Goal: Task Accomplishment & Management: Use online tool/utility

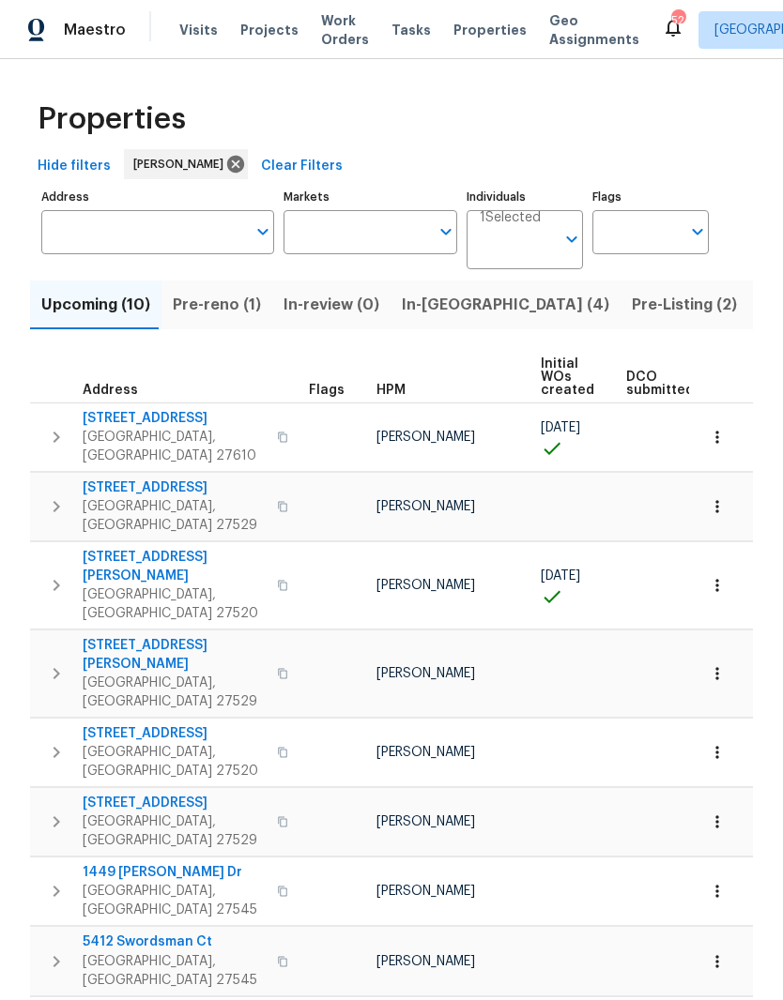
click at [414, 309] on span "In-reno (4)" at bounding box center [505, 305] width 207 height 26
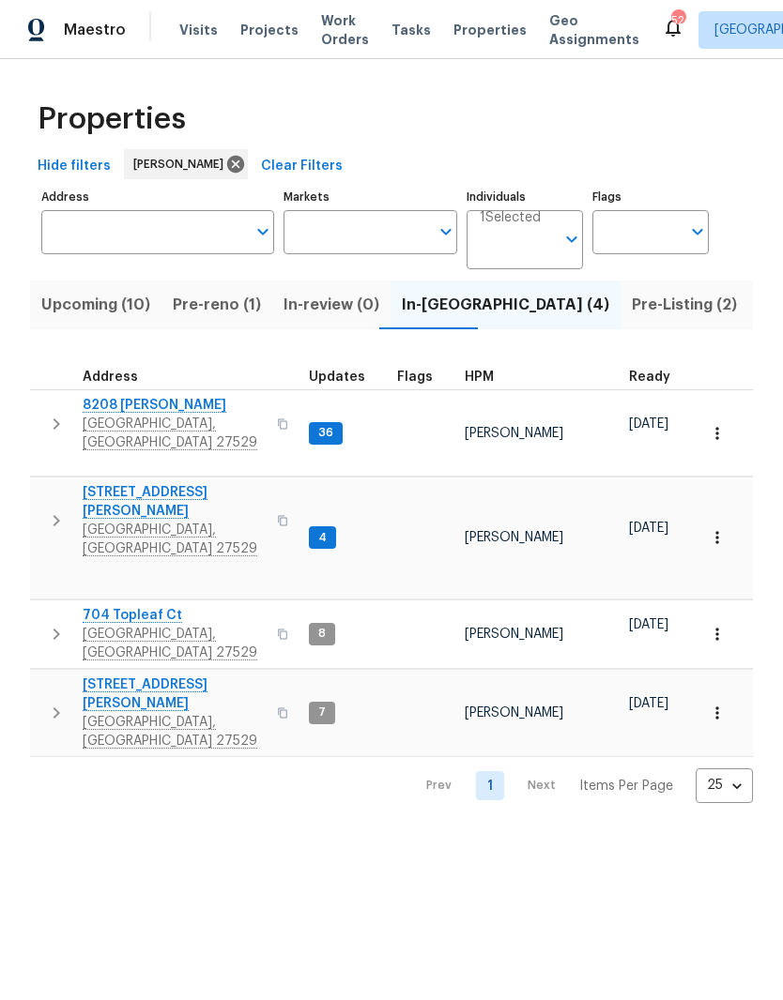
click at [105, 625] on span "[GEOGRAPHIC_DATA], [GEOGRAPHIC_DATA] 27529" at bounding box center [174, 644] width 183 height 38
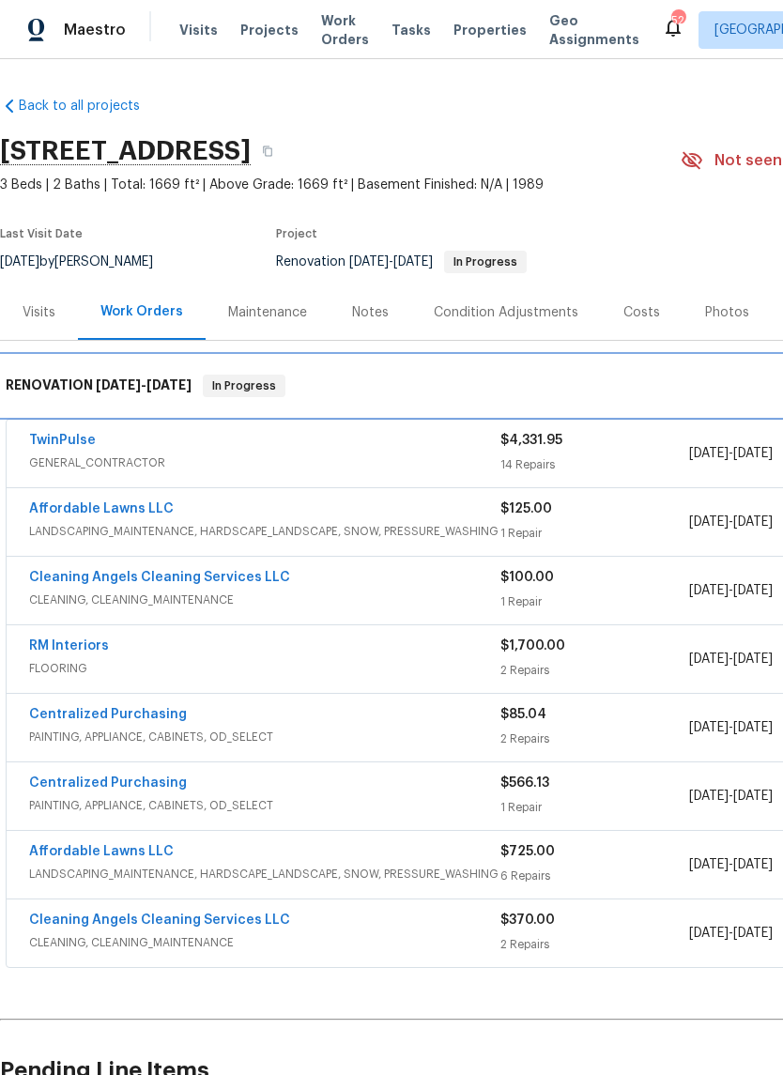
click at [53, 415] on div "RENOVATION [DATE] - [DATE] In Progress" at bounding box center [530, 386] width 1061 height 60
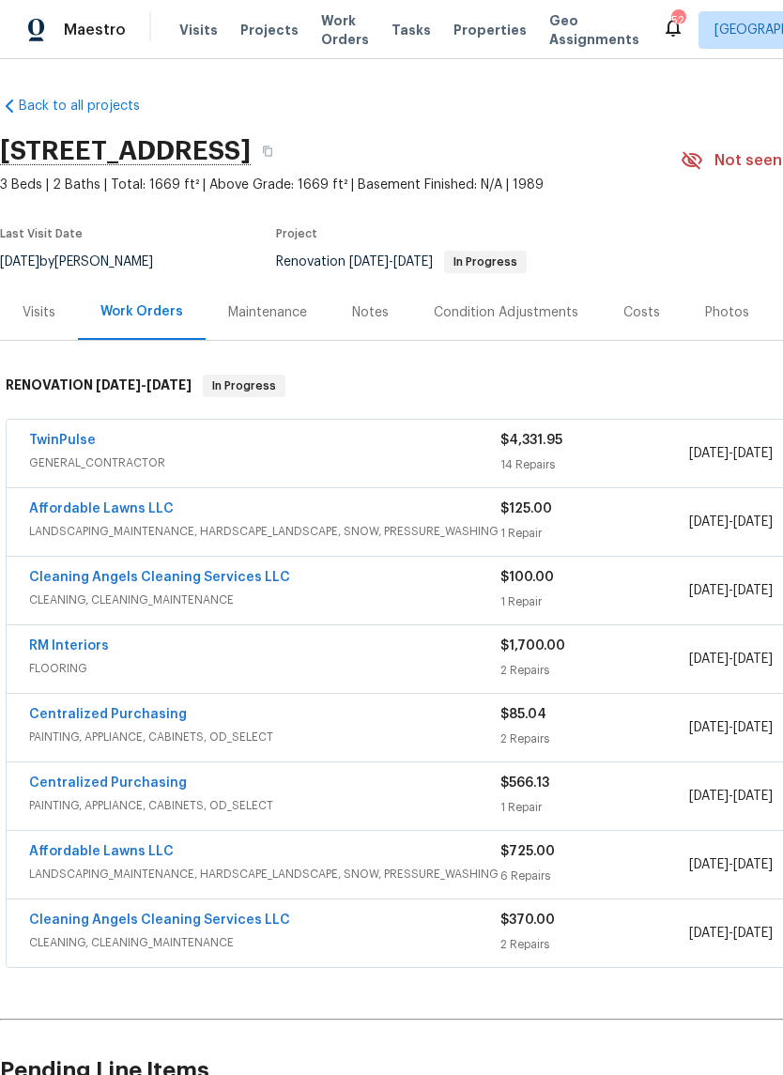
click at [50, 445] on link "TwinPulse" at bounding box center [62, 440] width 67 height 13
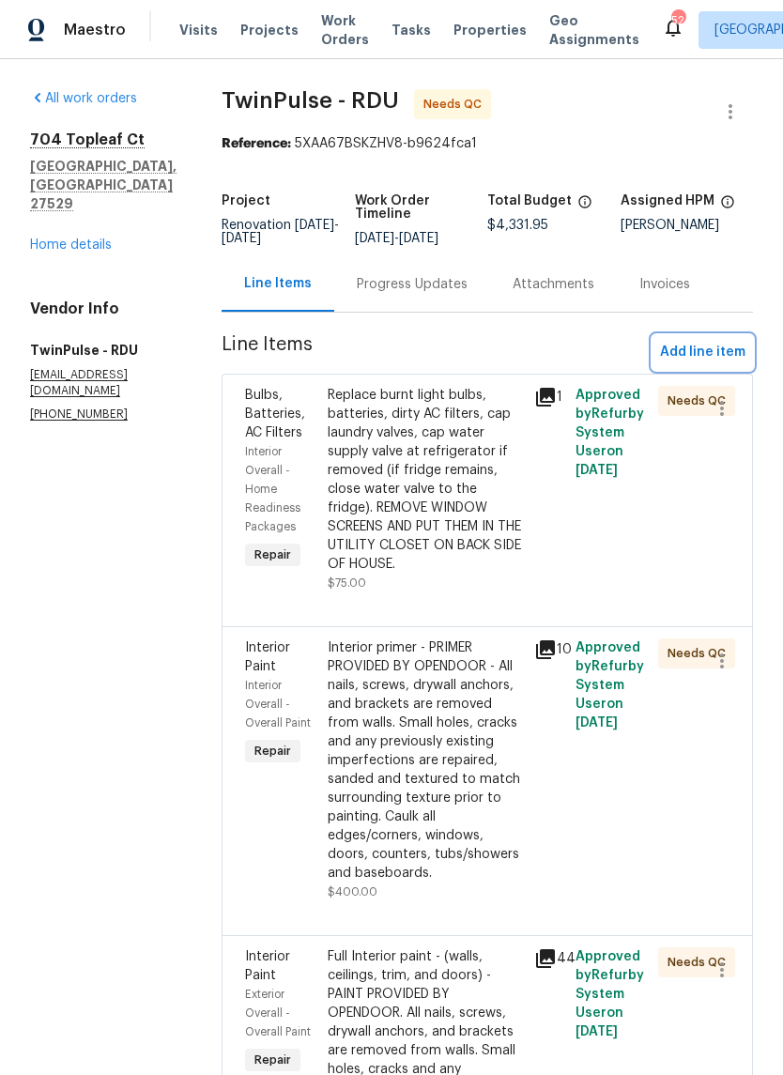
click at [736, 350] on span "Add line item" at bounding box center [702, 352] width 85 height 23
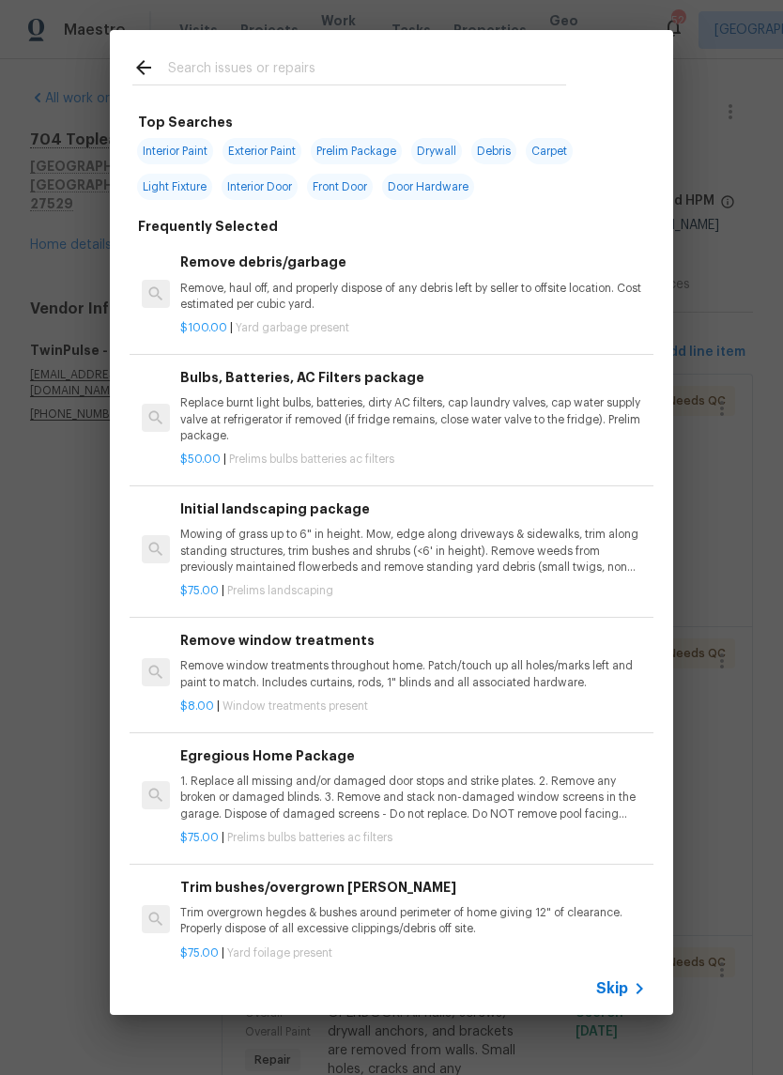
click at [453, 73] on input "text" at bounding box center [367, 70] width 398 height 28
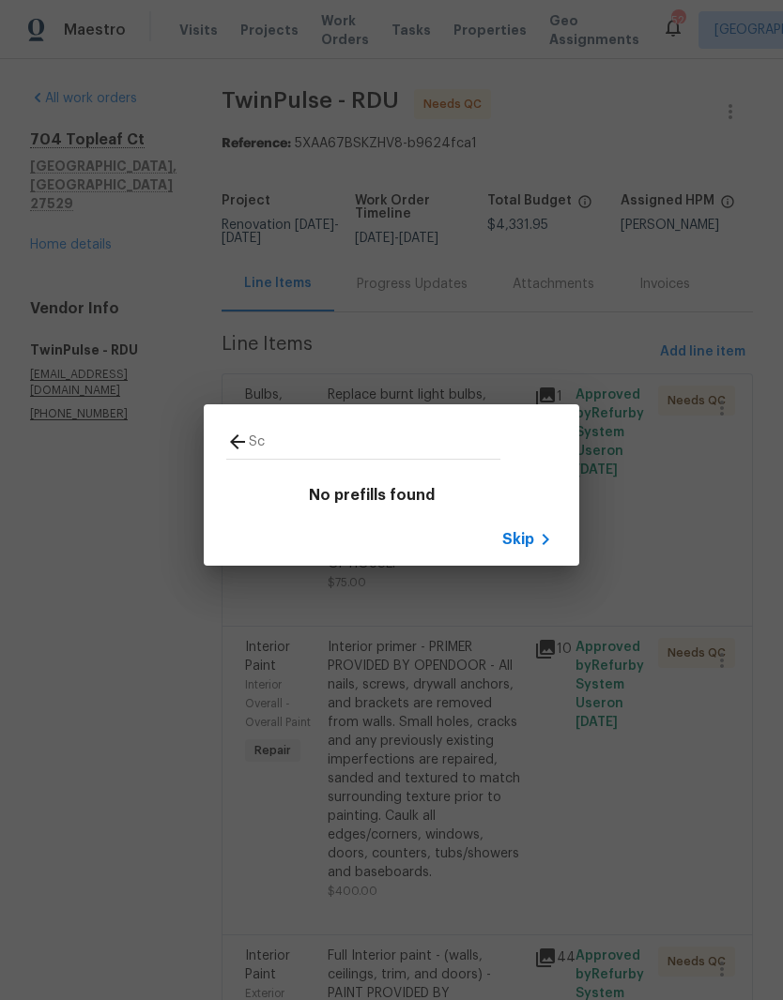
type input "S"
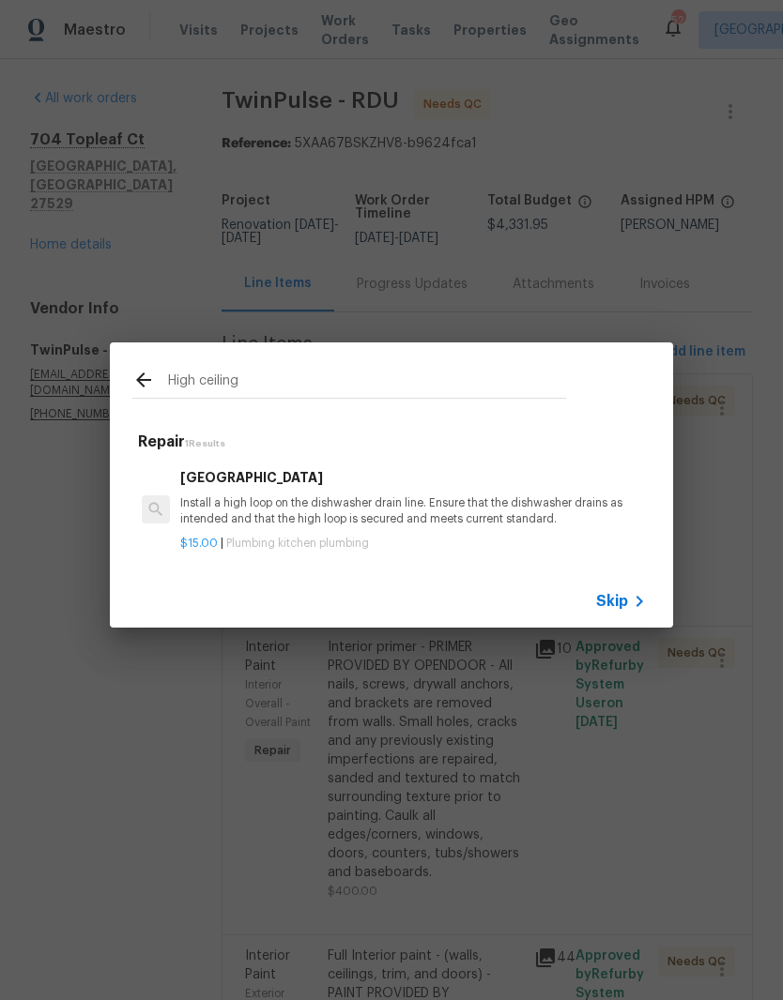
type input "High ceiling"
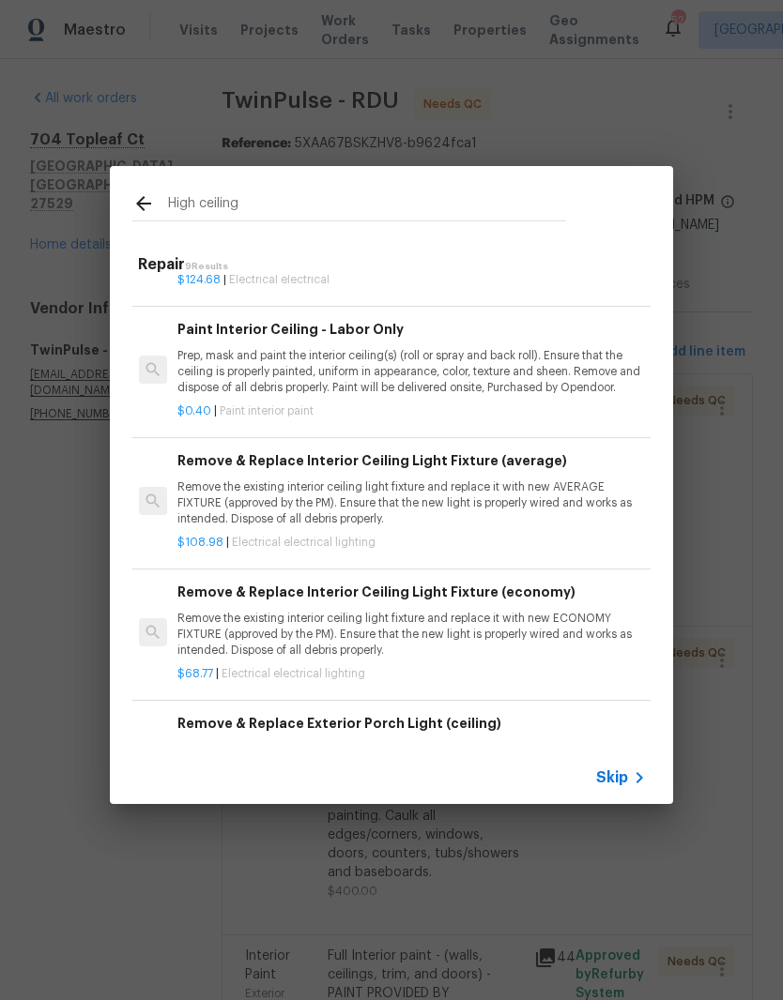
scroll to position [101, 3]
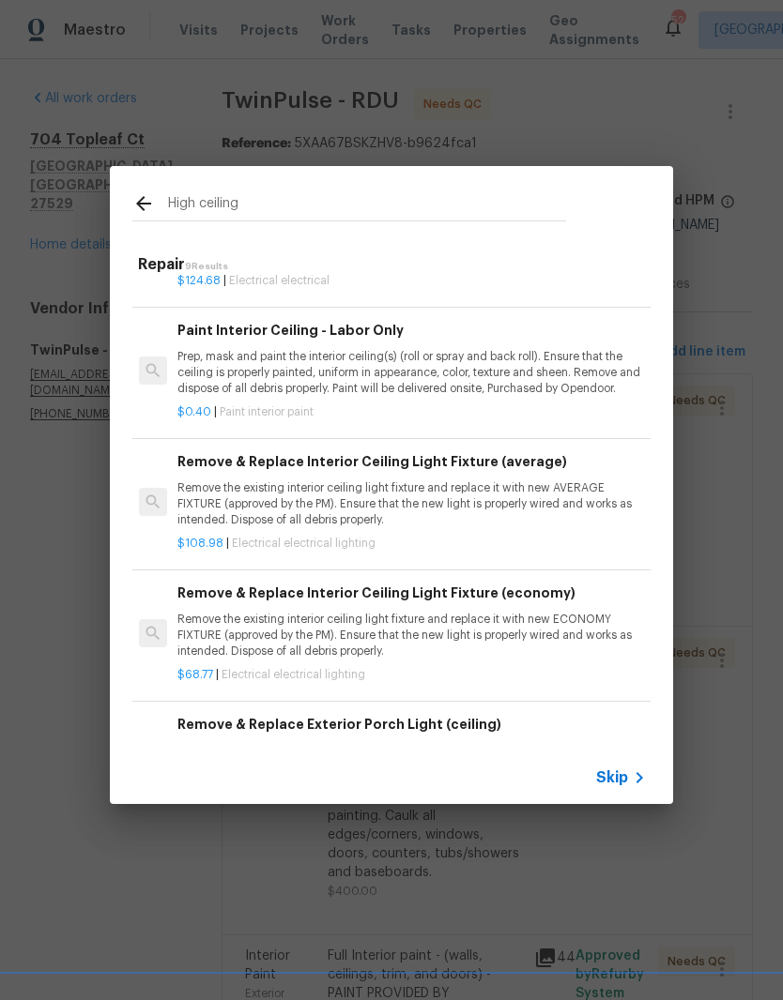
click at [568, 378] on p "Prep, mask and paint the interior ceiling(s) (roll or spray and back roll). Ens…" at bounding box center [409, 373] width 465 height 48
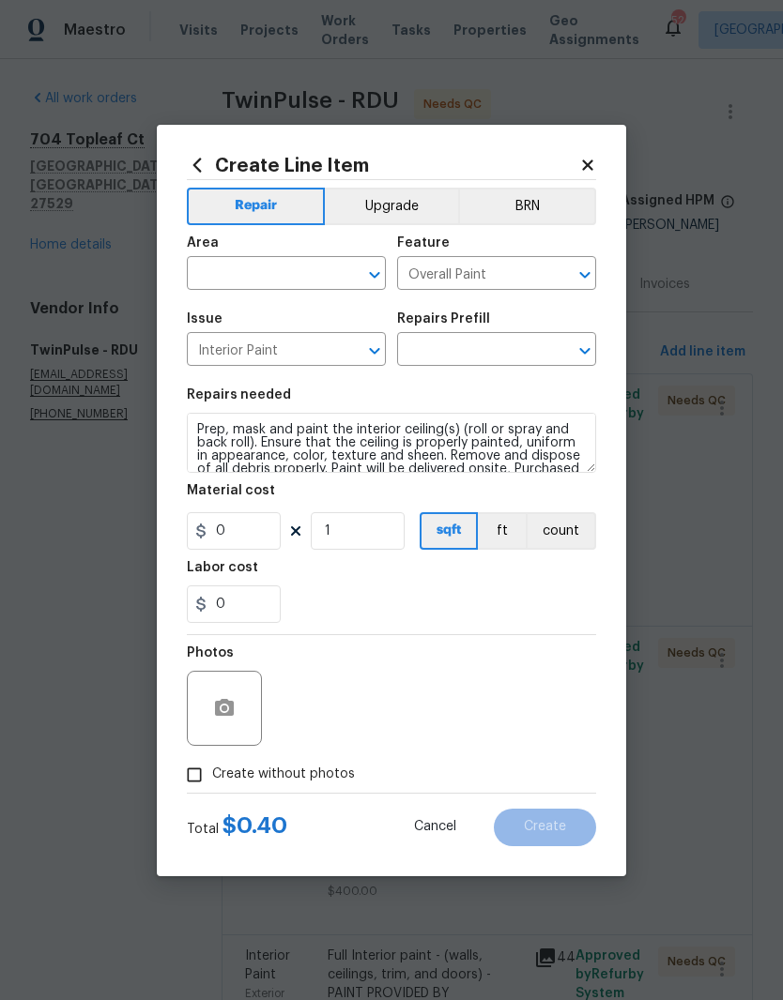
type input "Paint Interior Ceiling - Labor Only $0.40"
type input "0.4"
click at [259, 264] on input "text" at bounding box center [260, 275] width 146 height 29
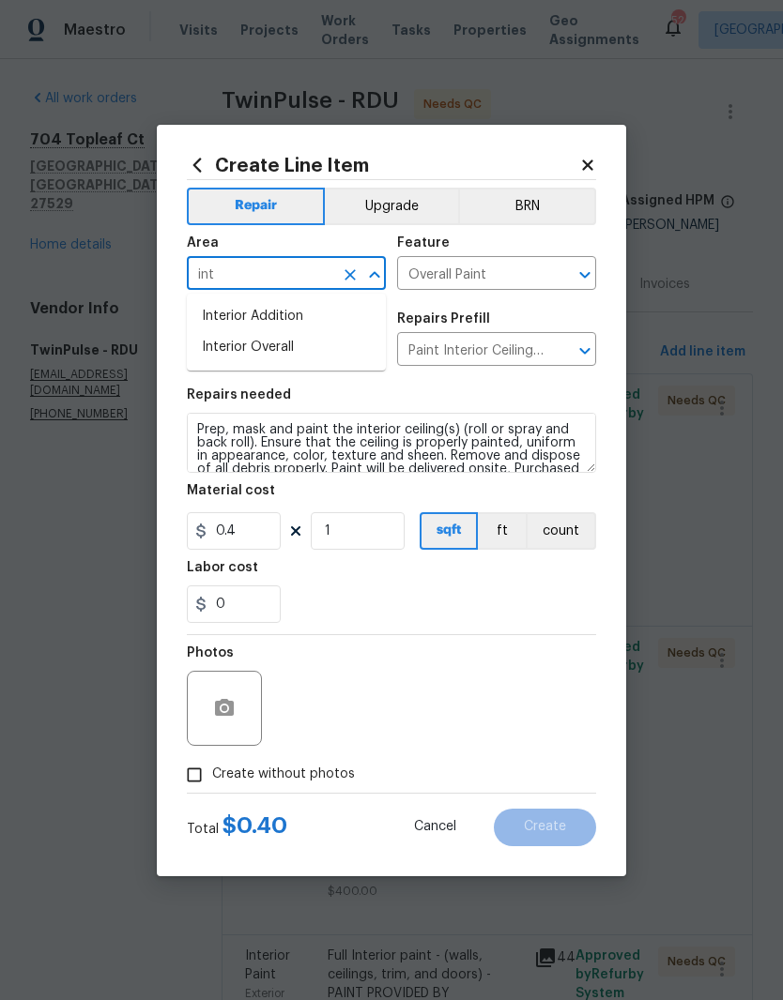
click at [227, 349] on li "Interior Overall" at bounding box center [286, 347] width 199 height 31
type input "Interior Overall"
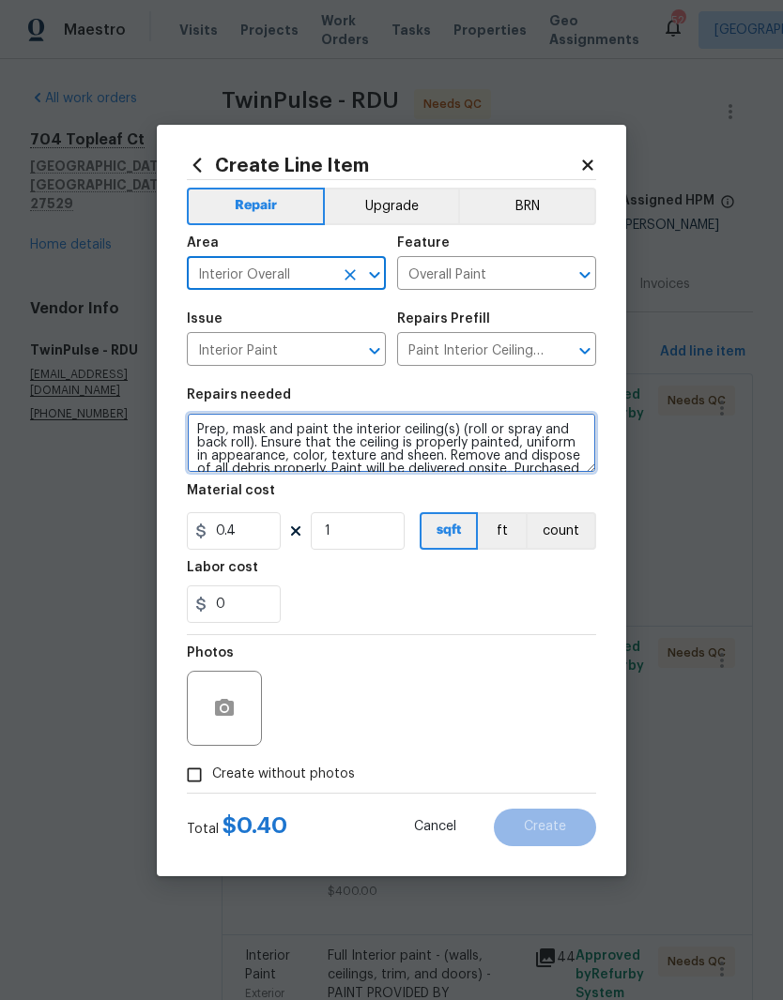
click at [194, 432] on textarea "Prep, mask and paint the interior ceiling(s) (roll or spray and back roll). Ens…" at bounding box center [391, 443] width 409 height 60
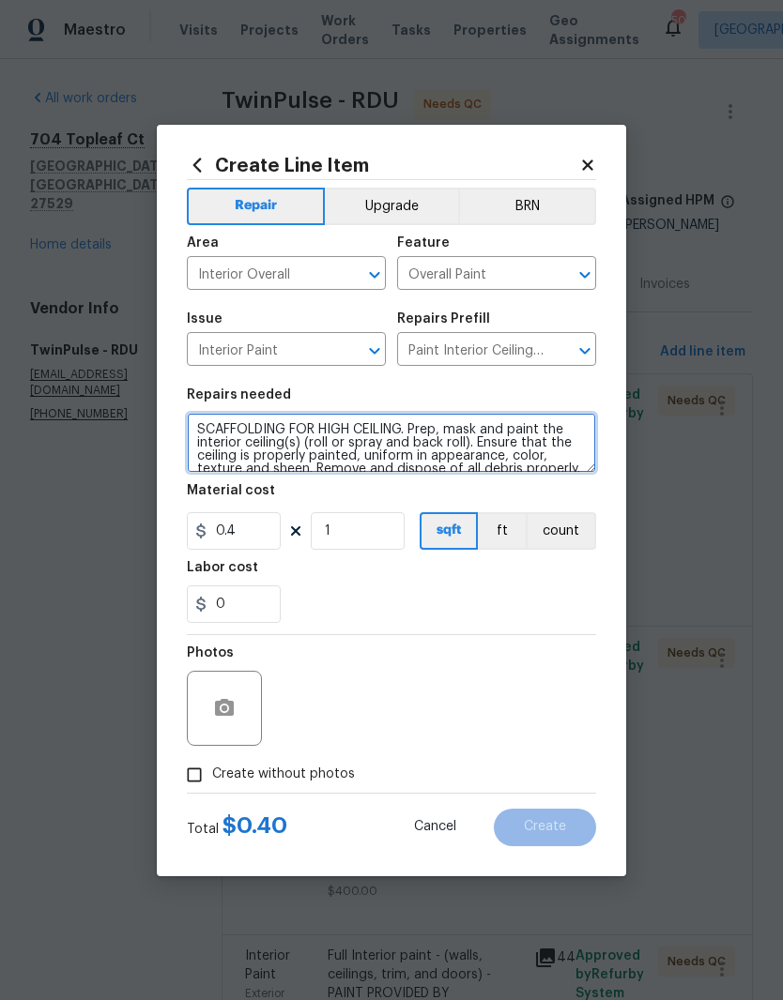
type textarea "SCAFFOLDING FOR HIGH CEILING. Prep, mask and paint the interior ceiling(s) (rol…"
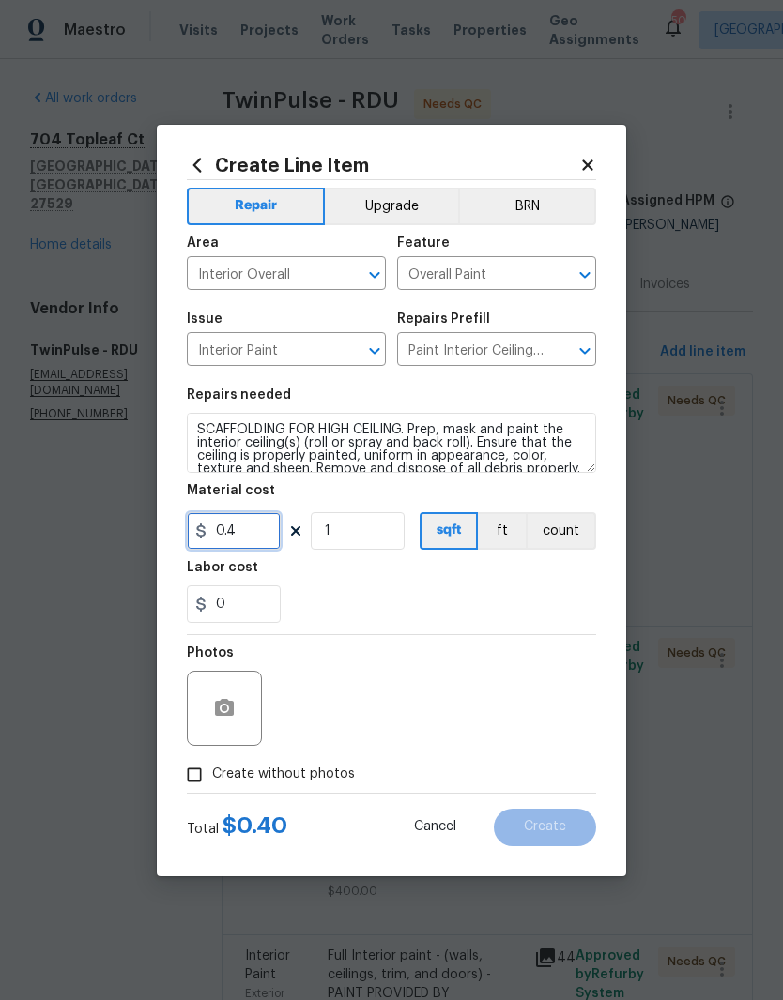
click at [251, 532] on input "0.4" at bounding box center [234, 531] width 94 height 38
type input "200"
click at [425, 588] on div "0" at bounding box center [391, 605] width 409 height 38
click at [339, 777] on span "Create without photos" at bounding box center [283, 775] width 143 height 20
click at [212, 777] on input "Create without photos" at bounding box center [194, 775] width 36 height 36
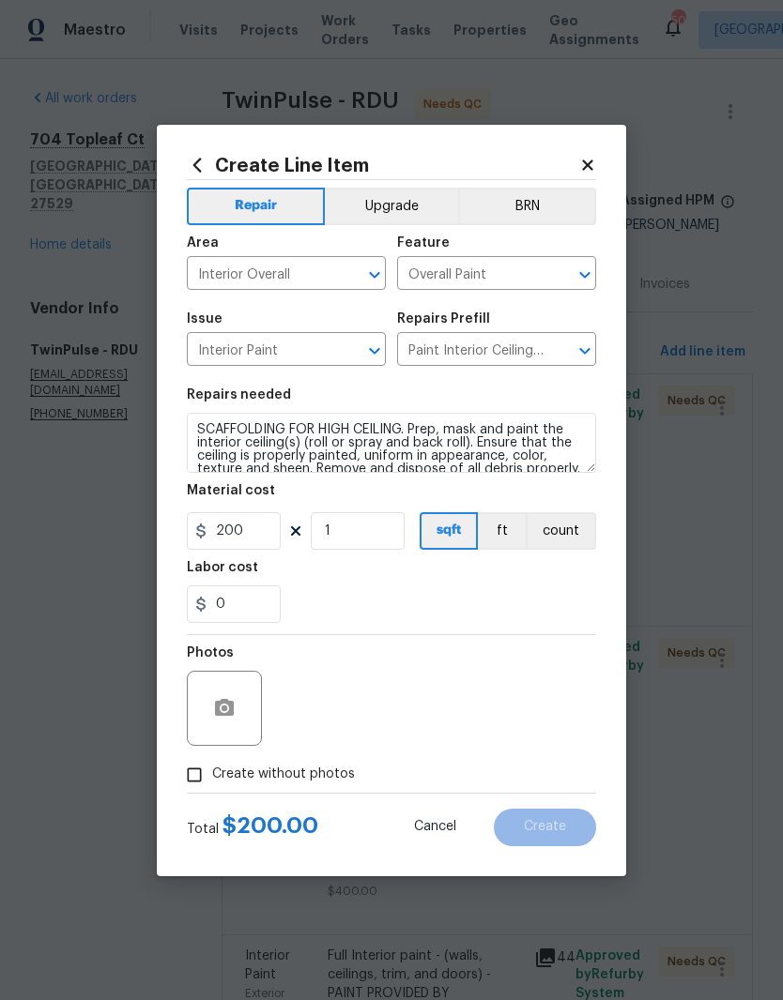
checkbox input "true"
click at [509, 704] on textarea at bounding box center [436, 708] width 319 height 75
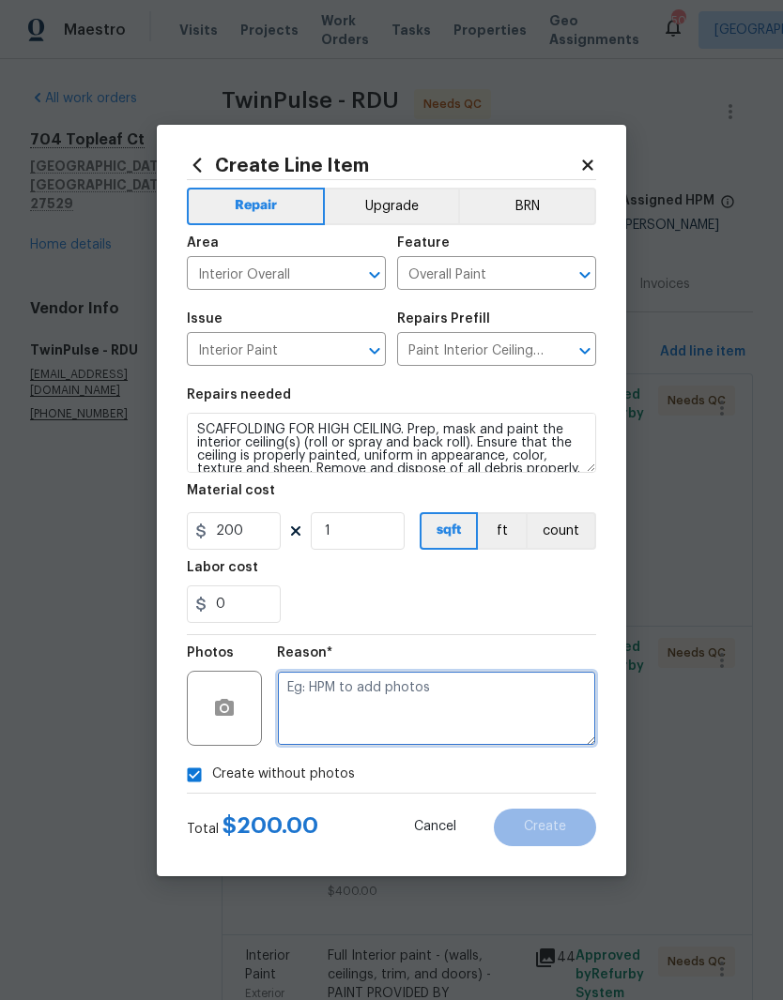
scroll to position [29, 0]
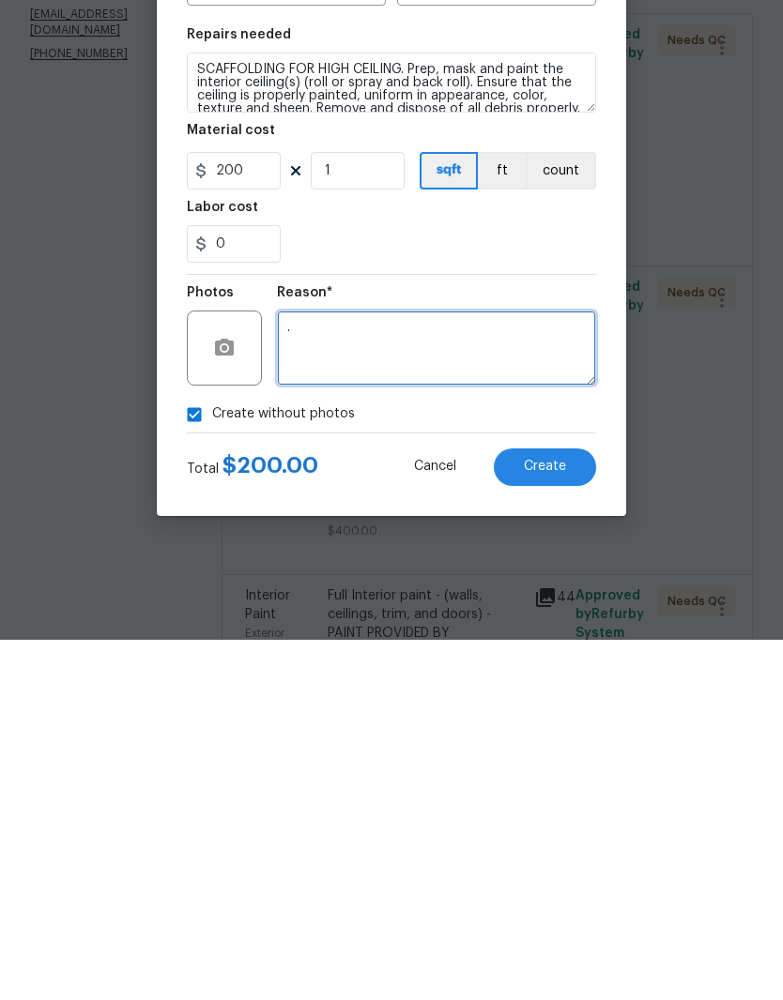
type textarea "."
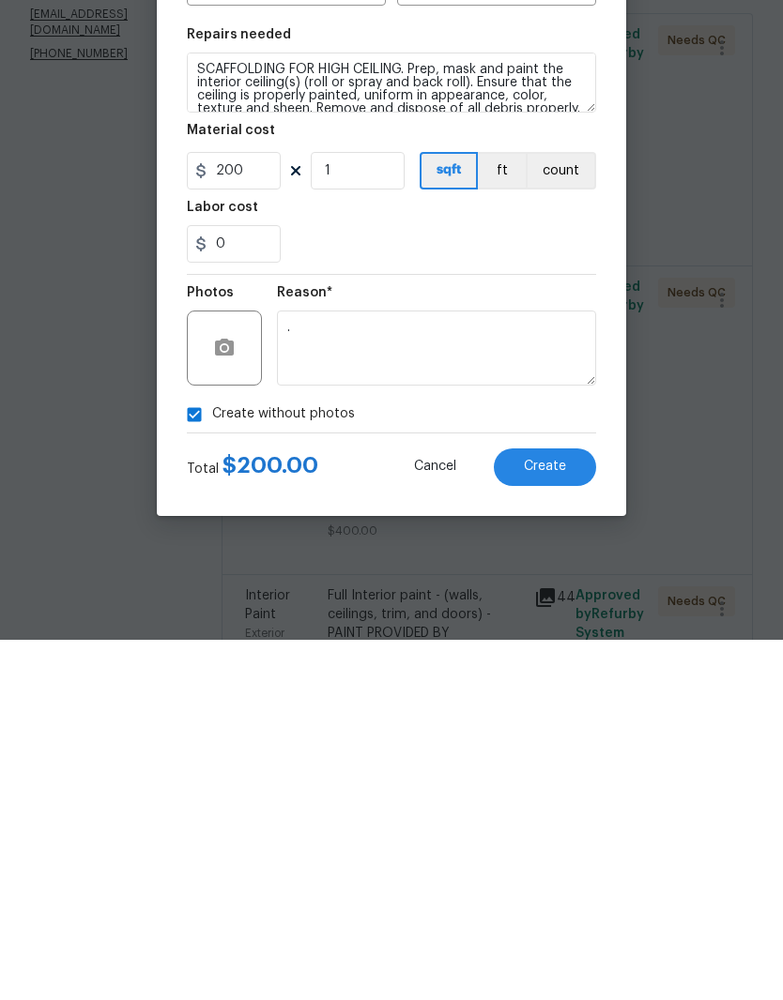
click at [577, 809] on button "Create" at bounding box center [545, 828] width 102 height 38
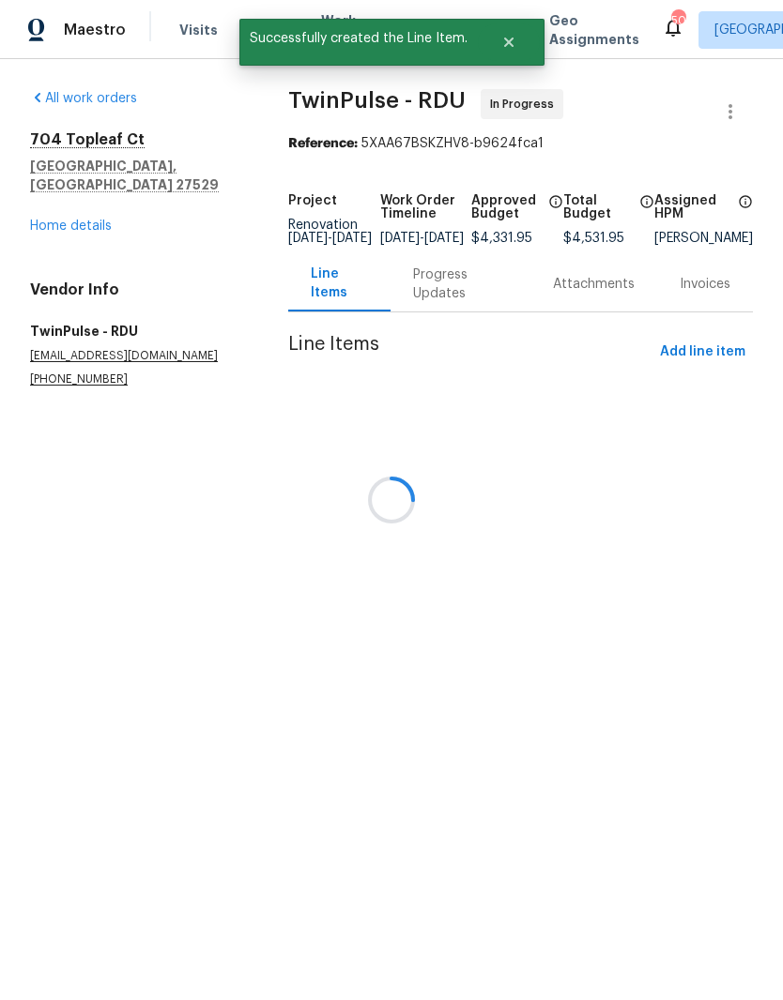
scroll to position [0, 0]
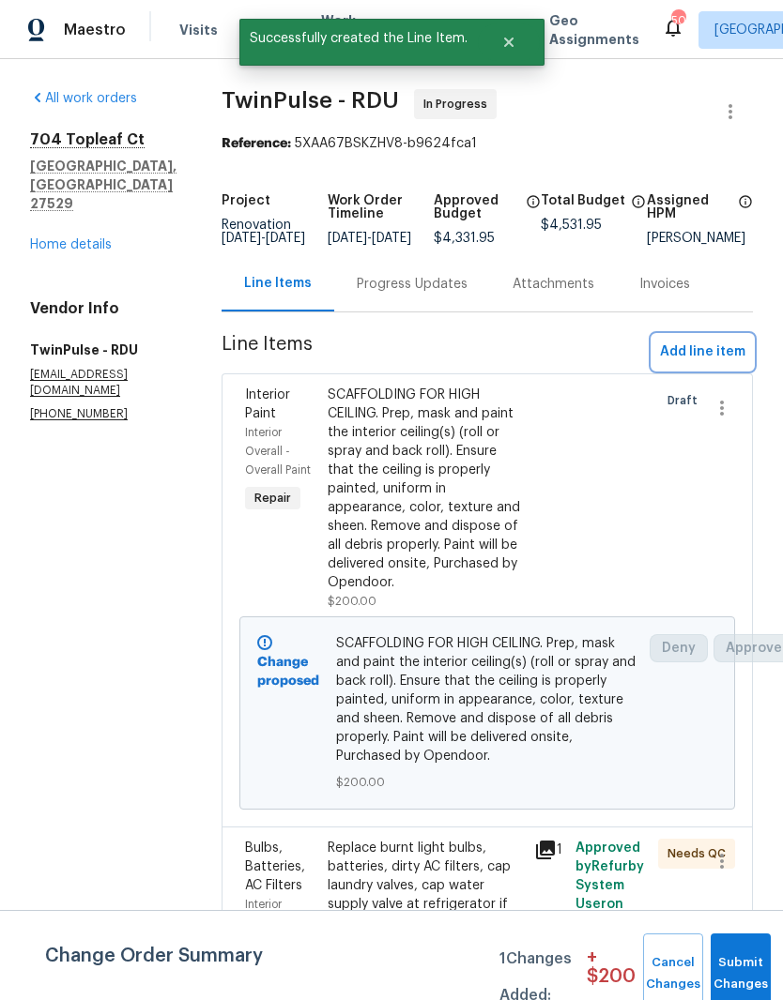
click at [728, 359] on span "Add line item" at bounding box center [702, 352] width 85 height 23
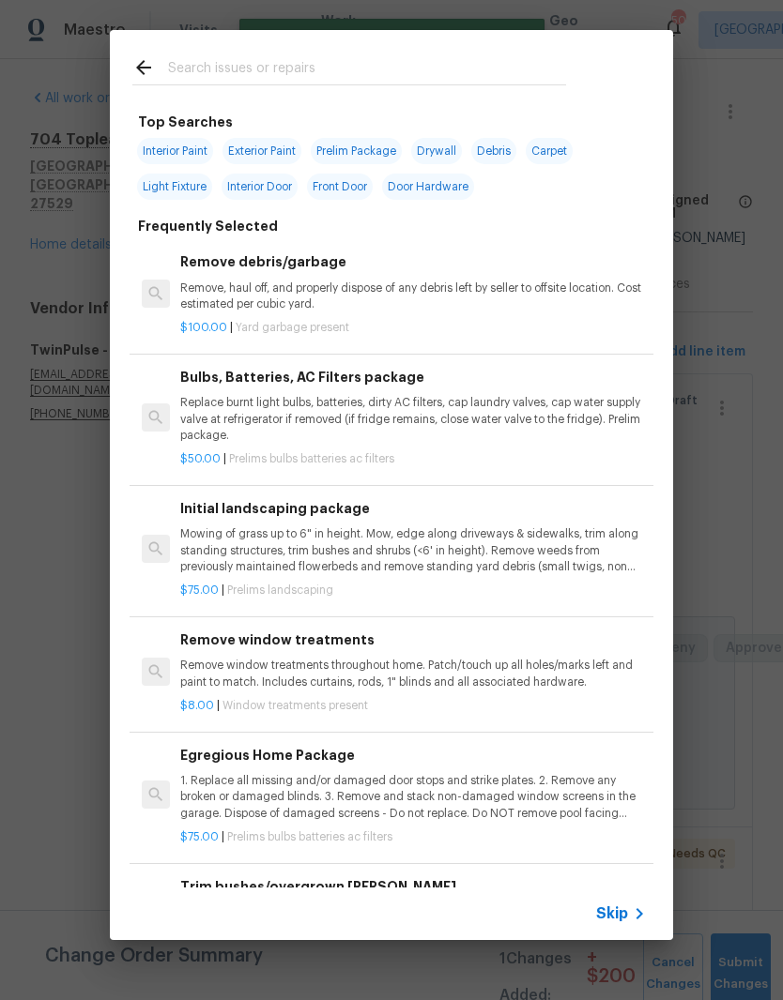
click at [203, 53] on div at bounding box center [349, 67] width 479 height 74
click at [524, 60] on input "text" at bounding box center [367, 70] width 398 height 28
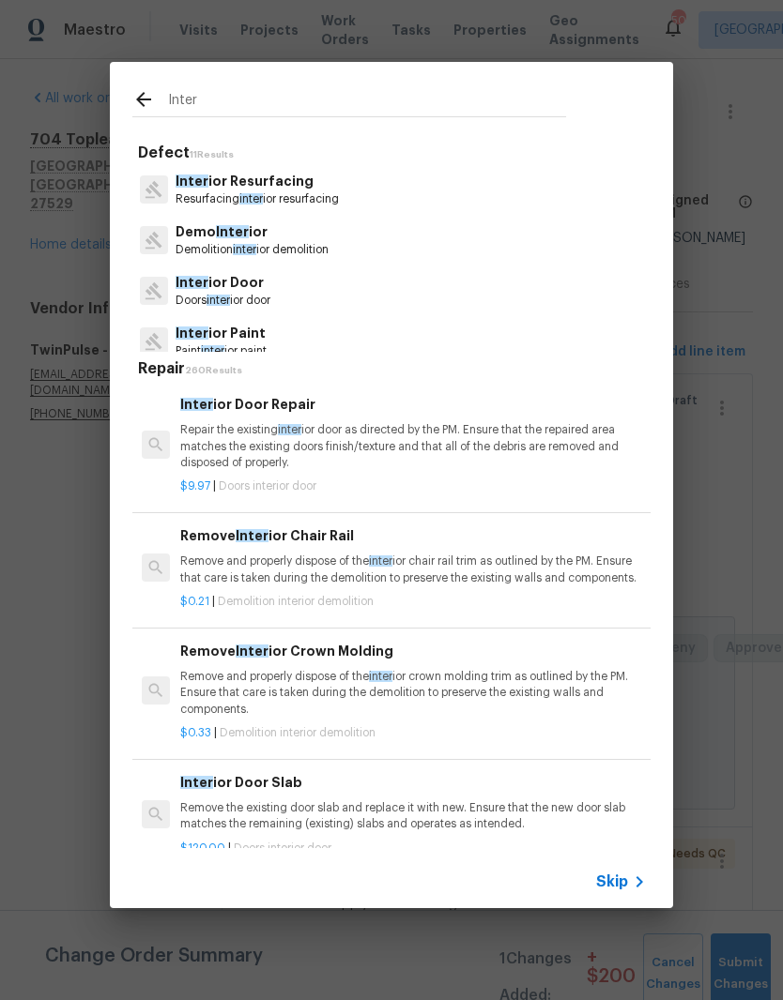
type input "Inter"
click at [152, 94] on icon at bounding box center [143, 99] width 23 height 23
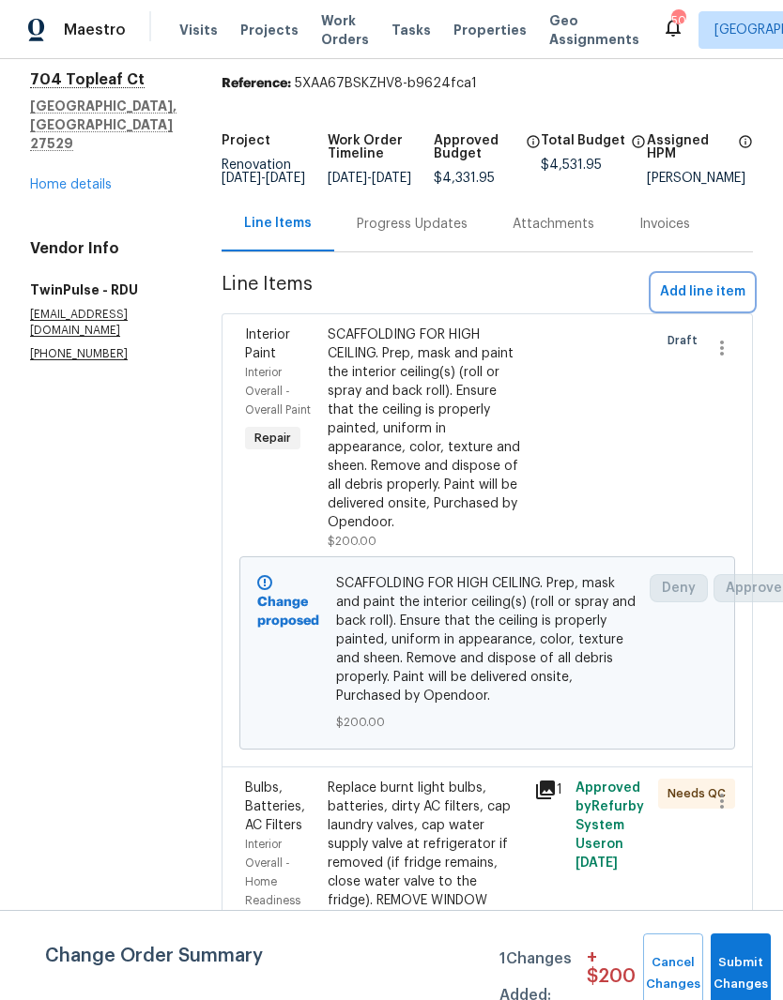
scroll to position [61, 0]
click at [727, 370] on button "button" at bounding box center [721, 347] width 45 height 45
click at [743, 367] on li "Cancel" at bounding box center [730, 360] width 72 height 31
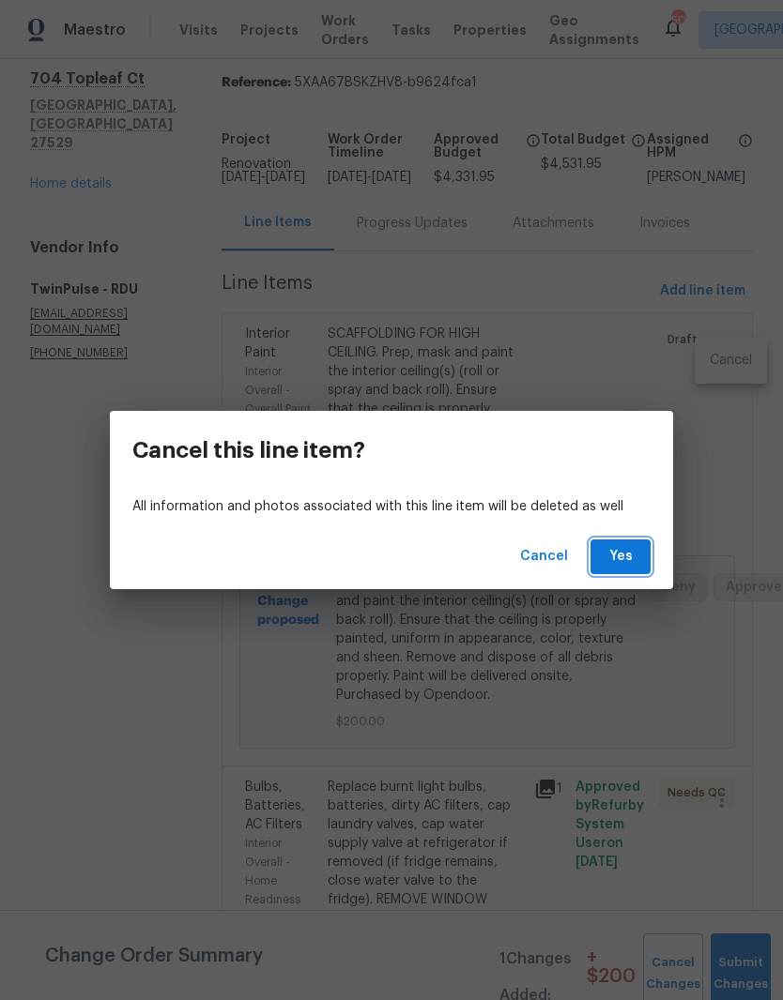
click at [649, 568] on button "Yes" at bounding box center [620, 557] width 60 height 35
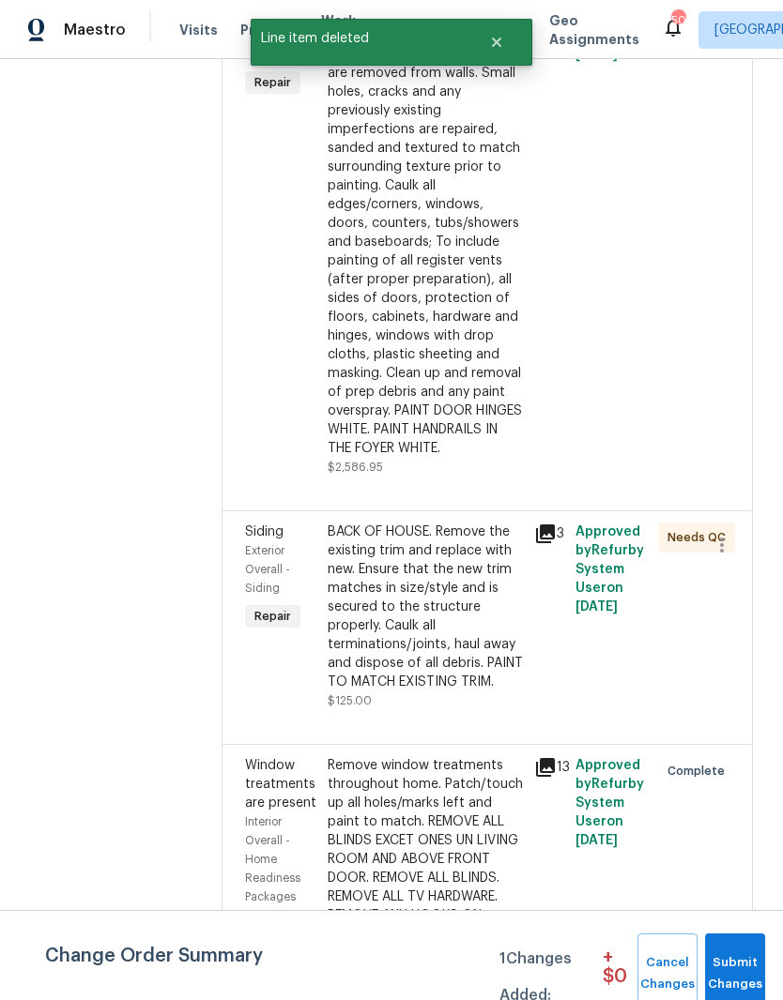
scroll to position [976, 0]
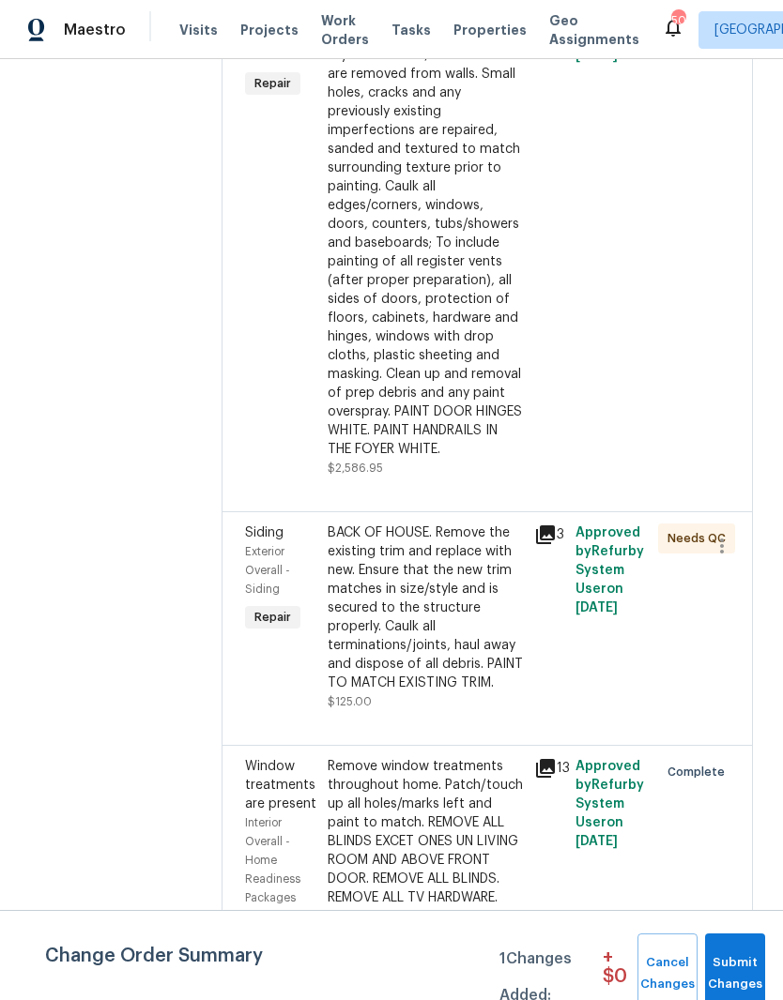
click at [483, 352] on div "Full Interior paint - (walls, ceilings, trim, and doors) - PAINT PROVIDED BY OP…" at bounding box center [425, 215] width 195 height 488
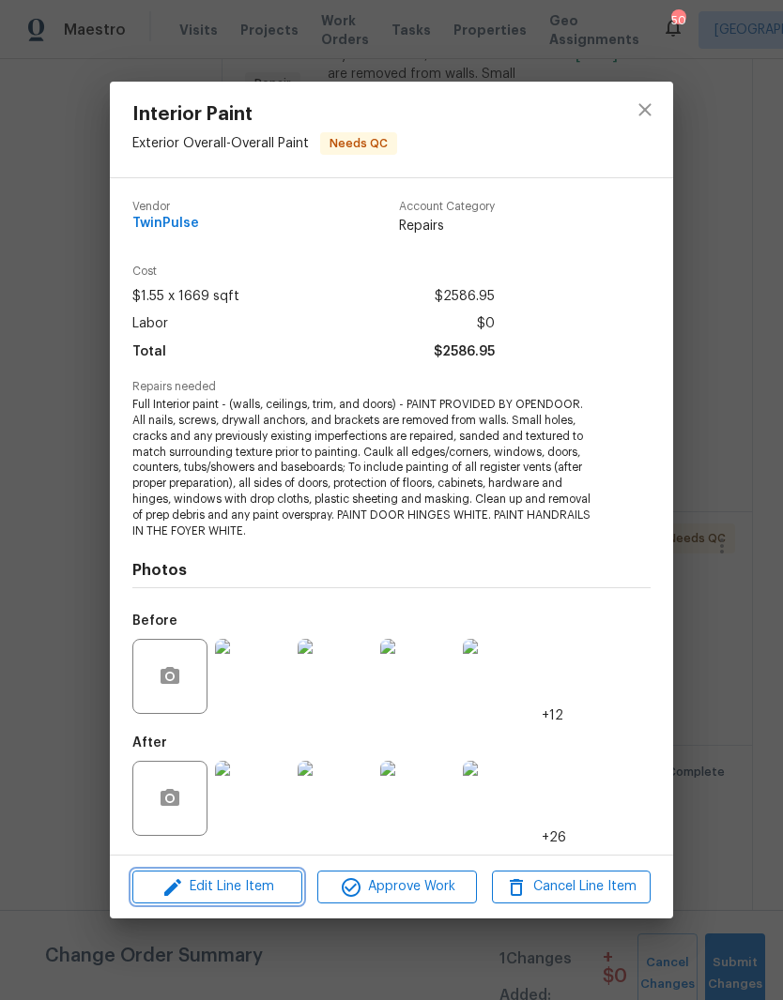
click at [221, 896] on span "Edit Line Item" at bounding box center [217, 887] width 159 height 23
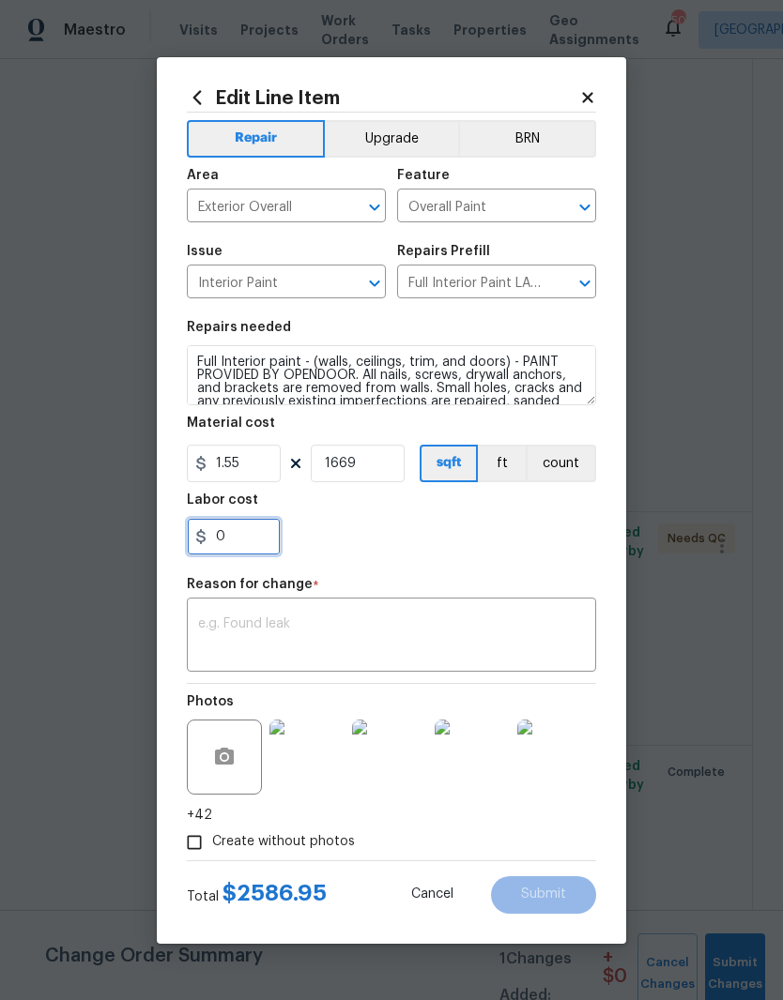
click at [239, 547] on input "0" at bounding box center [234, 537] width 94 height 38
type input "65"
click at [475, 620] on textarea at bounding box center [391, 637] width 387 height 39
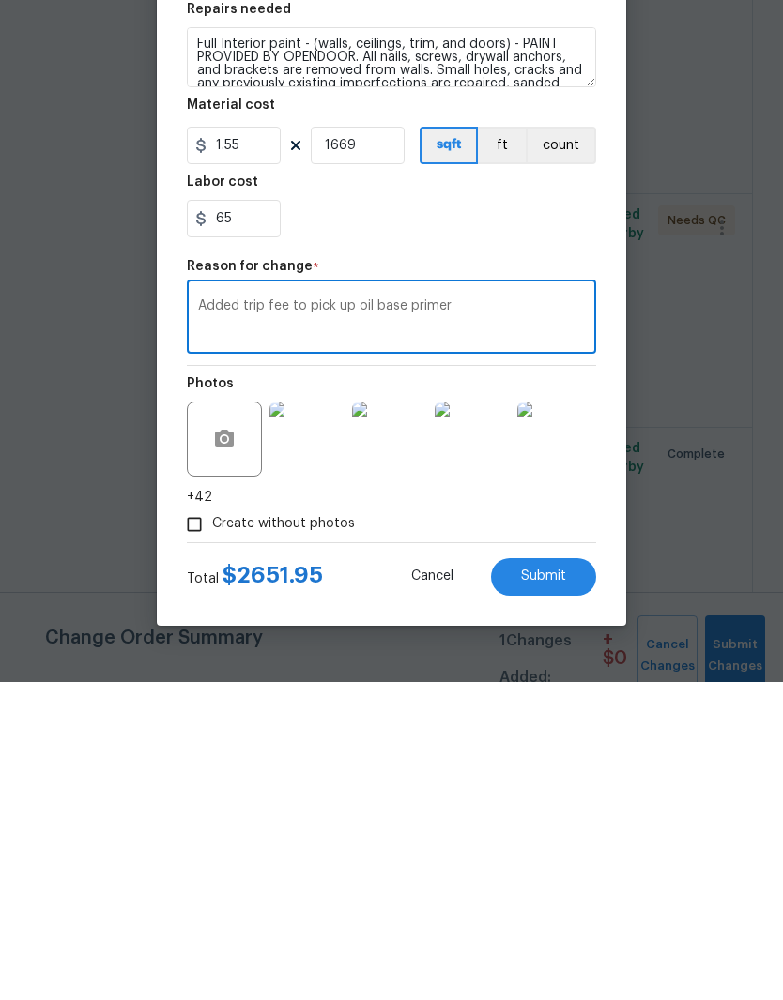
type textarea "Added trip fee to pick up oil base primer"
click at [575, 877] on button "Submit" at bounding box center [543, 896] width 105 height 38
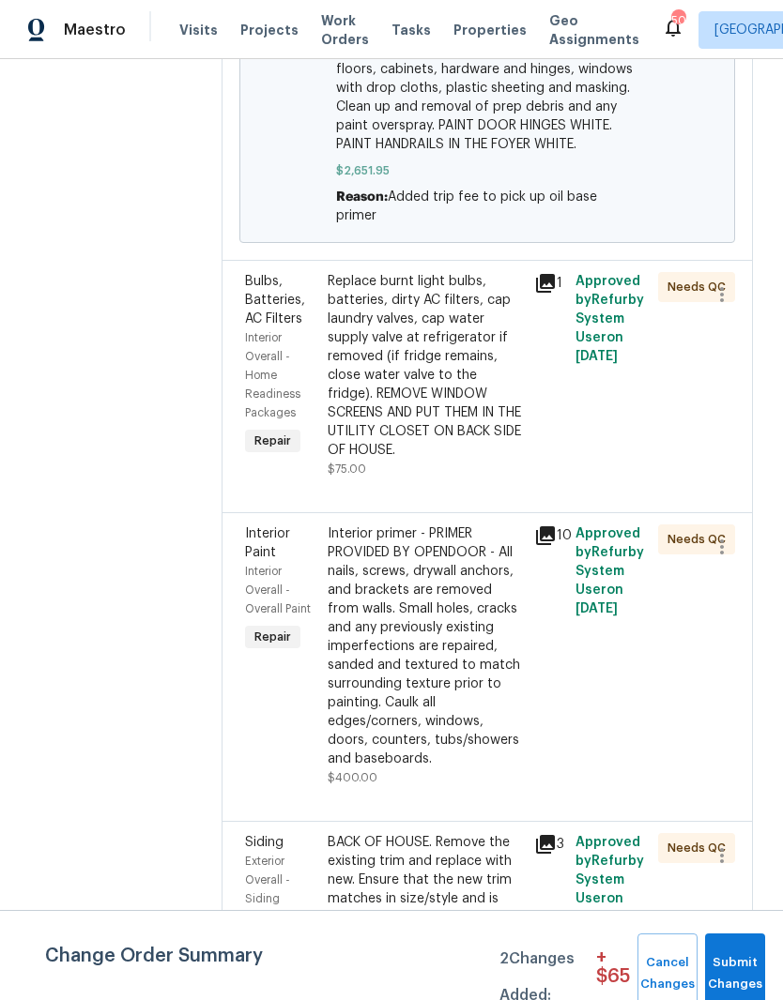
scroll to position [1061, 0]
click at [353, 643] on div "Interior primer - PRIMER PROVIDED BY OPENDOOR - All nails, screws, drywall anch…" at bounding box center [425, 648] width 195 height 244
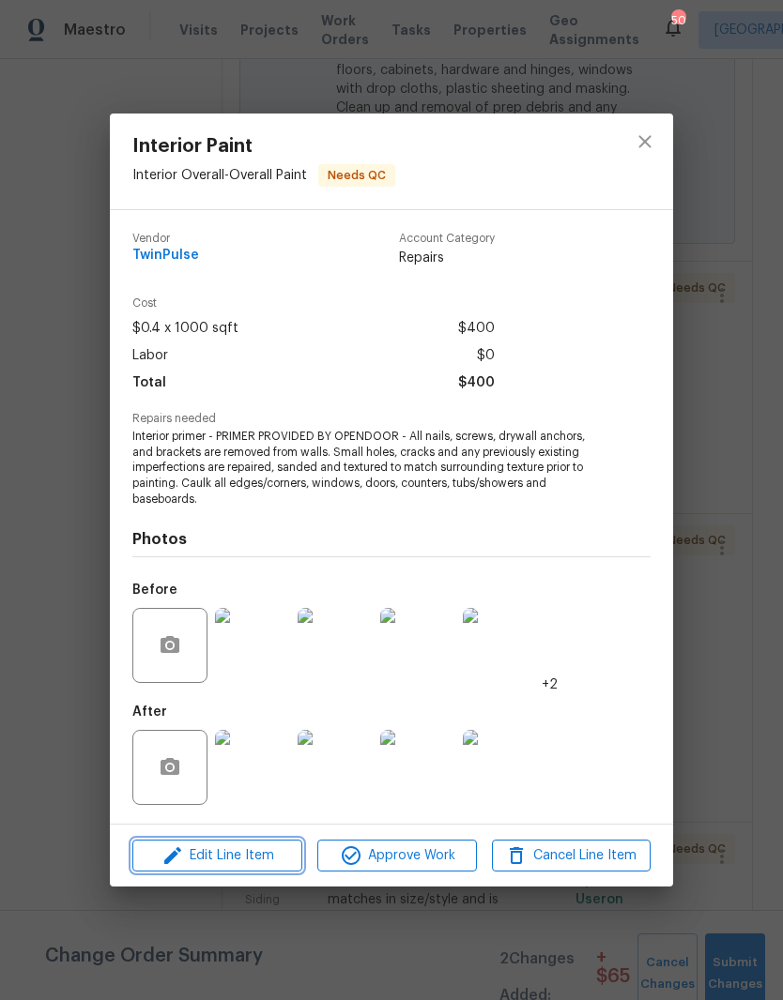
click at [221, 860] on span "Edit Line Item" at bounding box center [217, 856] width 159 height 23
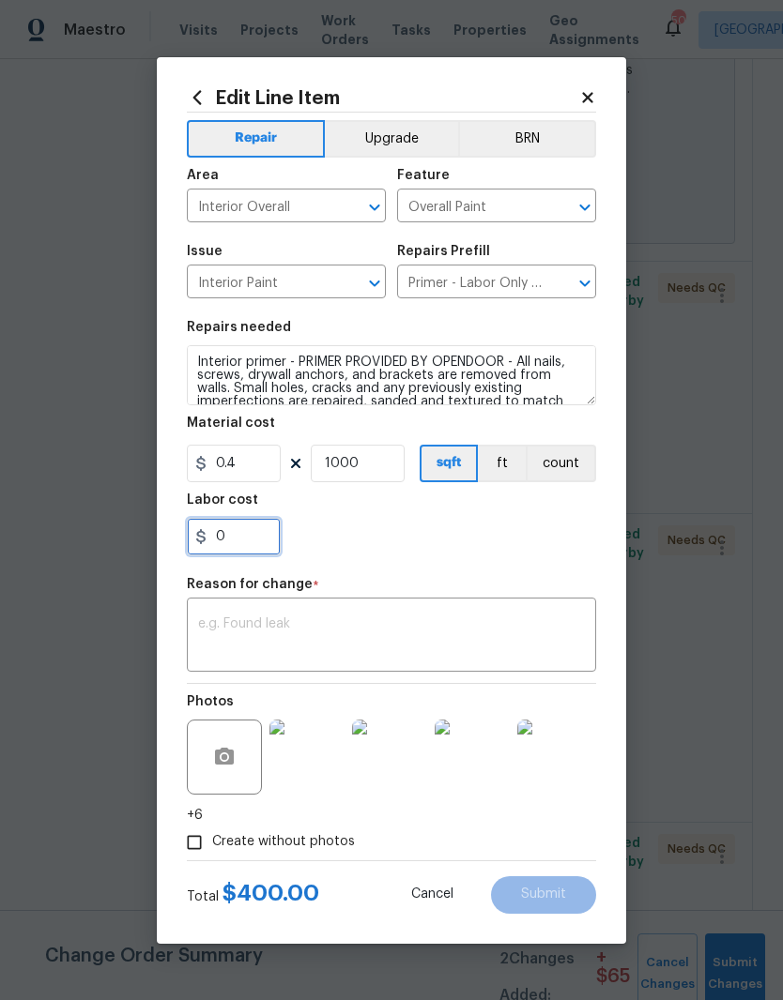
click at [242, 536] on input "0" at bounding box center [234, 537] width 94 height 38
type input "200"
click at [232, 603] on div "x ​" at bounding box center [391, 637] width 409 height 69
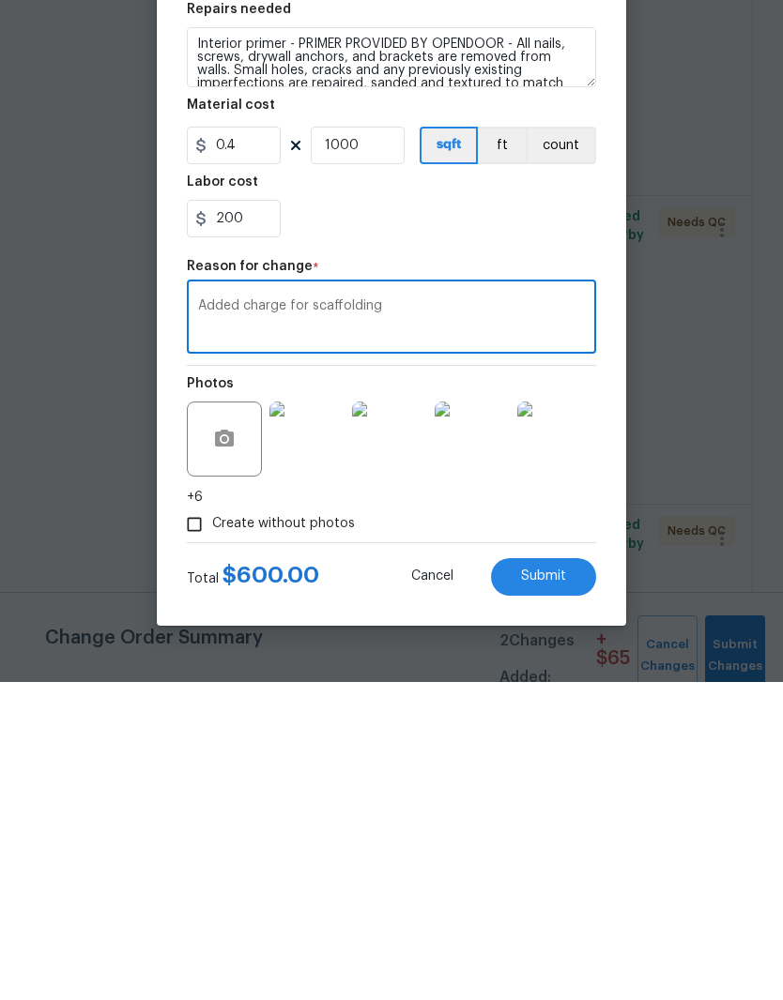
type textarea "Added charge for scaffolding"
click at [584, 877] on button "Submit" at bounding box center [543, 896] width 105 height 38
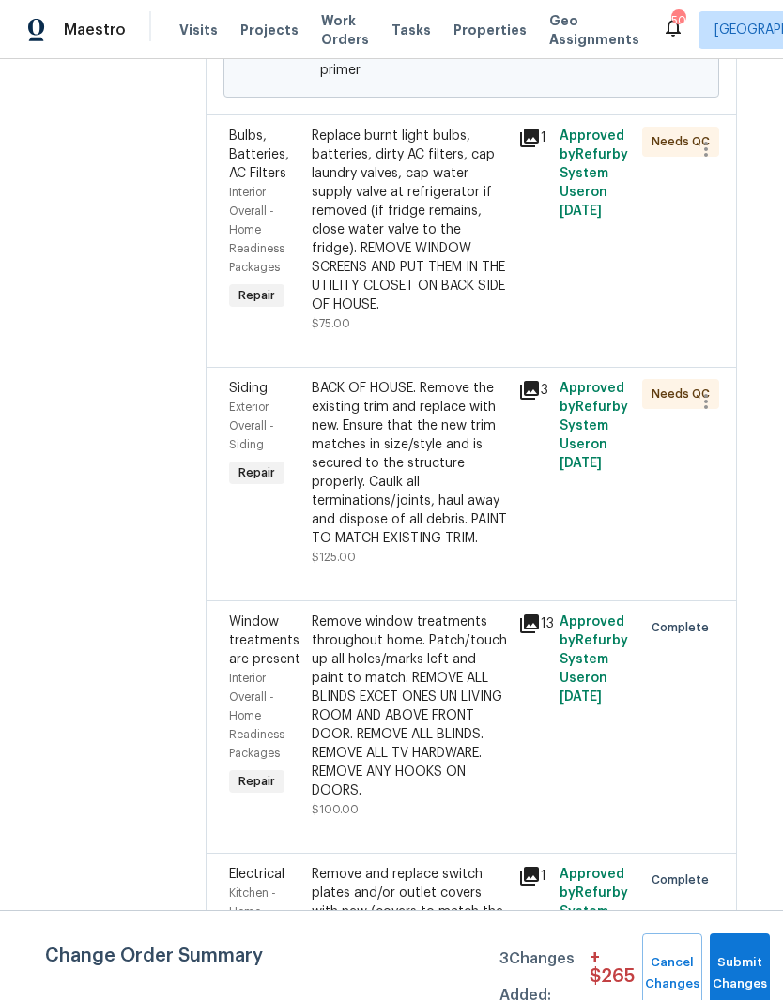
scroll to position [1740, 16]
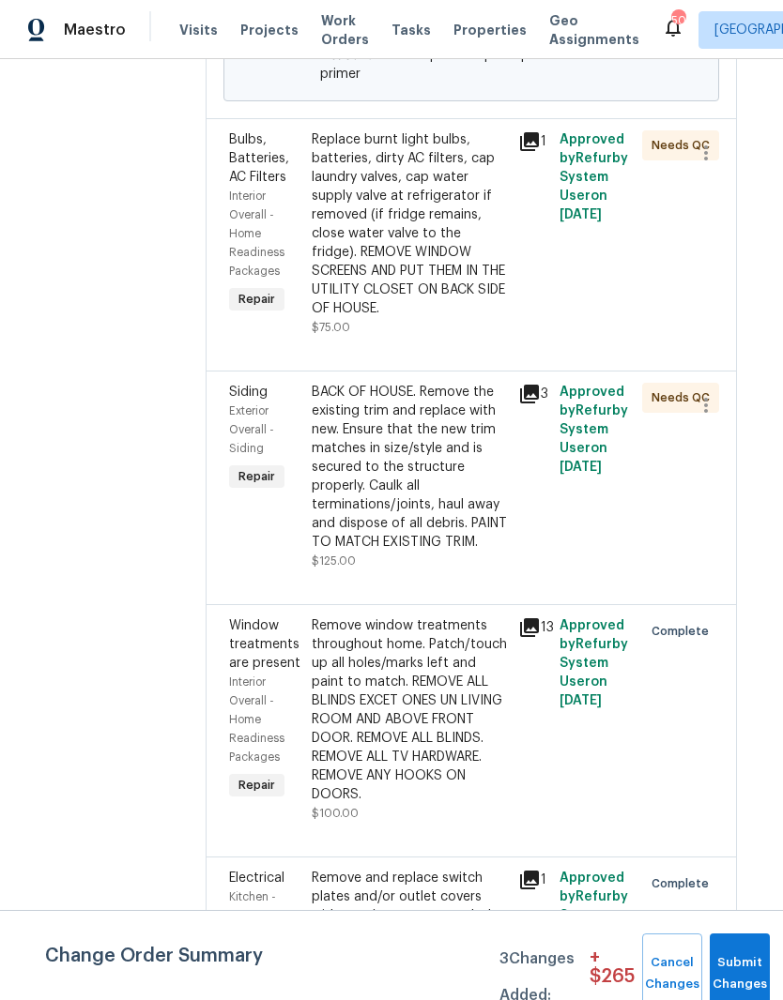
click at [267, 522] on div "Siding Exterior Overall - Siding Repair" at bounding box center [264, 476] width 83 height 199
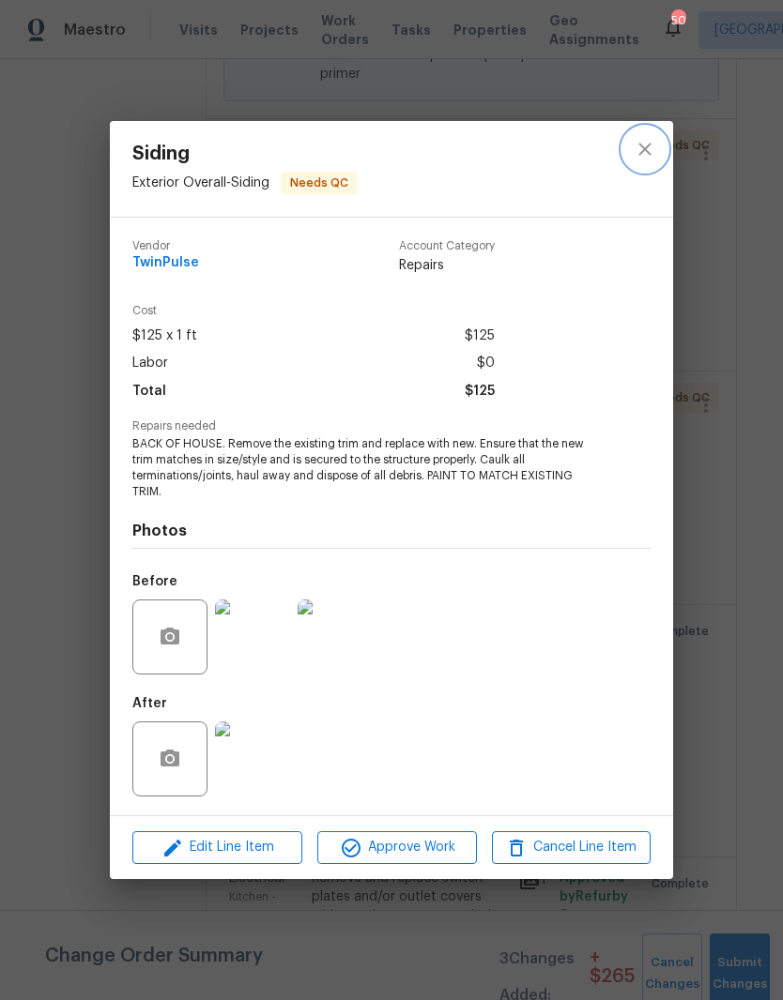
click at [647, 143] on icon "close" at bounding box center [644, 149] width 23 height 23
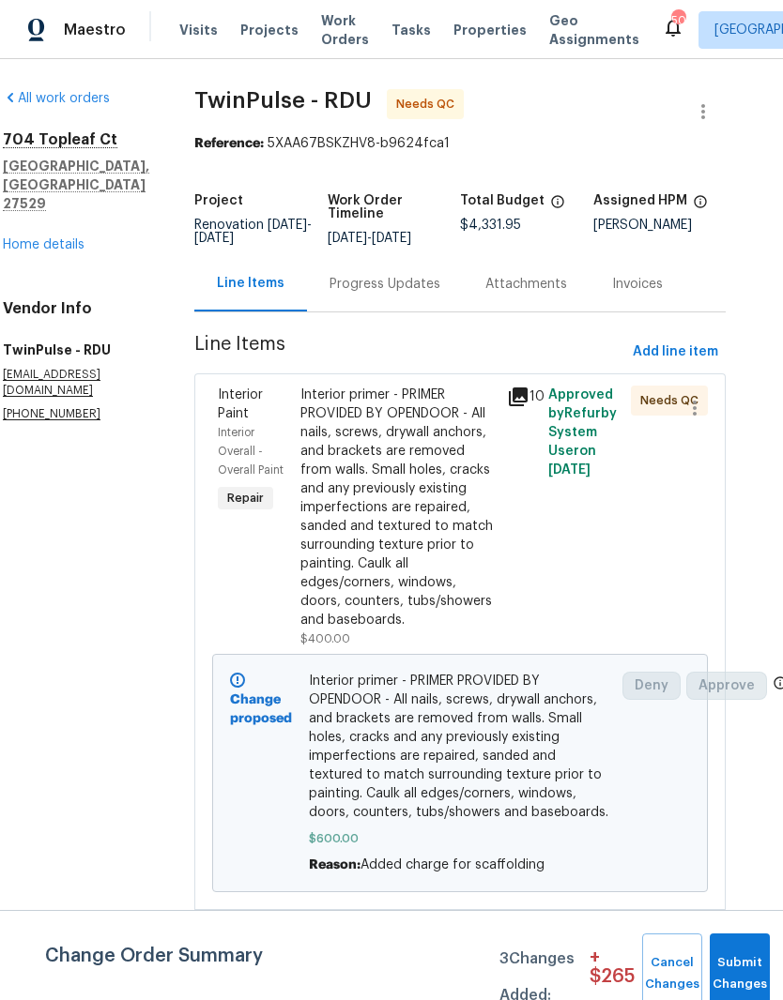
scroll to position [0, 27]
click at [713, 342] on span "Add line item" at bounding box center [675, 352] width 85 height 23
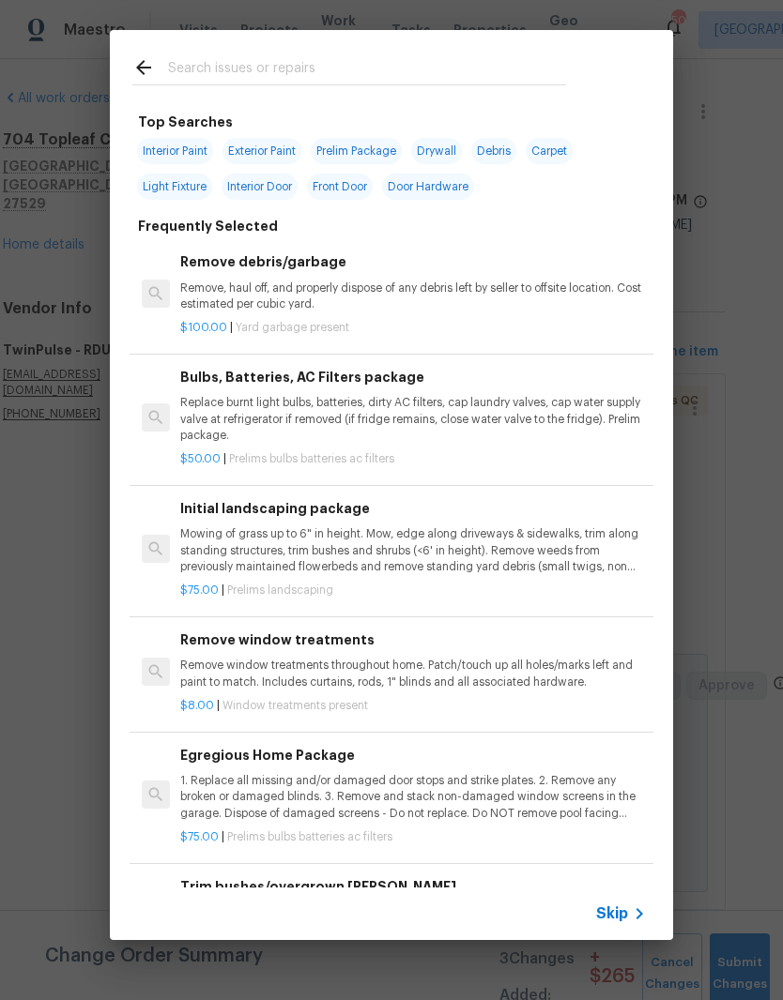
click at [222, 61] on input "text" at bounding box center [367, 70] width 398 height 28
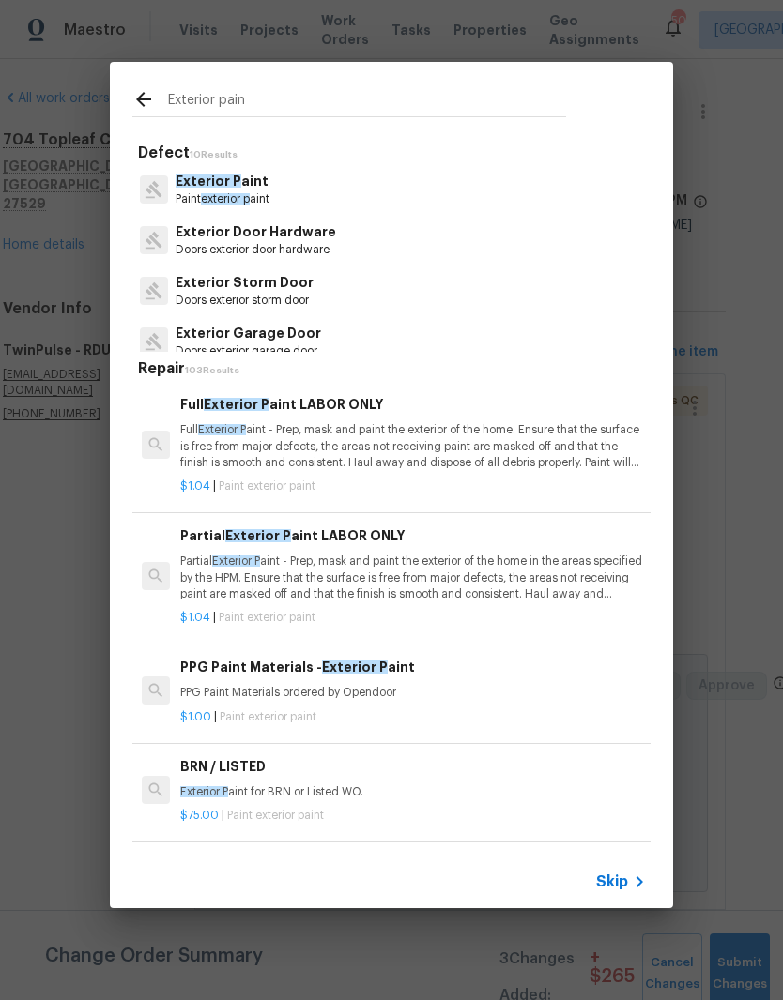
type input "Exterior paint"
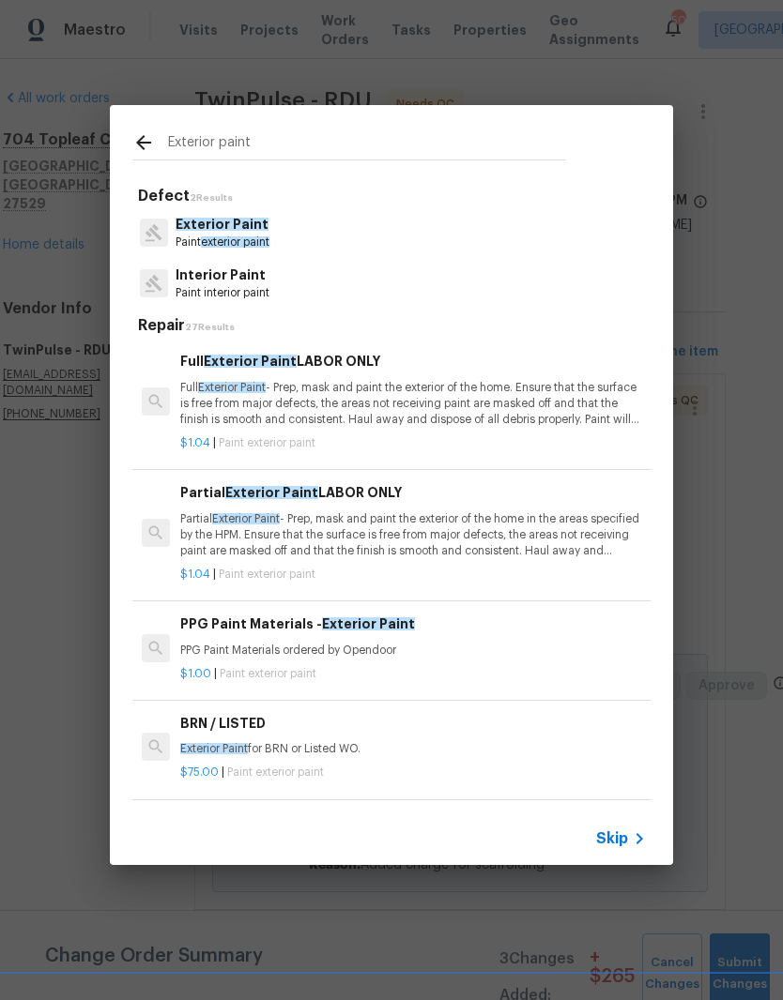
click at [548, 522] on p "Partial Exterior Paint - Prep, mask and paint the exterior of the home in the a…" at bounding box center [412, 535] width 465 height 48
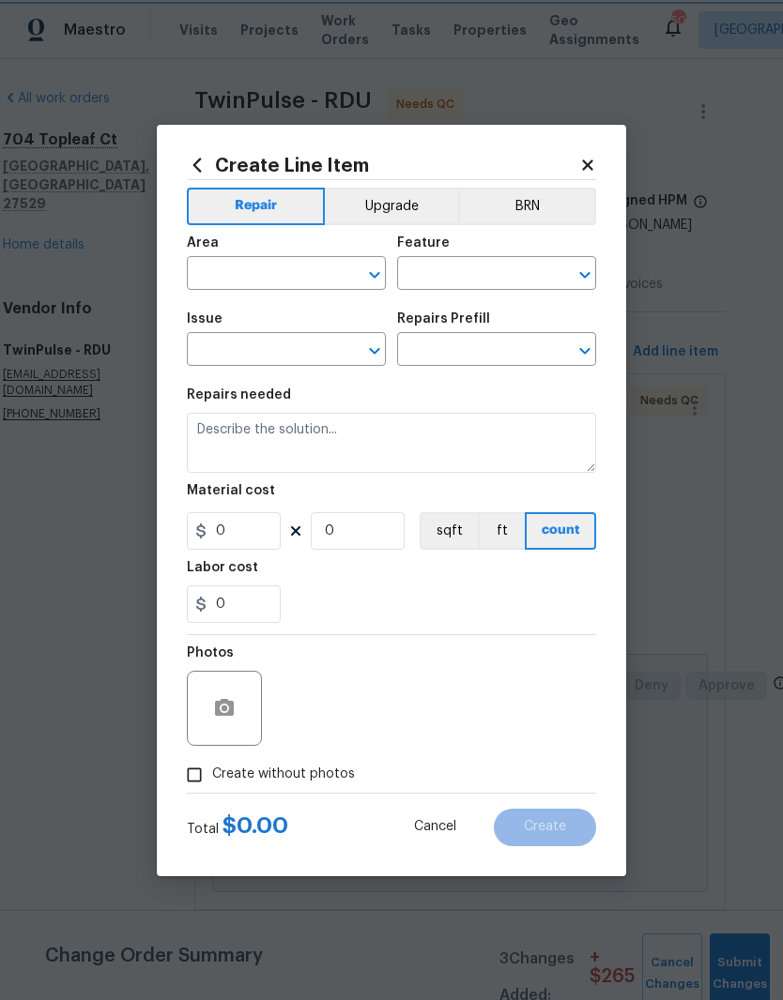
type input "Overall Paint"
type input "Exterior Paint"
type textarea "Partial Exterior Paint - Prep, mask and paint the exterior of the home in the a…"
type input "1"
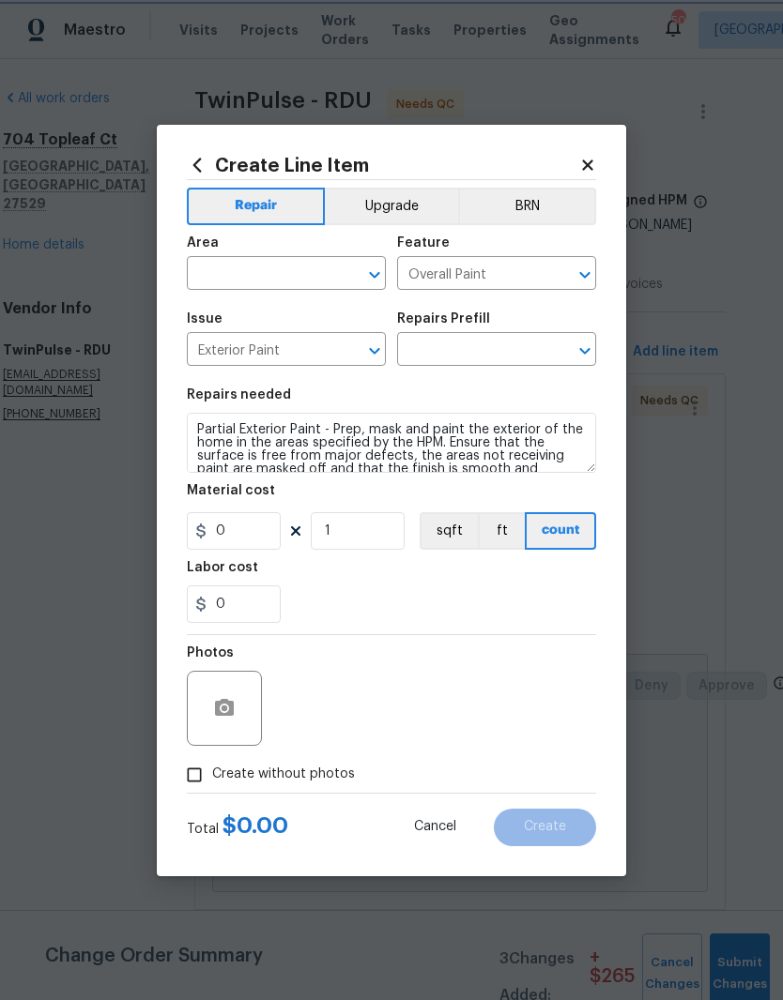
type input "Partial Exterior Paint LABOR ONLY $1.04"
type input "1.04"
click at [547, 521] on button "count" at bounding box center [560, 531] width 71 height 38
click at [213, 274] on input "text" at bounding box center [260, 275] width 146 height 29
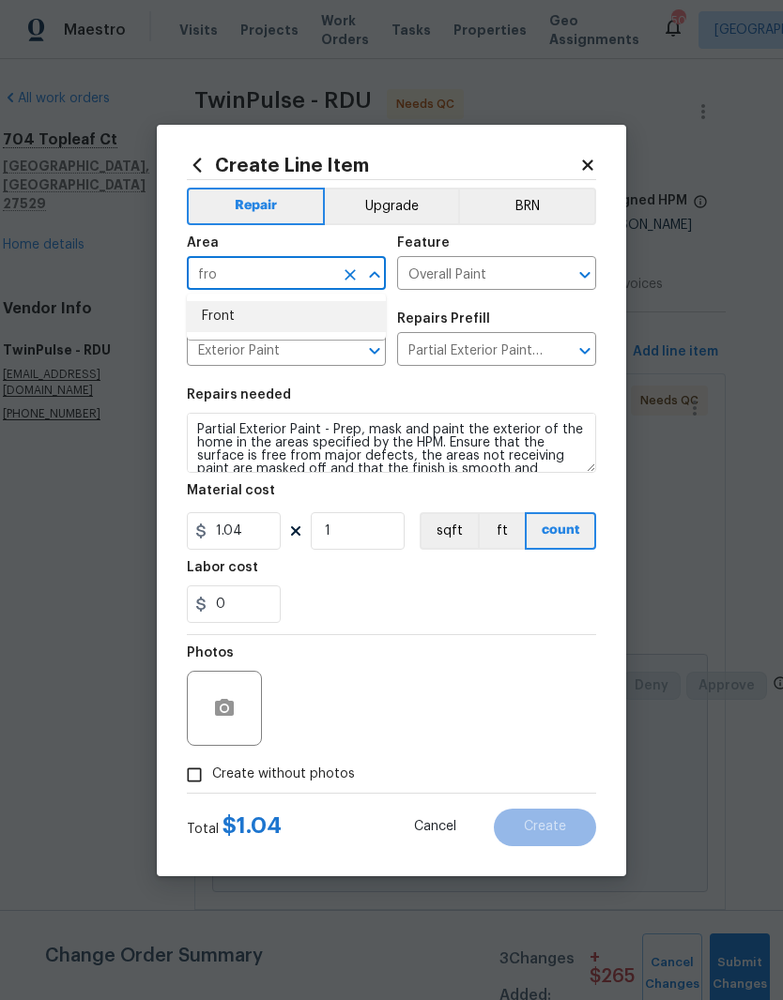
click at [242, 319] on li "Front" at bounding box center [286, 316] width 199 height 31
type input "Front"
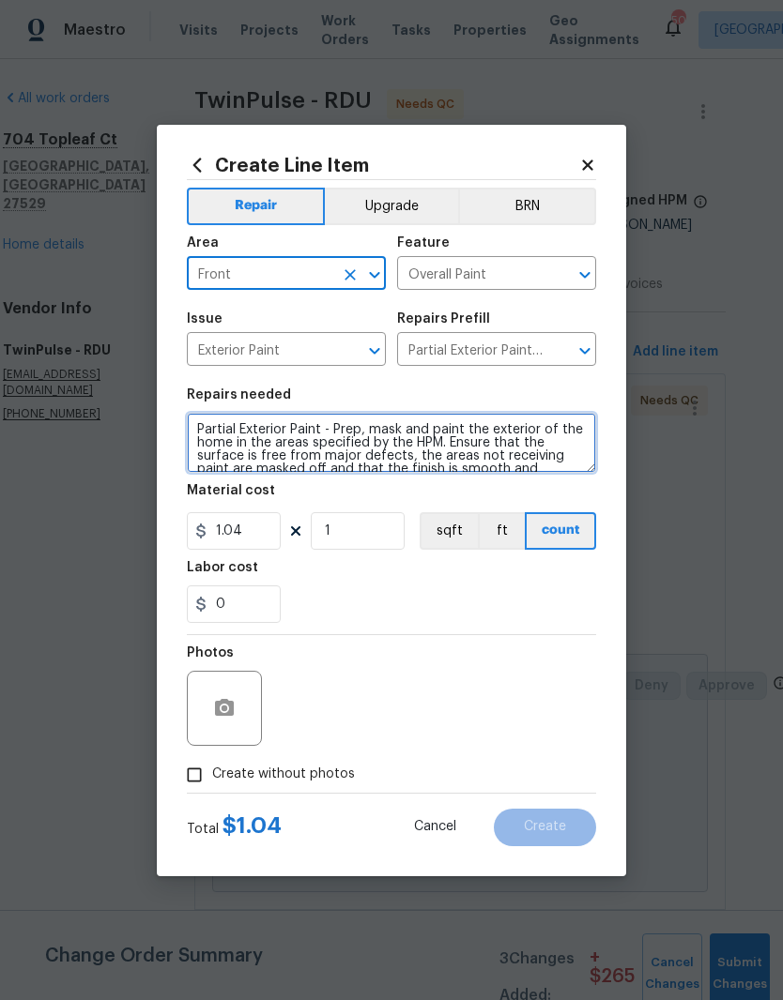
click at [187, 437] on textarea "Partial Exterior Paint - Prep, mask and paint the exterior of the home in the a…" at bounding box center [391, 443] width 409 height 60
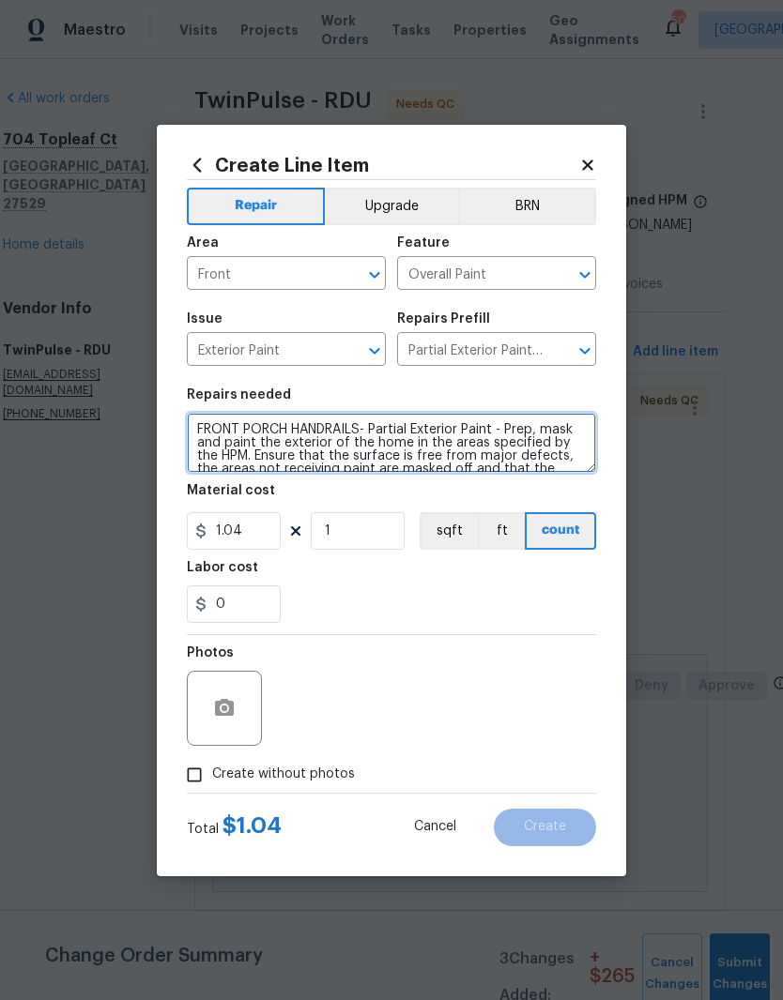
type textarea "FRONT PORCH HANDRAILS- Partial Exterior Paint - Prep, mask and paint the exteri…"
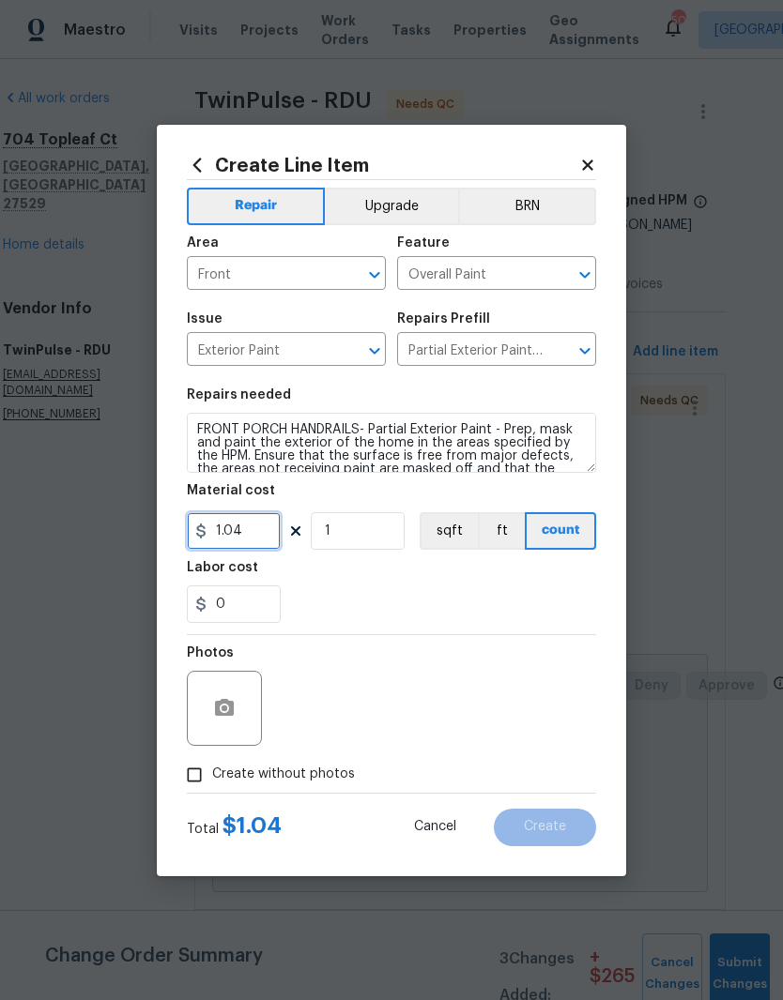
click at [231, 539] on input "1.04" at bounding box center [234, 531] width 94 height 38
click at [261, 539] on input "1.04" at bounding box center [234, 531] width 94 height 38
type input "250"
click at [340, 588] on div "0" at bounding box center [391, 605] width 409 height 38
click at [227, 715] on icon "button" at bounding box center [224, 707] width 19 height 17
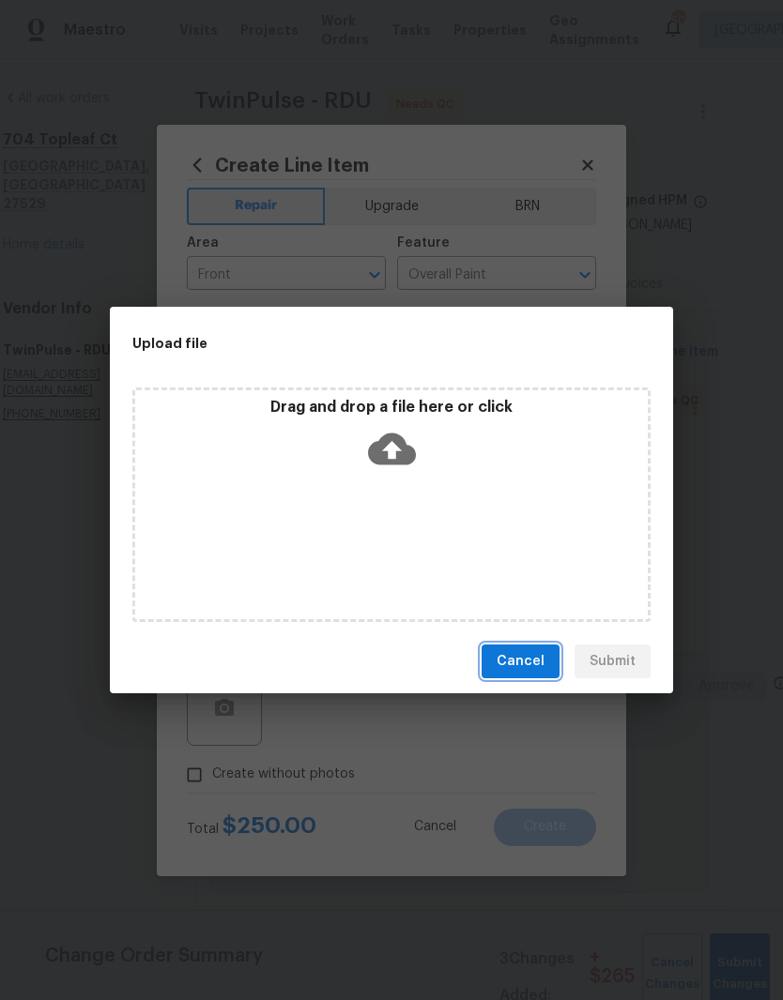
click at [521, 663] on span "Cancel" at bounding box center [520, 661] width 48 height 23
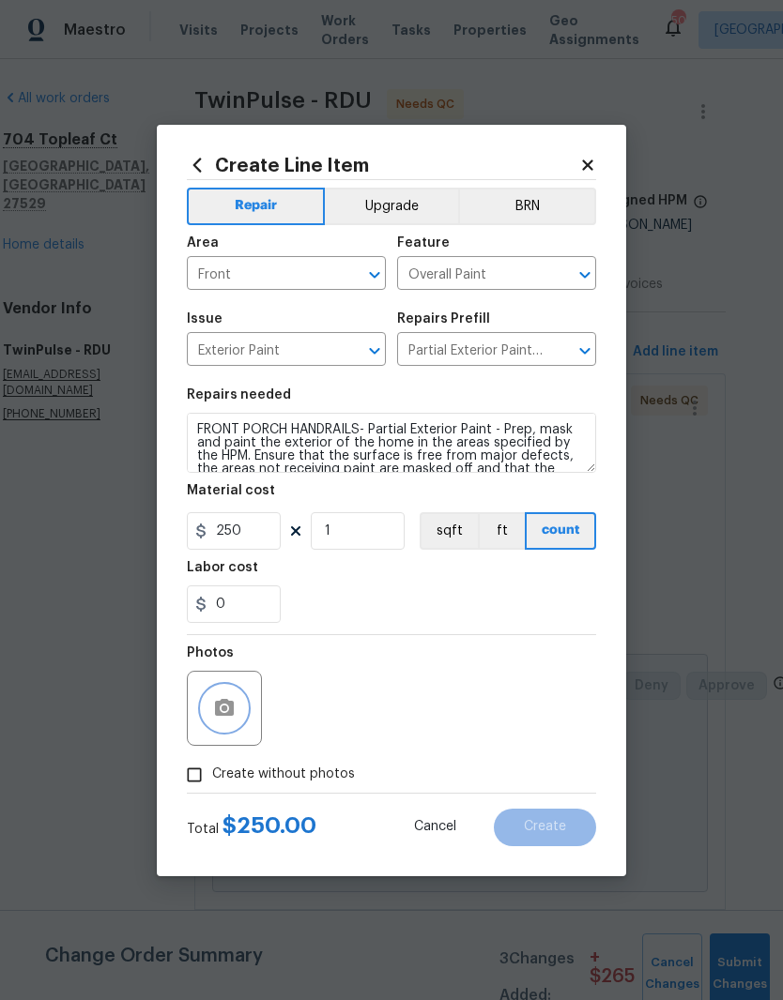
click at [210, 725] on button "button" at bounding box center [224, 708] width 45 height 45
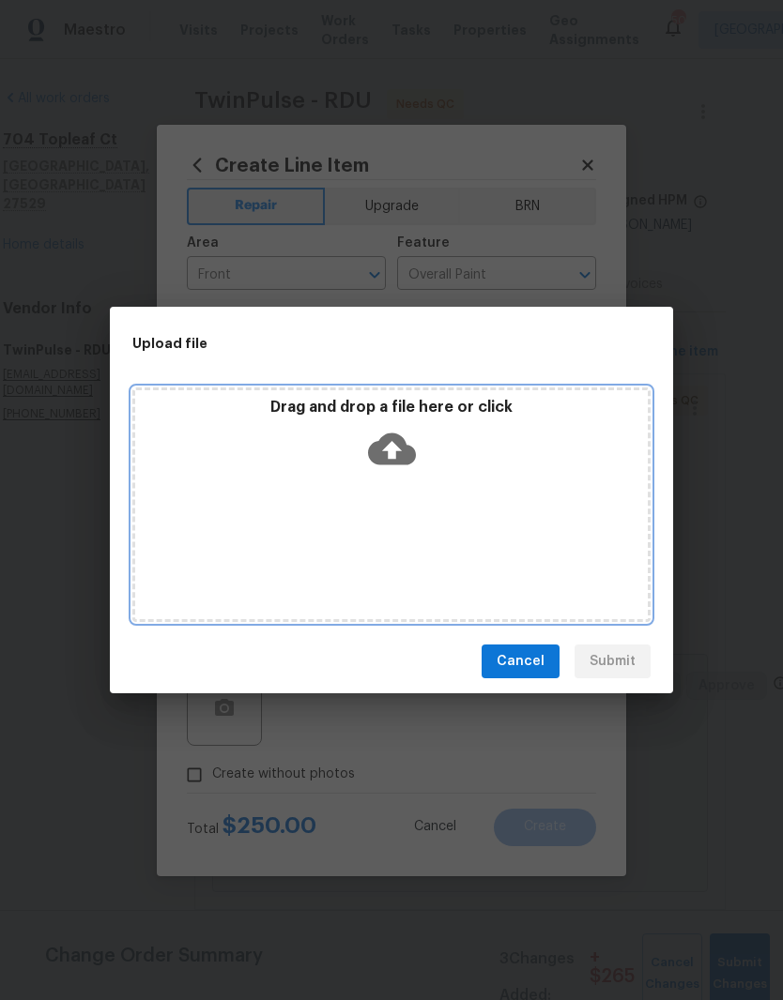
click at [381, 431] on icon at bounding box center [392, 449] width 48 height 48
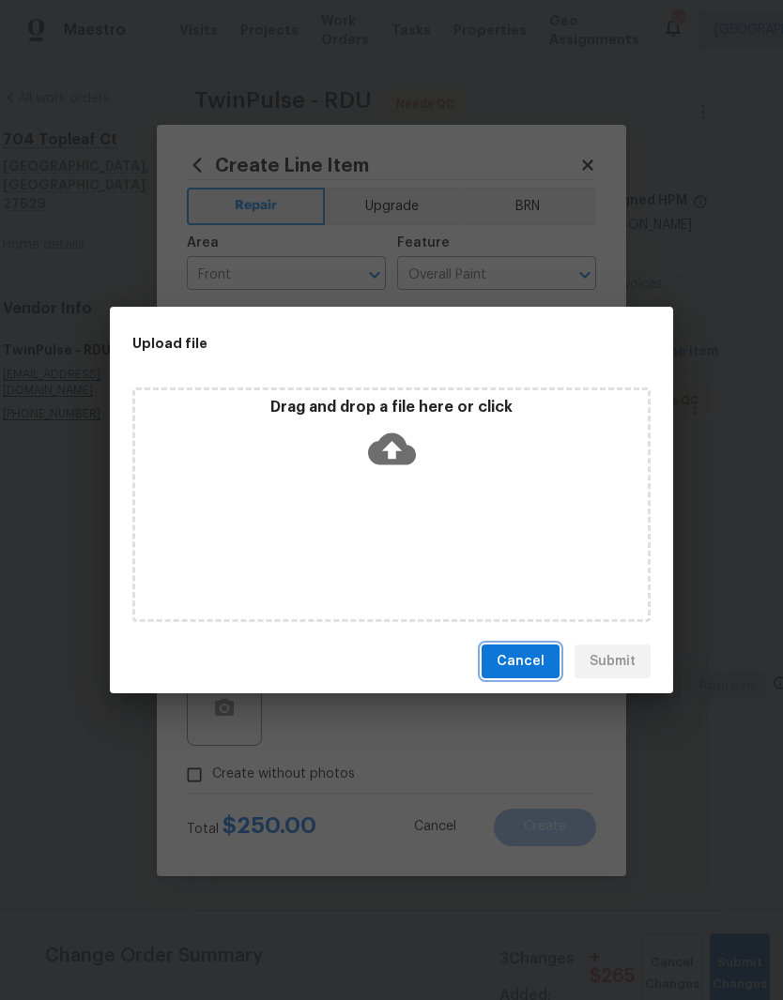
click at [522, 666] on span "Cancel" at bounding box center [520, 661] width 48 height 23
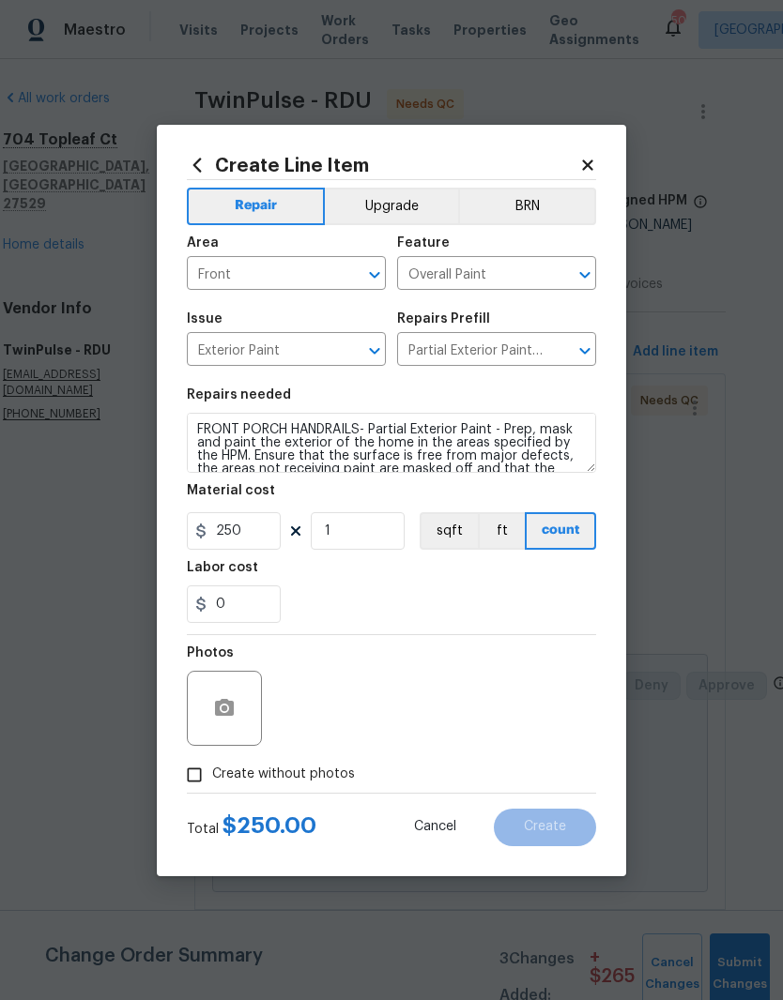
click at [237, 782] on span "Create without photos" at bounding box center [283, 775] width 143 height 20
click at [212, 782] on input "Create without photos" at bounding box center [194, 775] width 36 height 36
click at [201, 791] on input "Create without photos" at bounding box center [194, 775] width 36 height 36
click at [208, 789] on input "Create without photos" at bounding box center [194, 775] width 36 height 36
checkbox input "true"
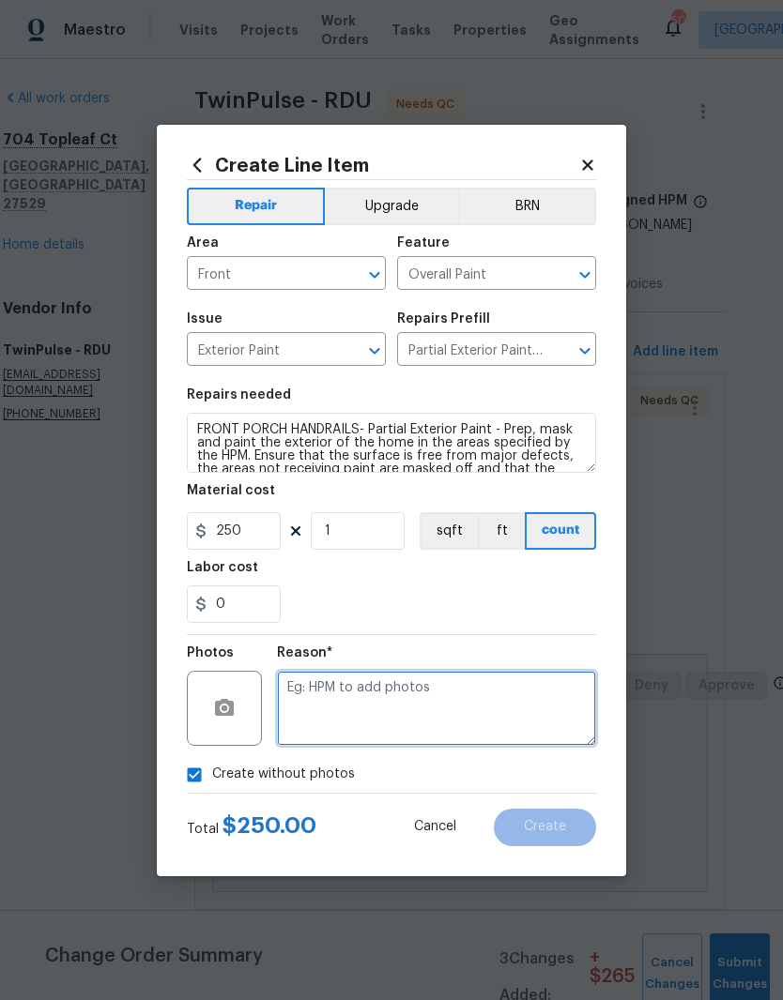
click at [347, 710] on textarea at bounding box center [436, 708] width 319 height 75
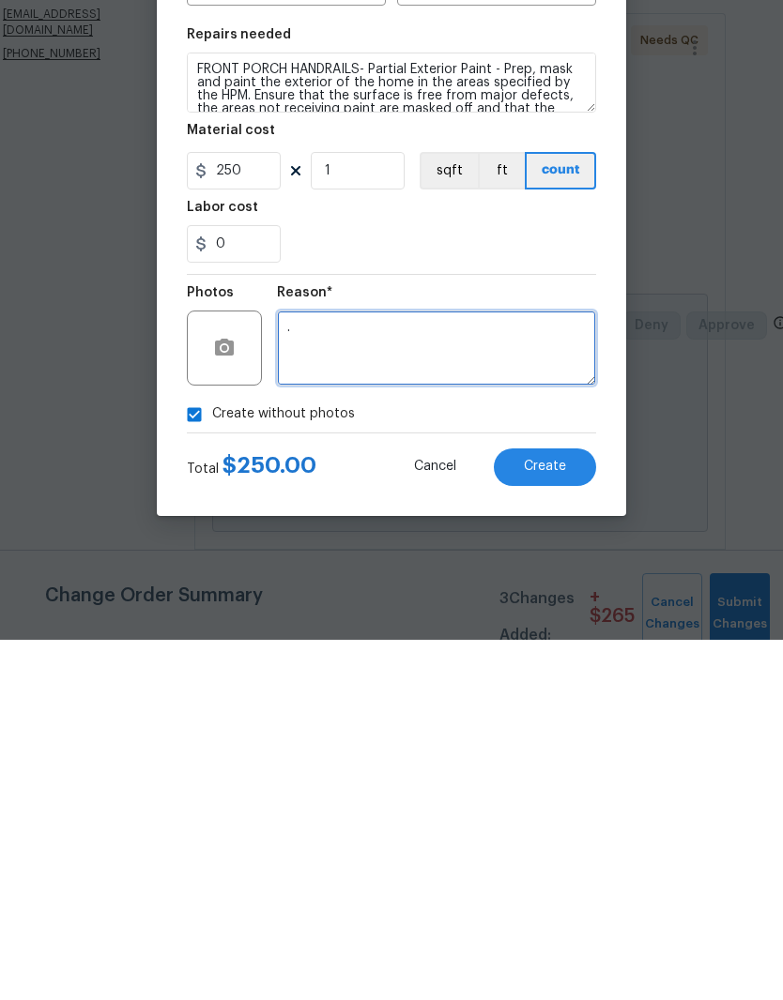
type textarea "."
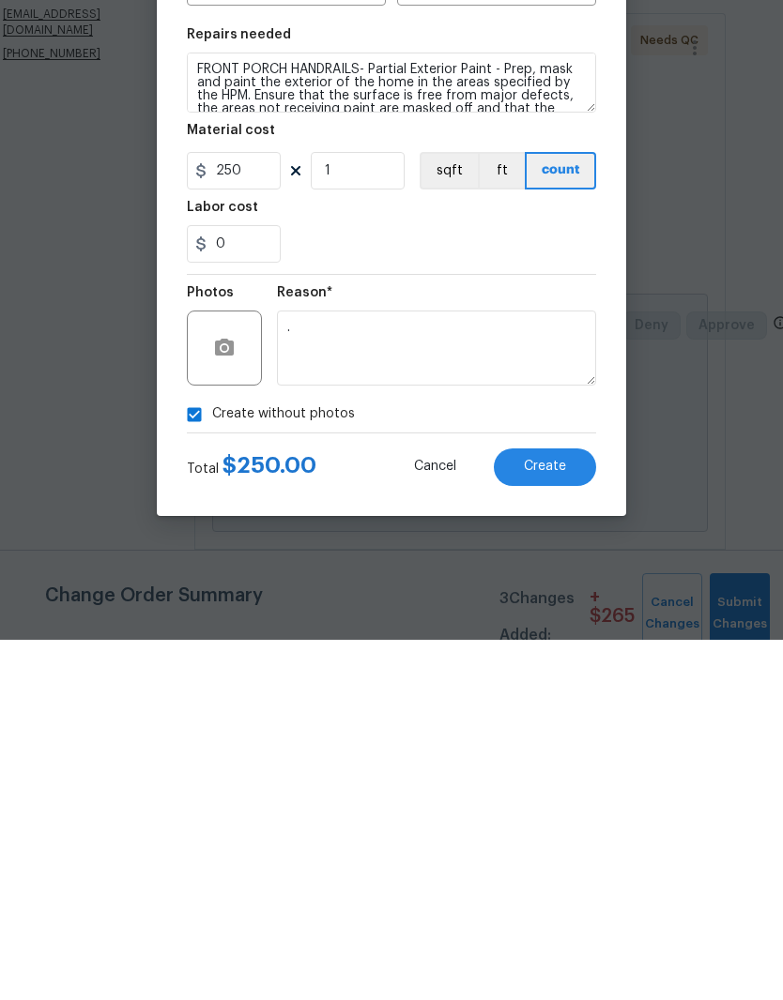
click at [546, 820] on span "Create" at bounding box center [545, 827] width 42 height 14
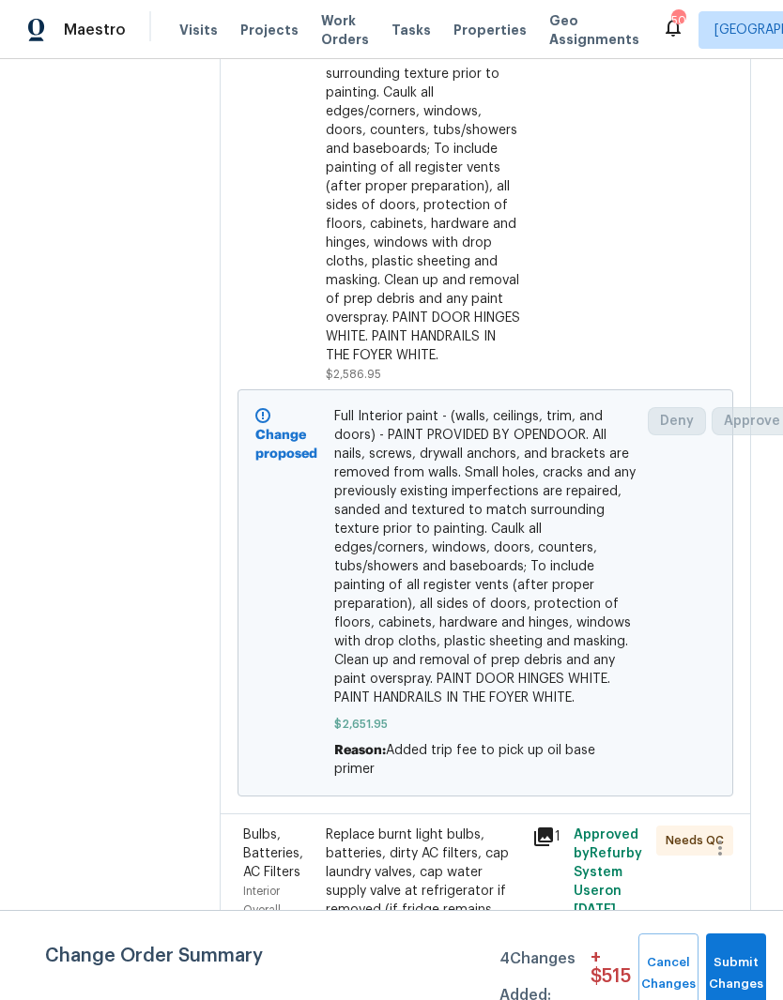
scroll to position [1637, 2]
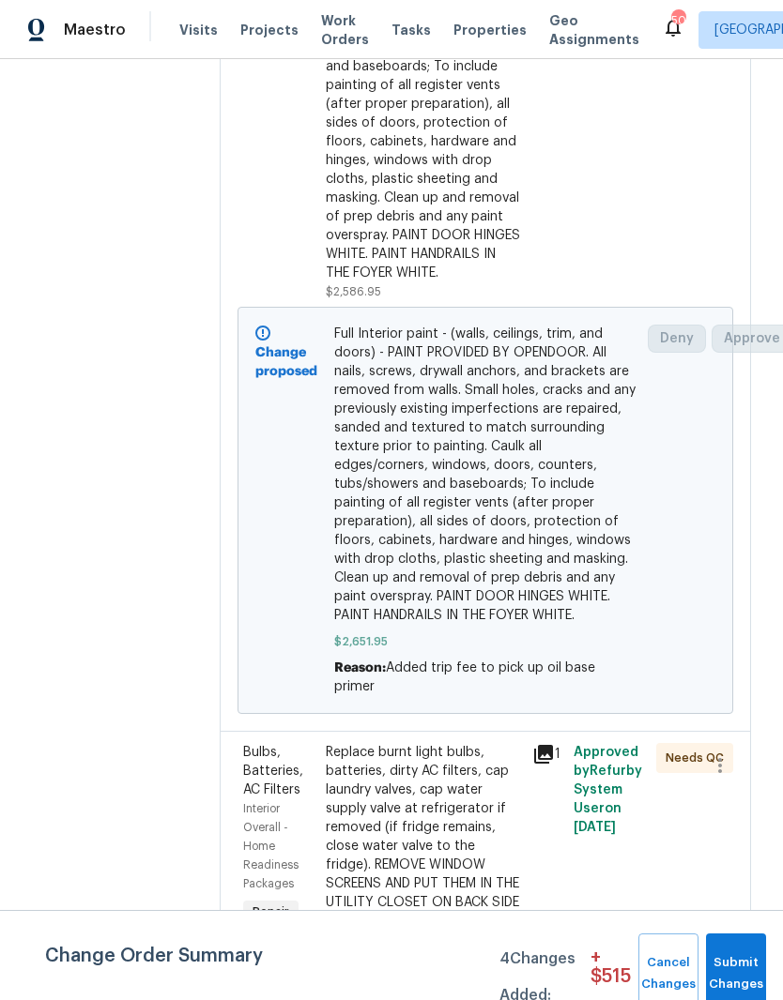
click at [608, 240] on div "Approved by Refurby System User on [DATE]" at bounding box center [609, 48] width 83 height 518
click at [645, 242] on div "Approved by Refurby System User on [DATE]" at bounding box center [609, 48] width 83 height 518
click at [562, 462] on span "Full Interior paint - (walls, ceilings, trim, and doors) - PAINT PROVIDED BY OP…" at bounding box center [485, 475] width 303 height 300
click at [429, 558] on span "Full Interior paint - (walls, ceilings, trim, and doors) - PAINT PROVIDED BY OP…" at bounding box center [485, 475] width 303 height 300
click at [383, 205] on div "Full Interior paint - (walls, ceilings, trim, and doors) - PAINT PROVIDED BY OP…" at bounding box center [423, 38] width 195 height 488
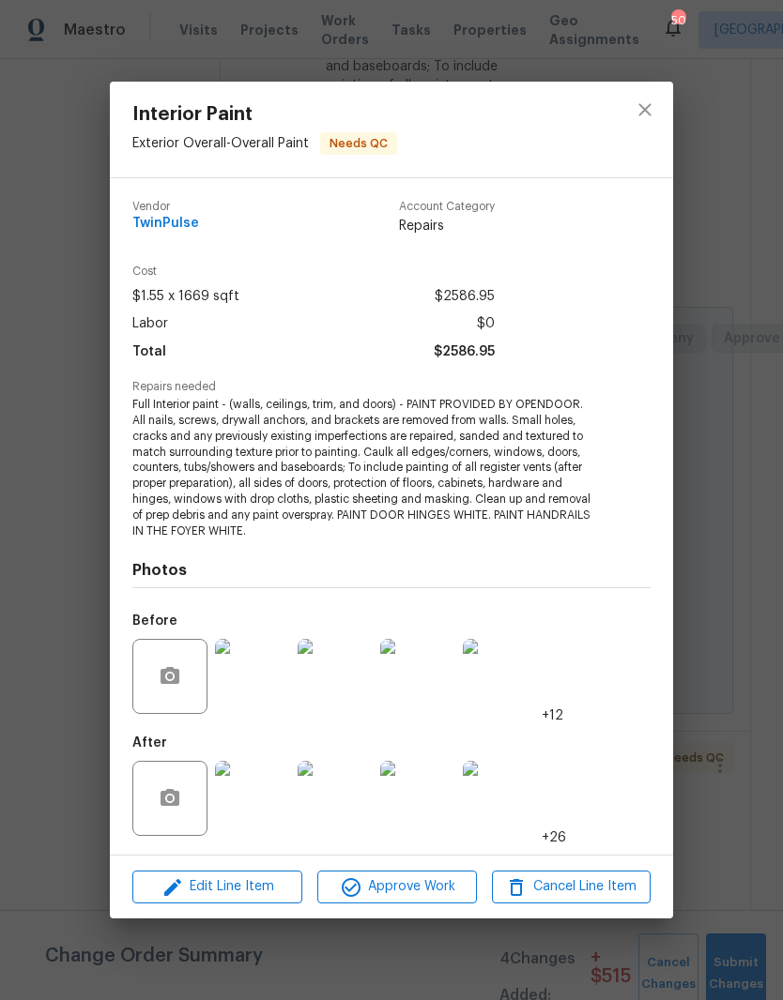
click at [222, 887] on span "Edit Line Item" at bounding box center [217, 887] width 159 height 23
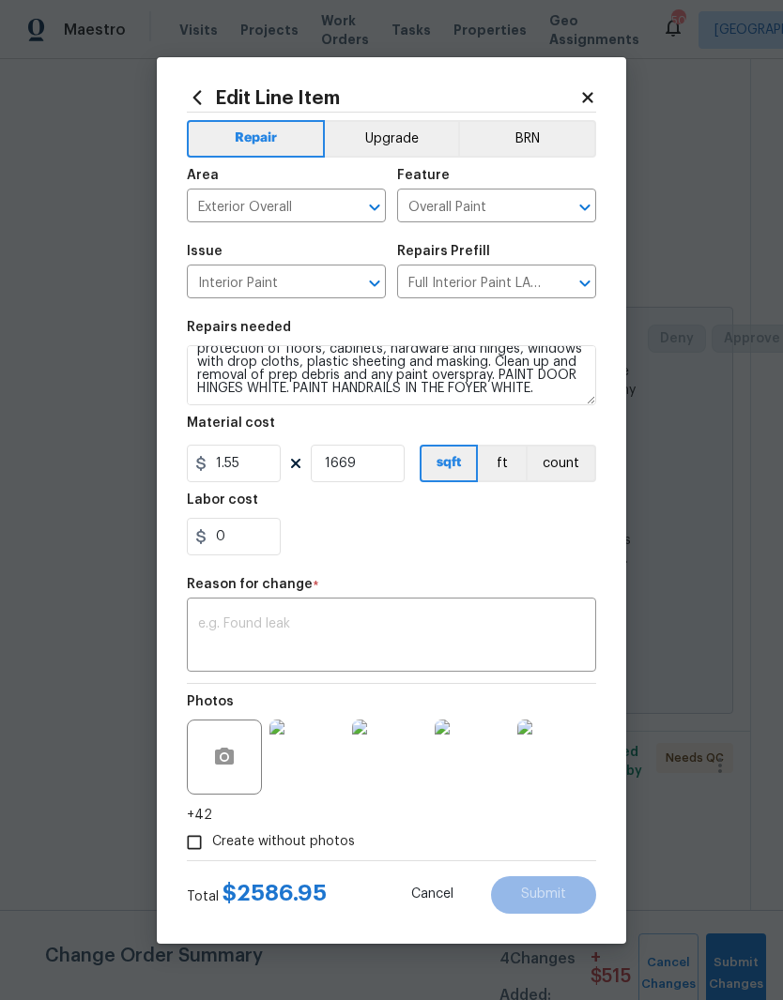
scroll to position [118, 0]
click at [238, 549] on input "0" at bounding box center [234, 537] width 94 height 38
type input "67.78"
click at [225, 620] on textarea at bounding box center [391, 637] width 387 height 39
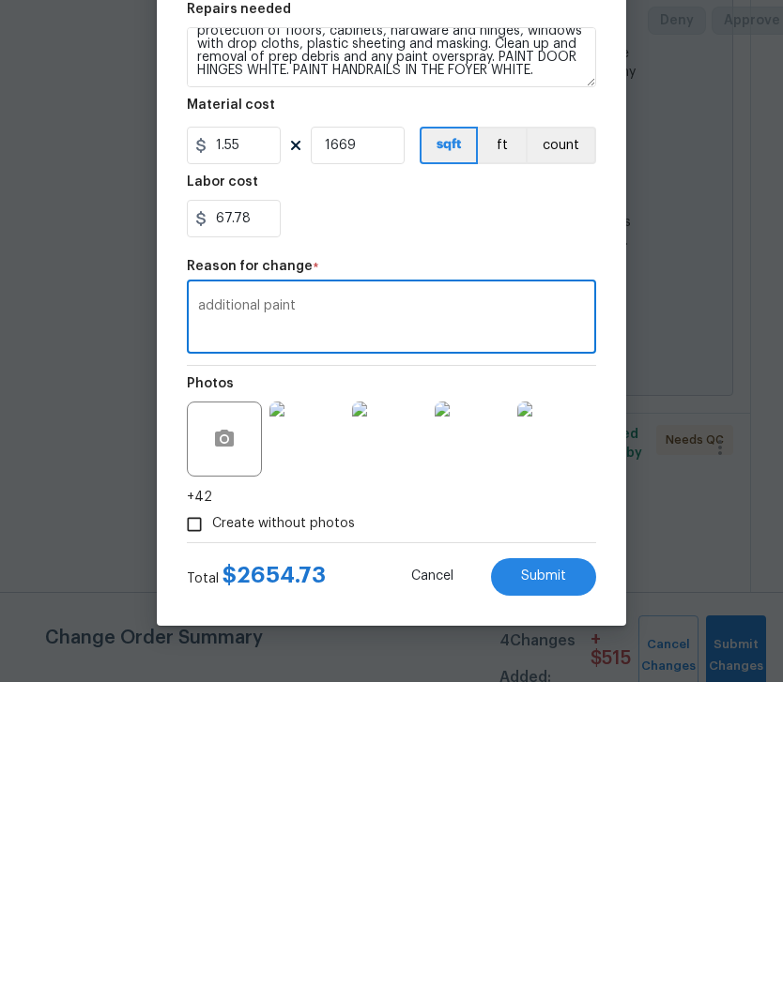
type textarea "additional paint"
click at [581, 877] on button "Submit" at bounding box center [543, 896] width 105 height 38
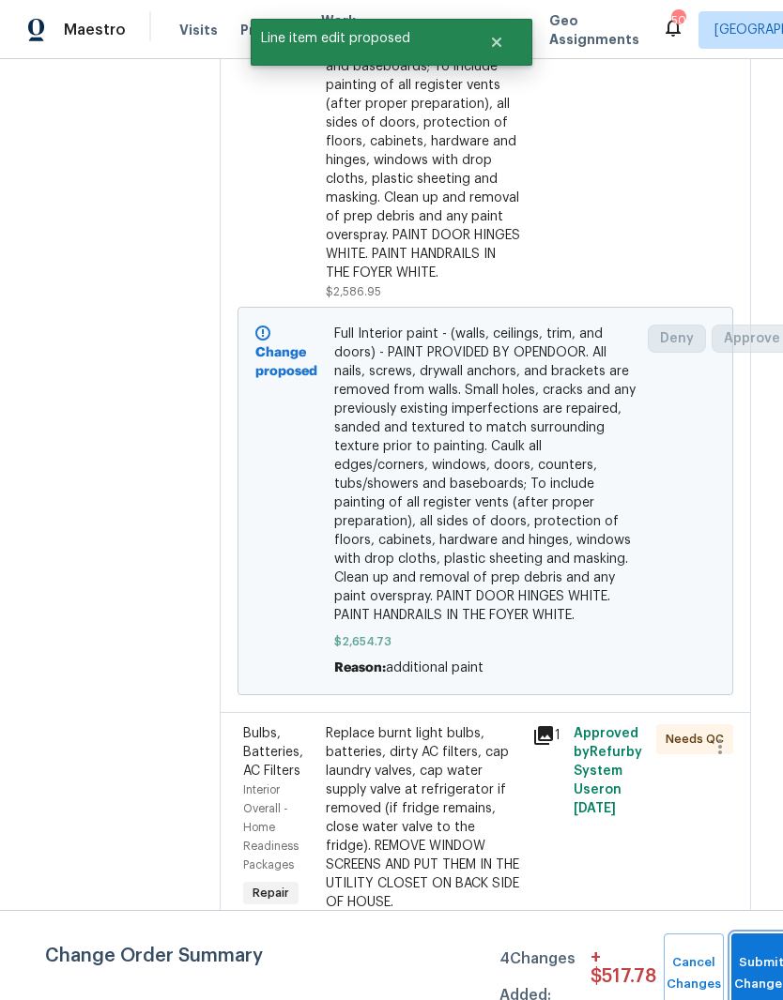
click at [747, 975] on span "Submit Changes" at bounding box center [760, 974] width 41 height 43
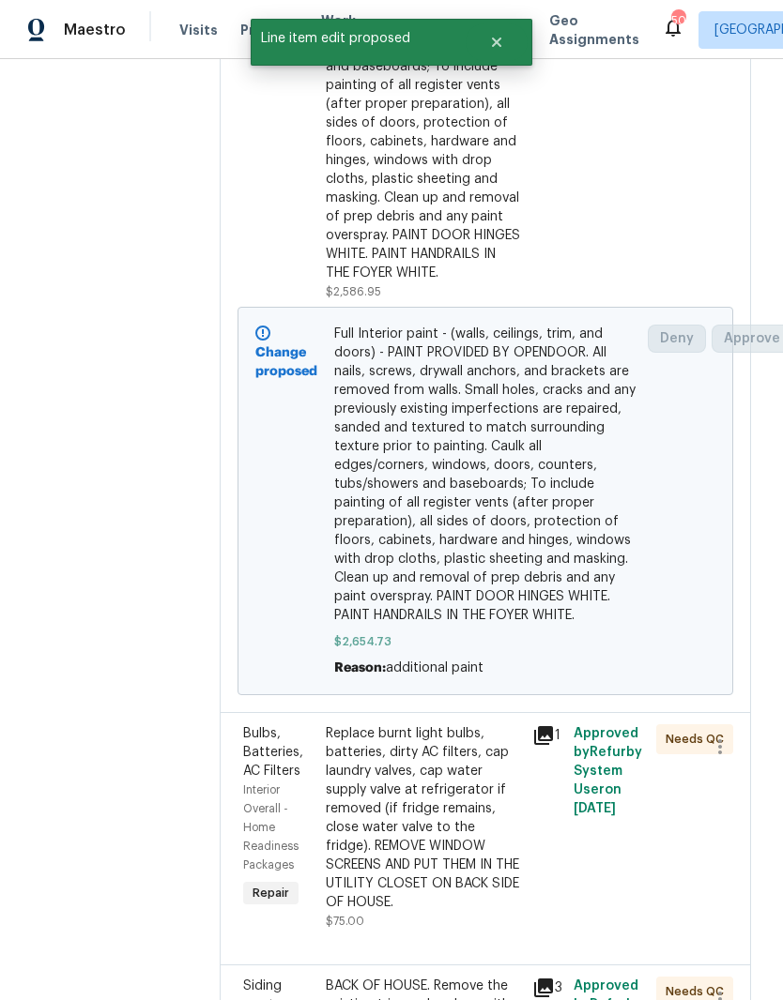
scroll to position [0, 0]
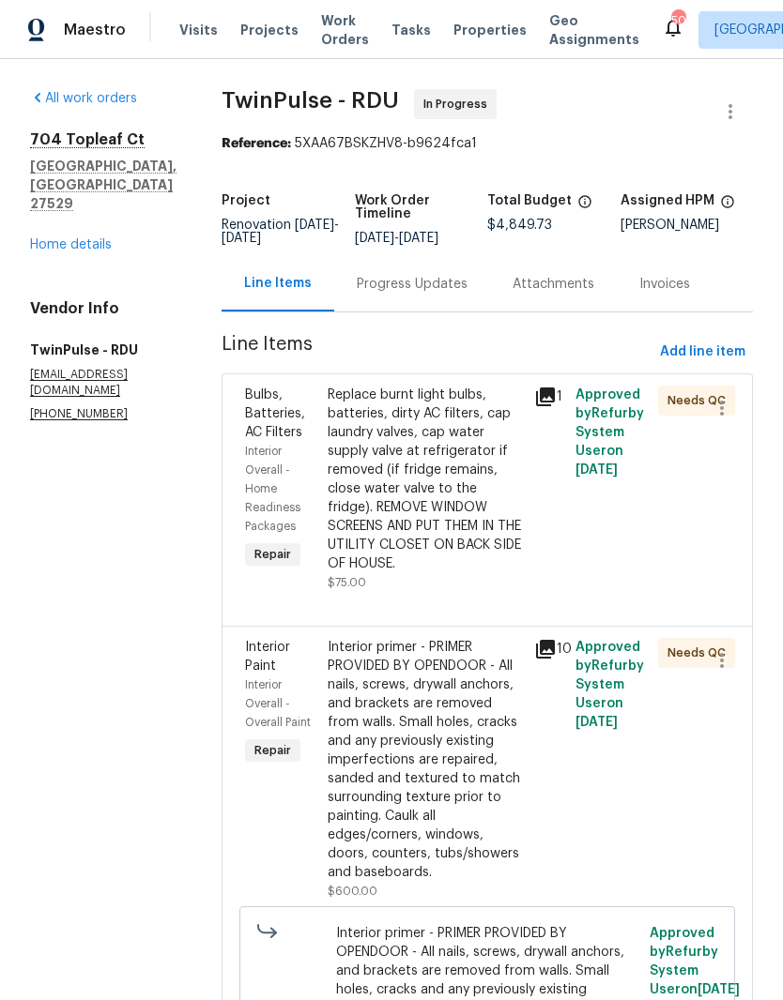
click at [488, 547] on div "Replace burnt light bulbs, batteries, dirty AC filters, cap laundry valves, cap…" at bounding box center [425, 480] width 195 height 188
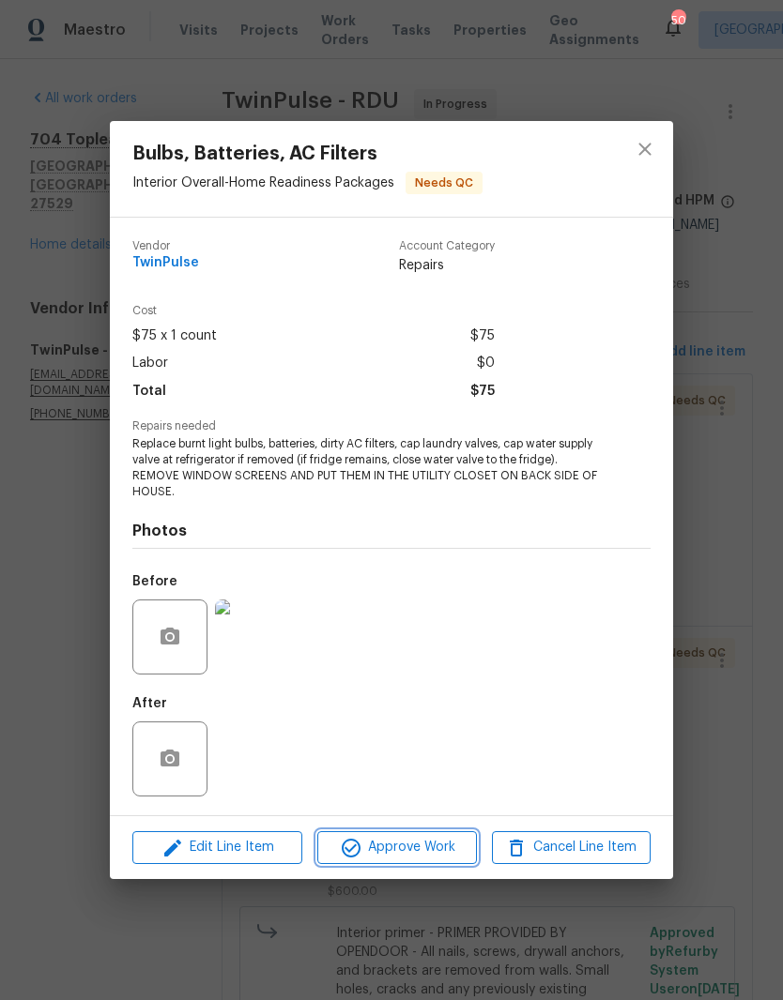
click at [450, 854] on span "Approve Work" at bounding box center [396, 847] width 147 height 23
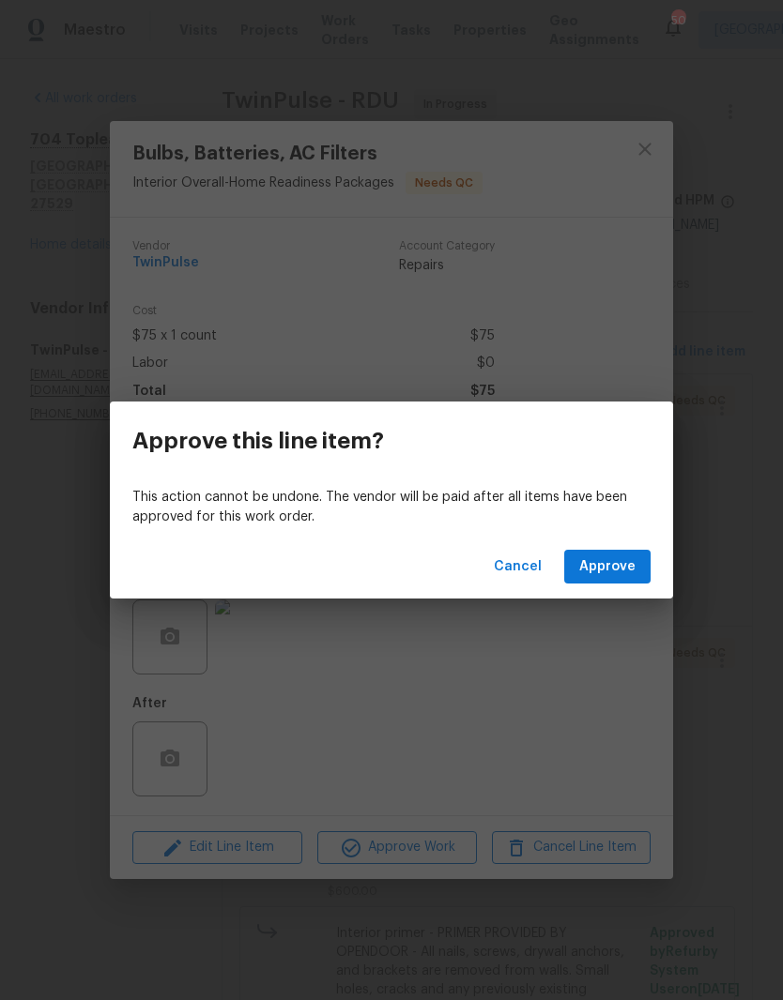
click at [660, 574] on div "Cancel Approve" at bounding box center [391, 567] width 563 height 65
click at [637, 568] on button "Approve" at bounding box center [607, 567] width 86 height 35
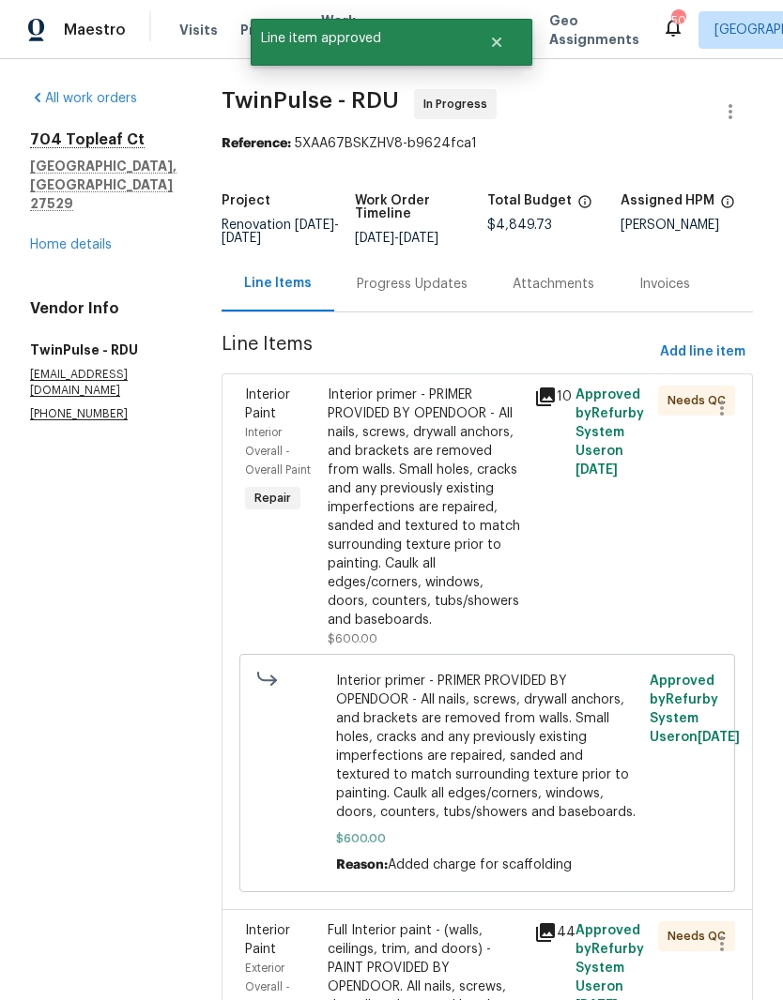
click at [493, 511] on div "Interior primer - PRIMER PROVIDED BY OPENDOOR - All nails, screws, drywall anch…" at bounding box center [425, 508] width 195 height 244
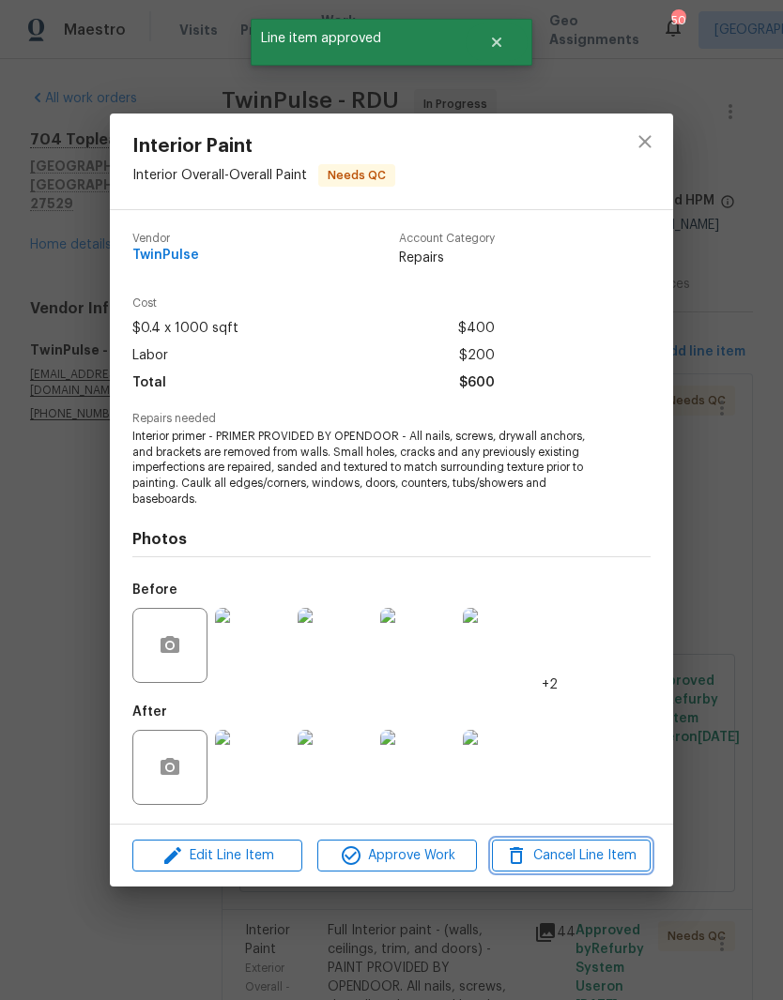
click at [623, 860] on span "Cancel Line Item" at bounding box center [570, 856] width 147 height 23
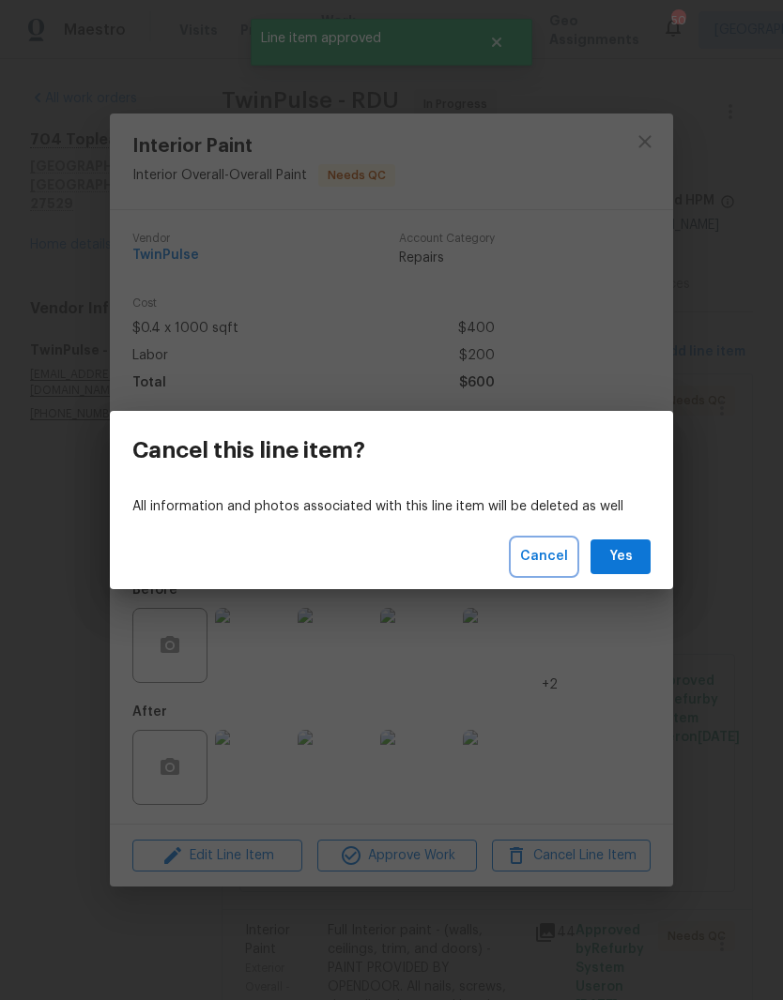
click at [557, 546] on span "Cancel" at bounding box center [544, 556] width 48 height 23
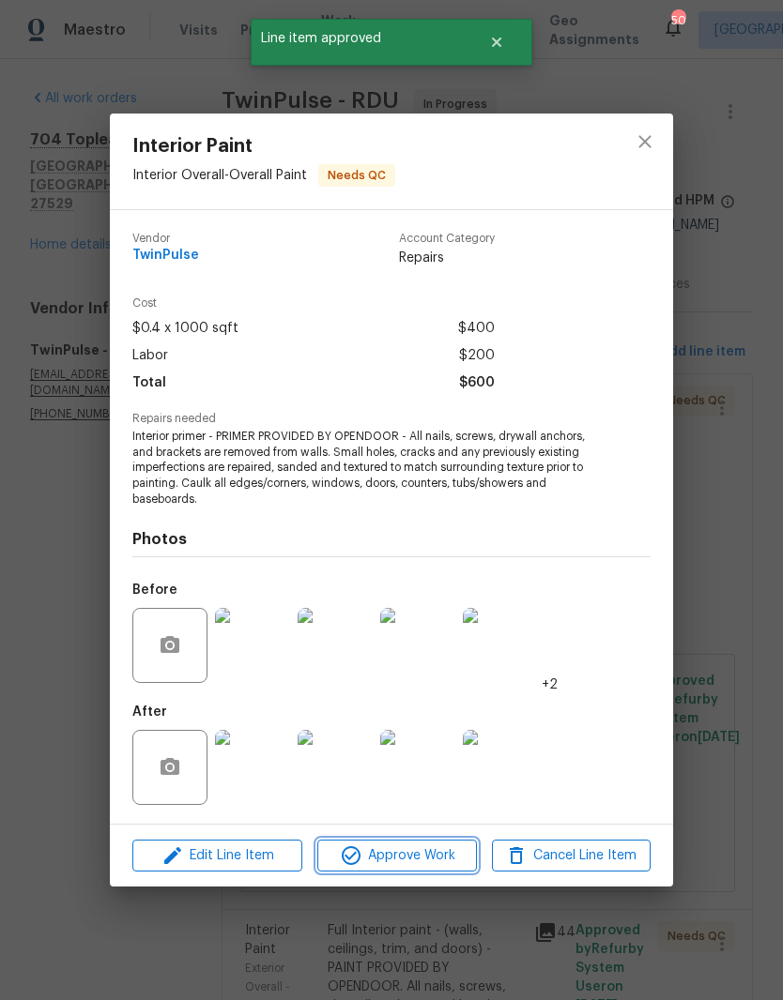
click at [434, 863] on span "Approve Work" at bounding box center [396, 856] width 147 height 23
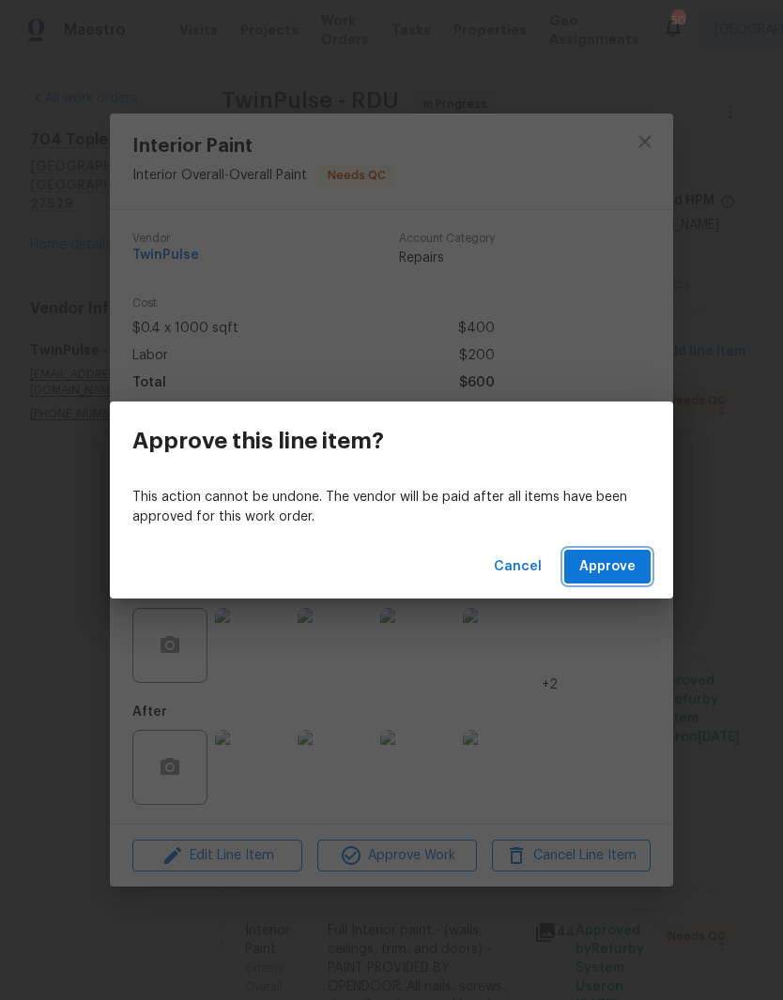
click at [638, 570] on button "Approve" at bounding box center [607, 567] width 86 height 35
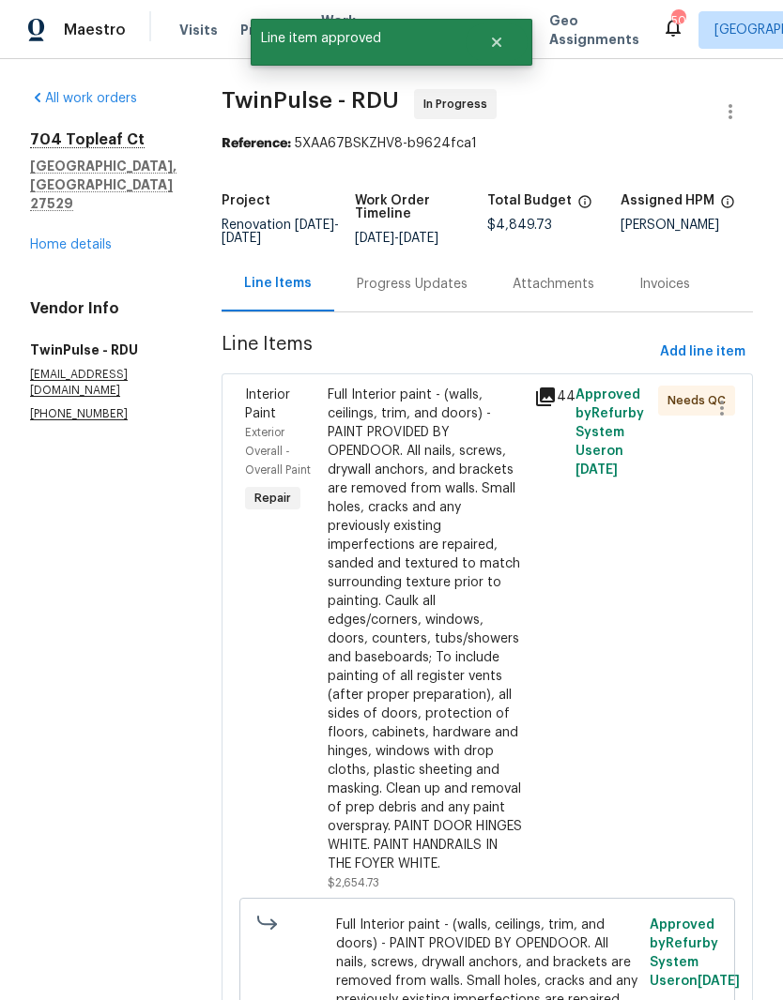
click at [384, 554] on div "Full Interior paint - (walls, ceilings, trim, and doors) - PAINT PROVIDED BY OP…" at bounding box center [425, 630] width 195 height 488
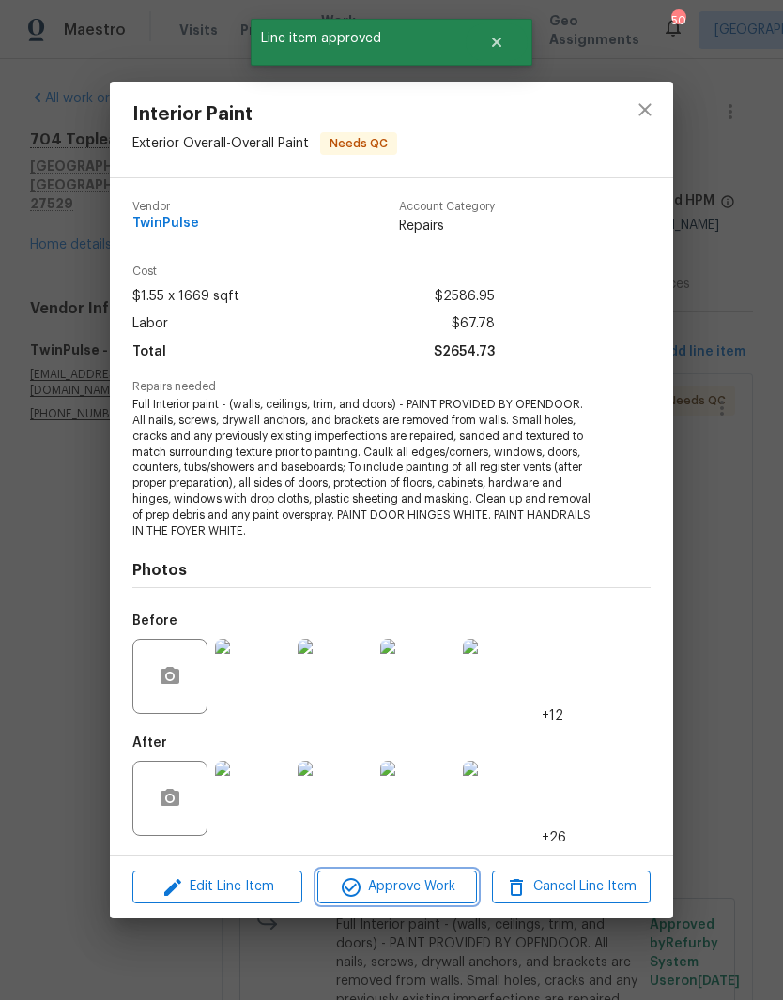
click at [397, 893] on span "Approve Work" at bounding box center [396, 887] width 147 height 23
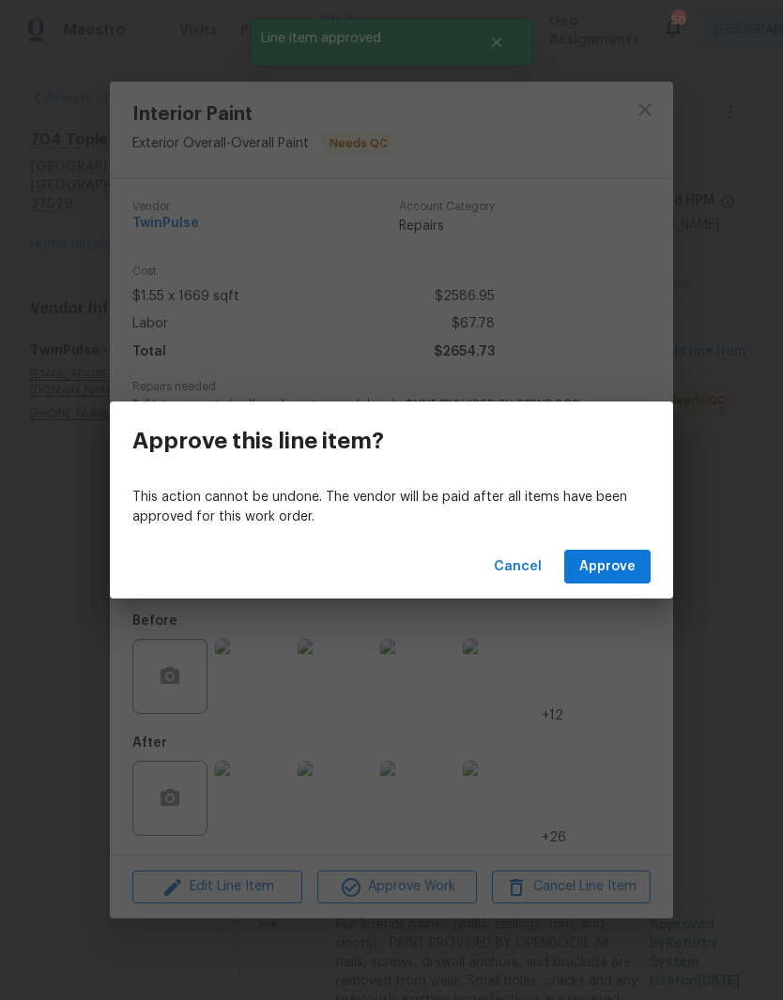
click at [609, 576] on span "Approve" at bounding box center [607, 567] width 56 height 23
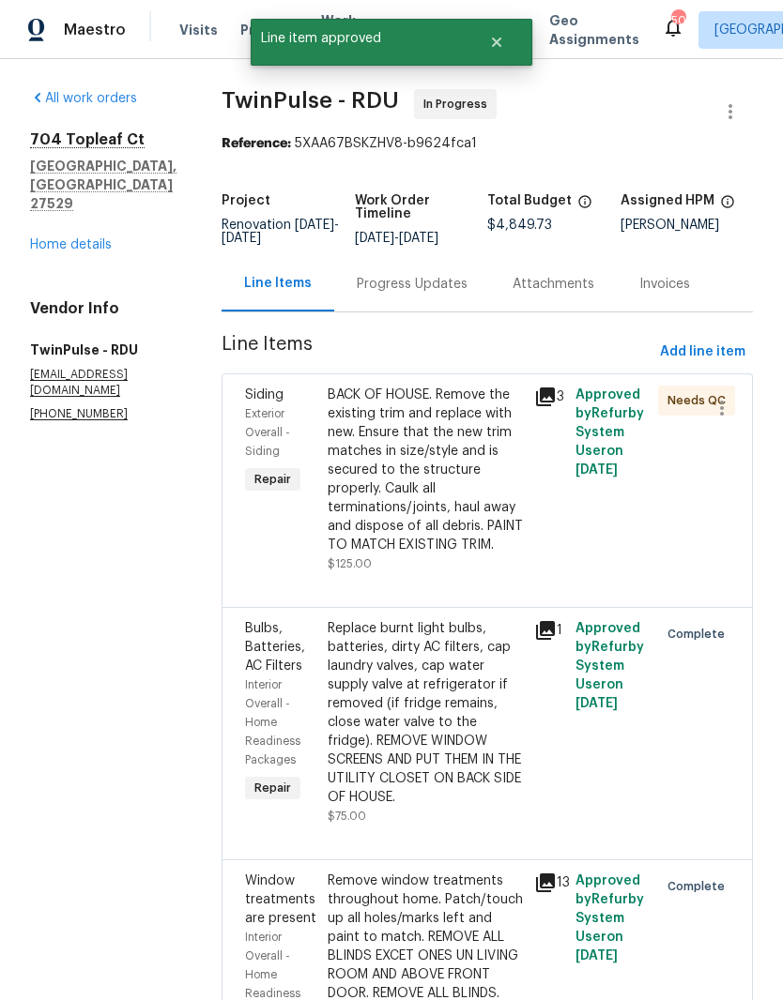
click at [396, 517] on div "BACK OF HOUSE. Remove the existing trim and replace with new. Ensure that the n…" at bounding box center [425, 470] width 195 height 169
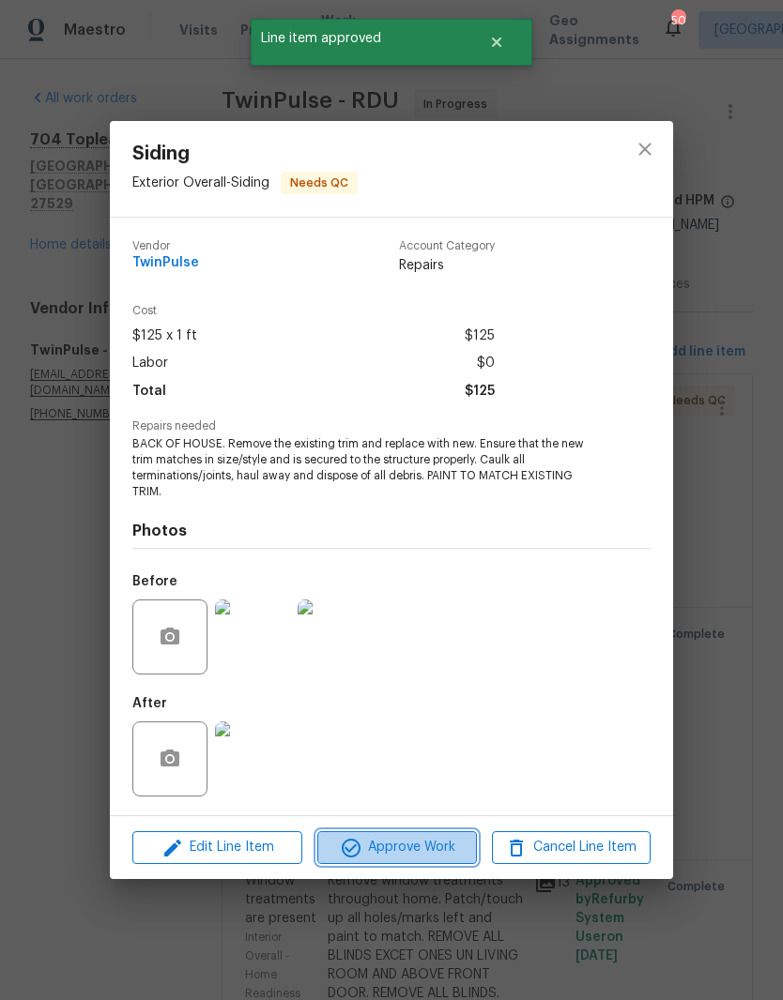
click at [387, 848] on span "Approve Work" at bounding box center [396, 847] width 147 height 23
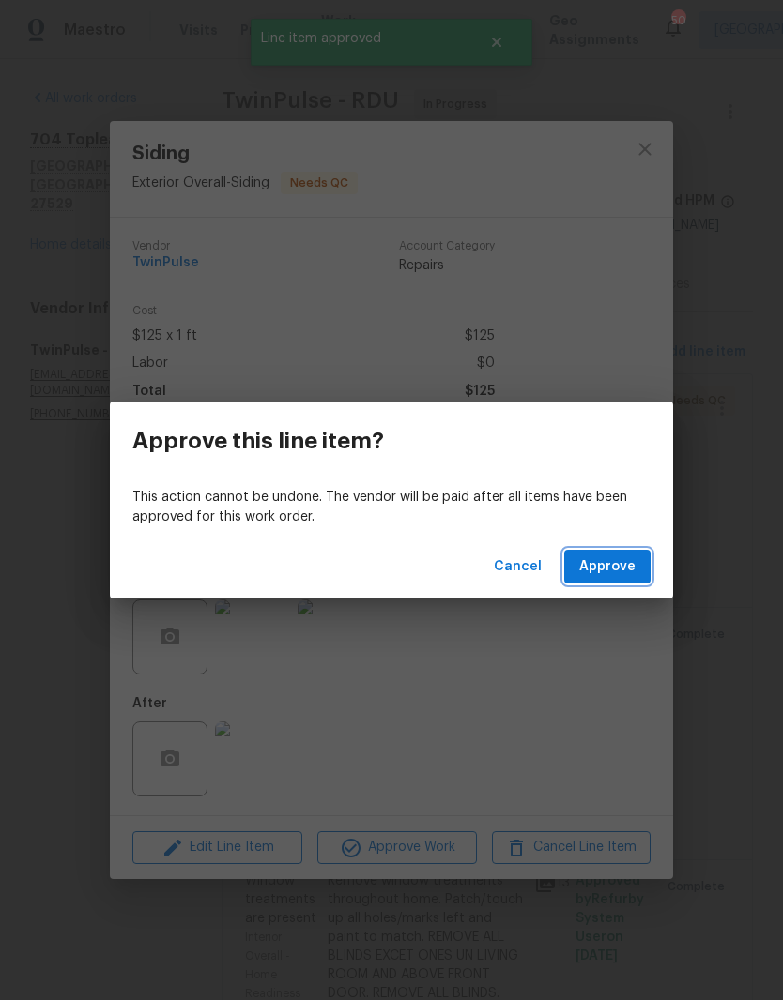
click at [612, 579] on button "Approve" at bounding box center [607, 567] width 86 height 35
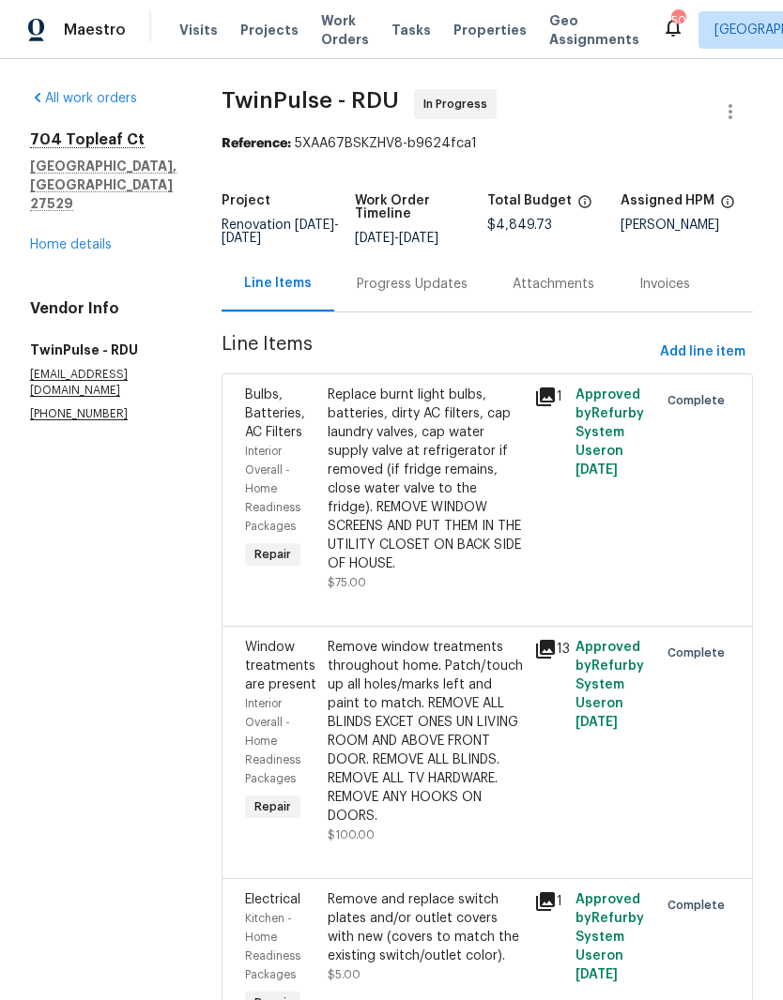
click at [59, 238] on link "Home details" at bounding box center [71, 244] width 82 height 13
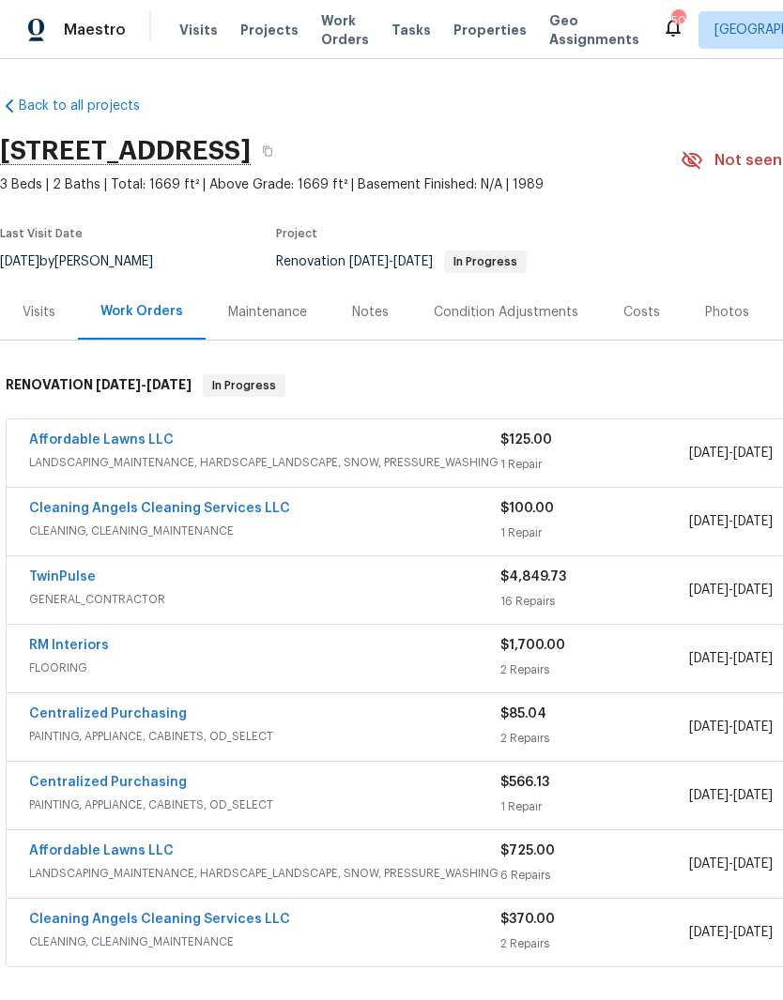
click at [50, 581] on link "TwinPulse" at bounding box center [62, 577] width 67 height 13
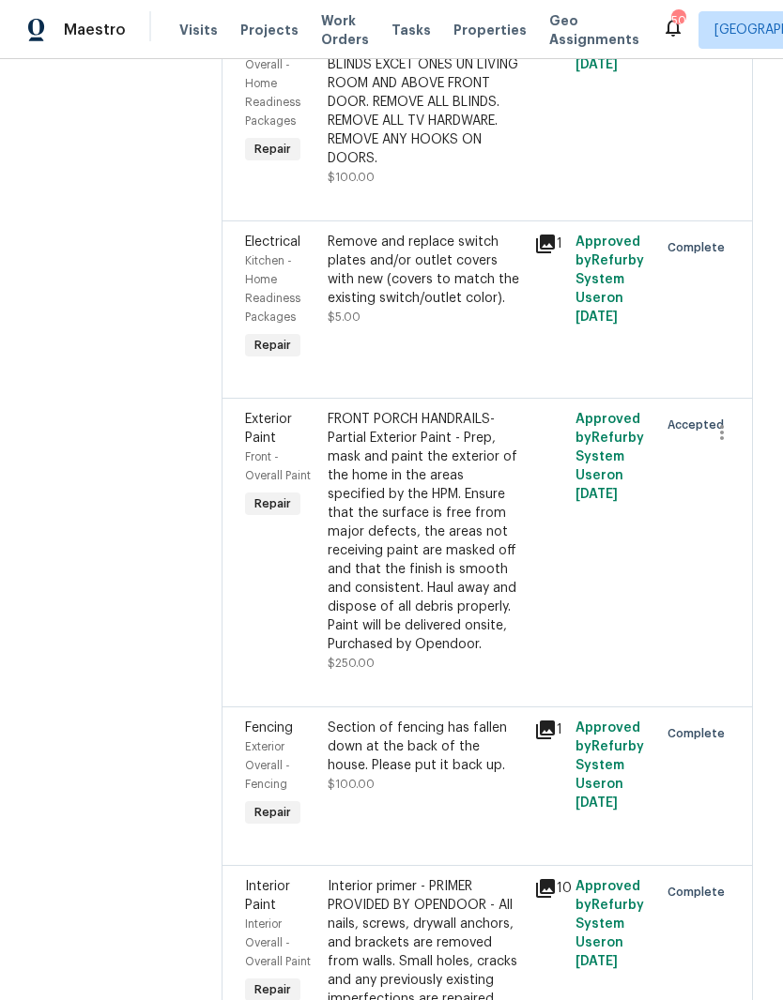
scroll to position [605, 0]
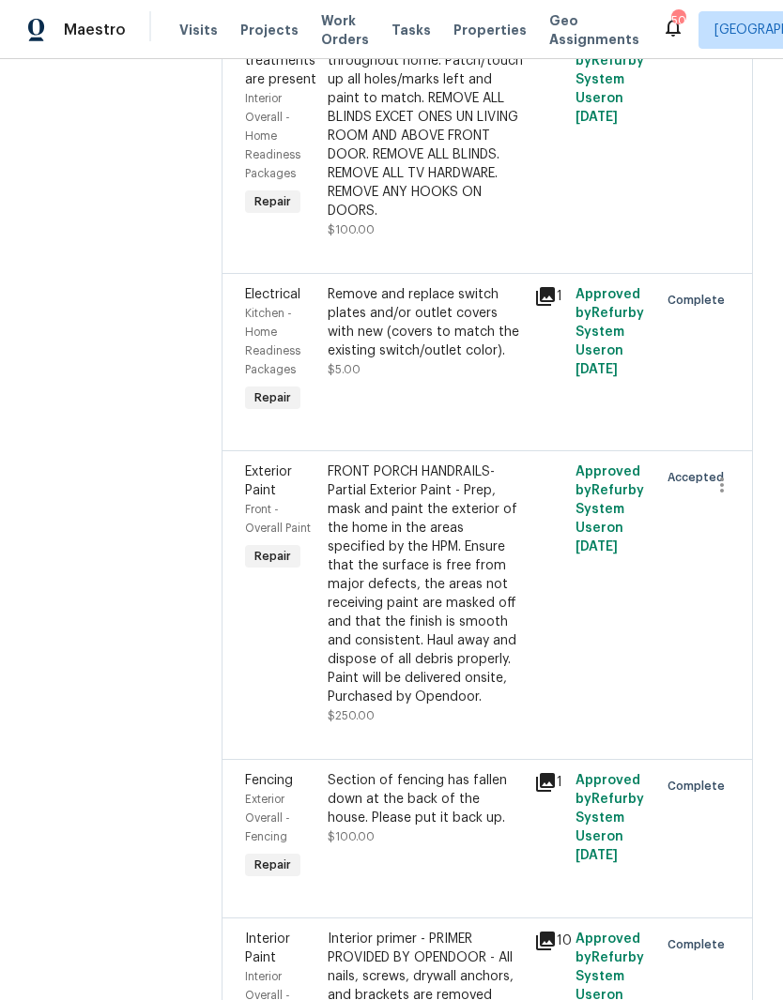
click at [386, 630] on div "FRONT PORCH HANDRAILS- Partial Exterior Paint - Prep, mask and paint the exteri…" at bounding box center [425, 585] width 195 height 244
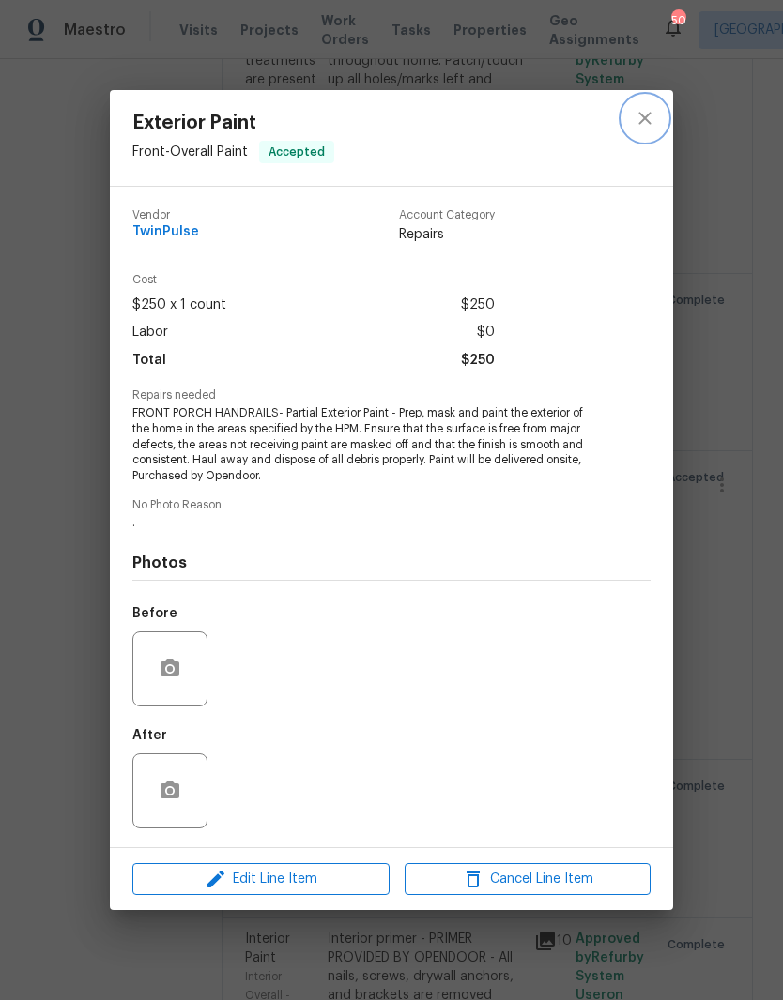
click at [646, 110] on icon "close" at bounding box center [644, 118] width 23 height 23
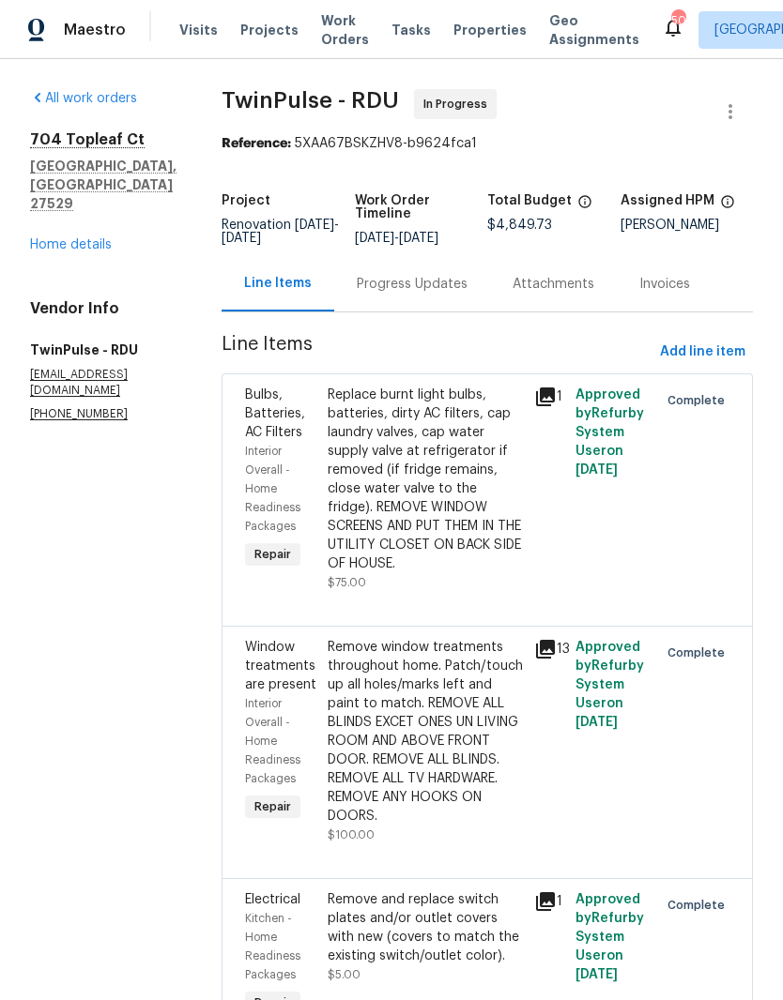
scroll to position [0, 0]
click at [63, 238] on link "Home details" at bounding box center [71, 244] width 82 height 13
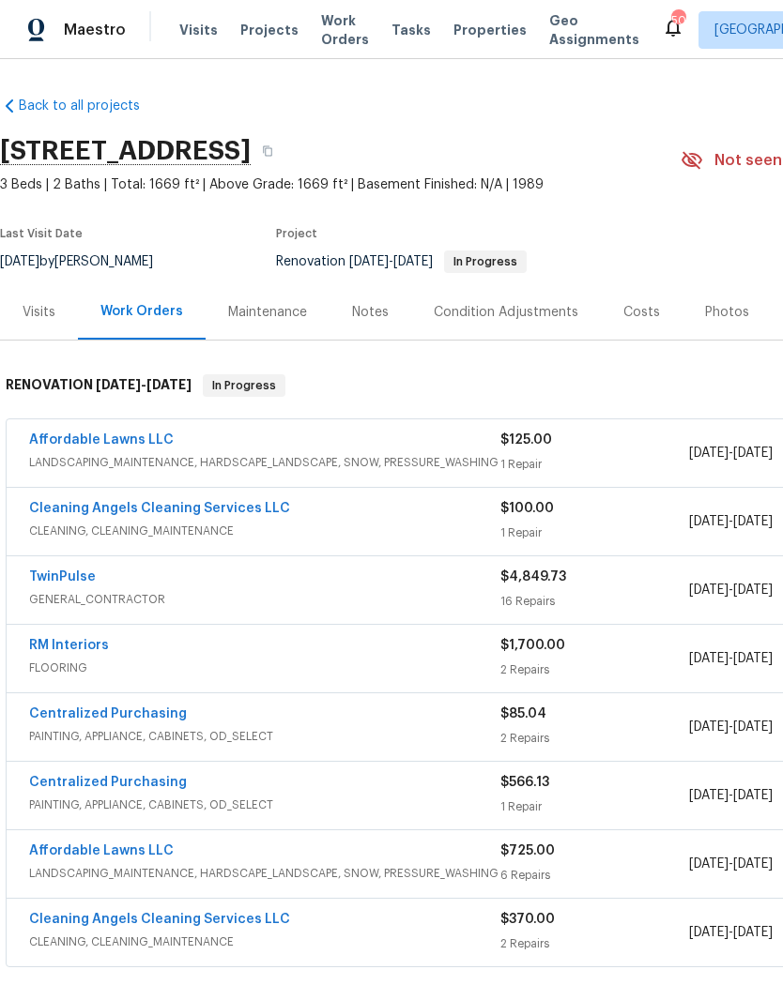
click at [109, 507] on link "Cleaning Angels Cleaning Services LLC" at bounding box center [159, 508] width 261 height 13
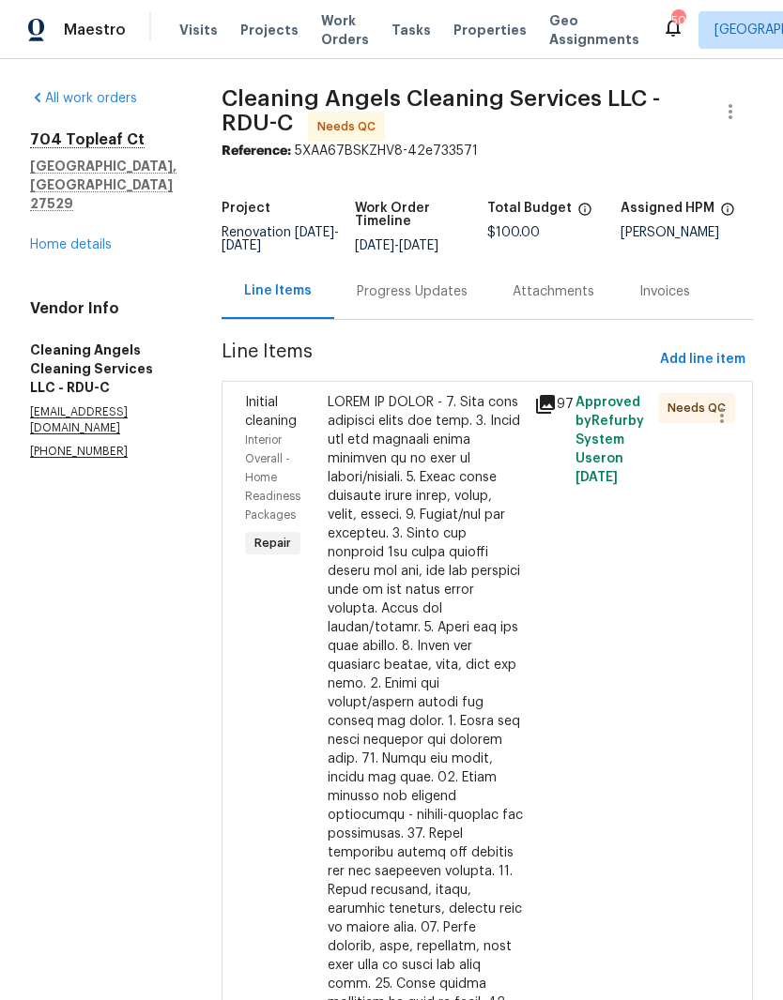
click at [362, 633] on div at bounding box center [425, 862] width 195 height 939
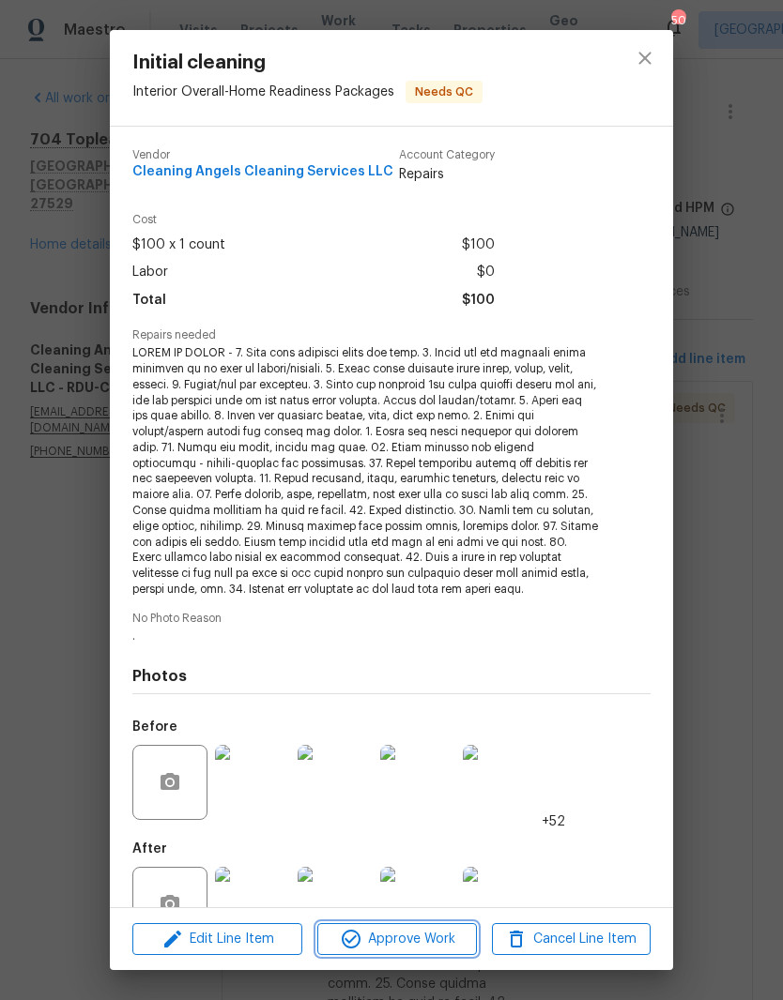
click at [402, 937] on span "Approve Work" at bounding box center [396, 939] width 147 height 23
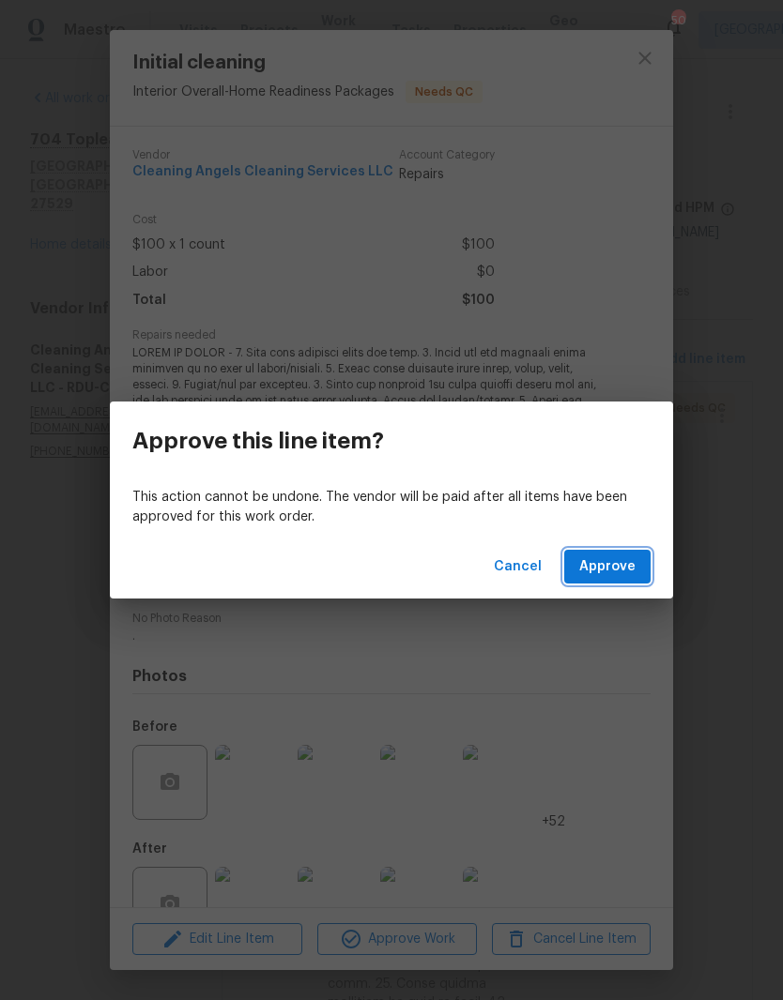
click at [614, 565] on span "Approve" at bounding box center [607, 567] width 56 height 23
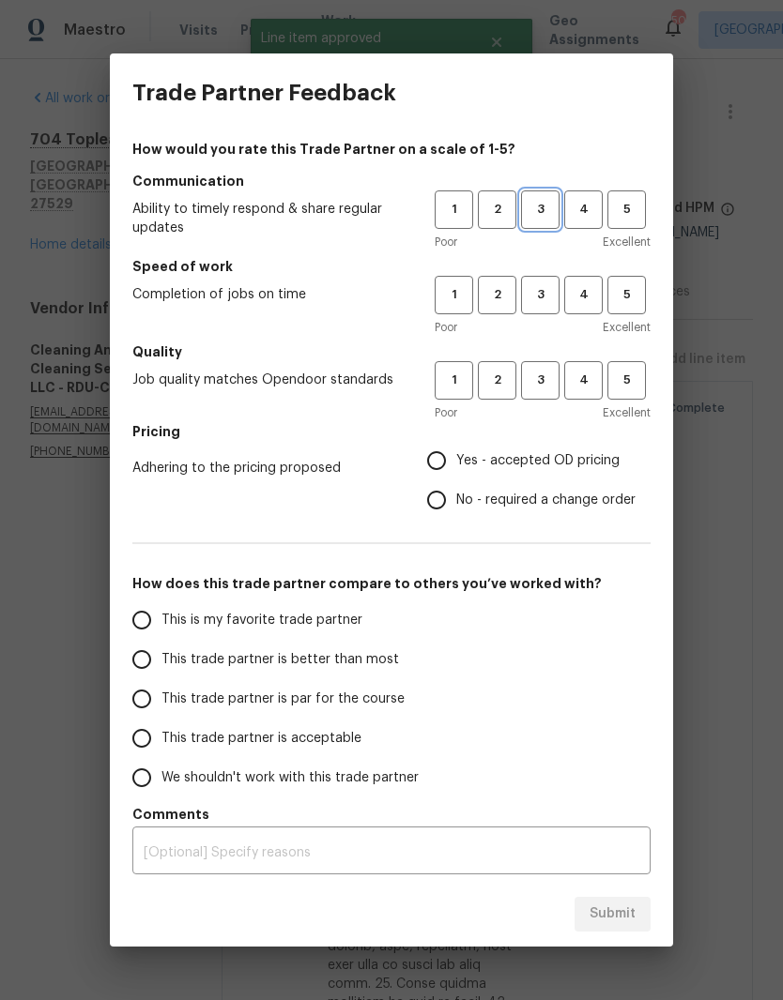
click at [536, 215] on span "3" at bounding box center [540, 210] width 35 height 22
click at [551, 378] on span "3" at bounding box center [540, 381] width 35 height 22
click at [540, 299] on span "3" at bounding box center [540, 295] width 35 height 22
click at [603, 442] on label "Yes - accepted OD pricing" at bounding box center [526, 460] width 219 height 39
click at [456, 442] on input "Yes - accepted OD pricing" at bounding box center [436, 460] width 39 height 39
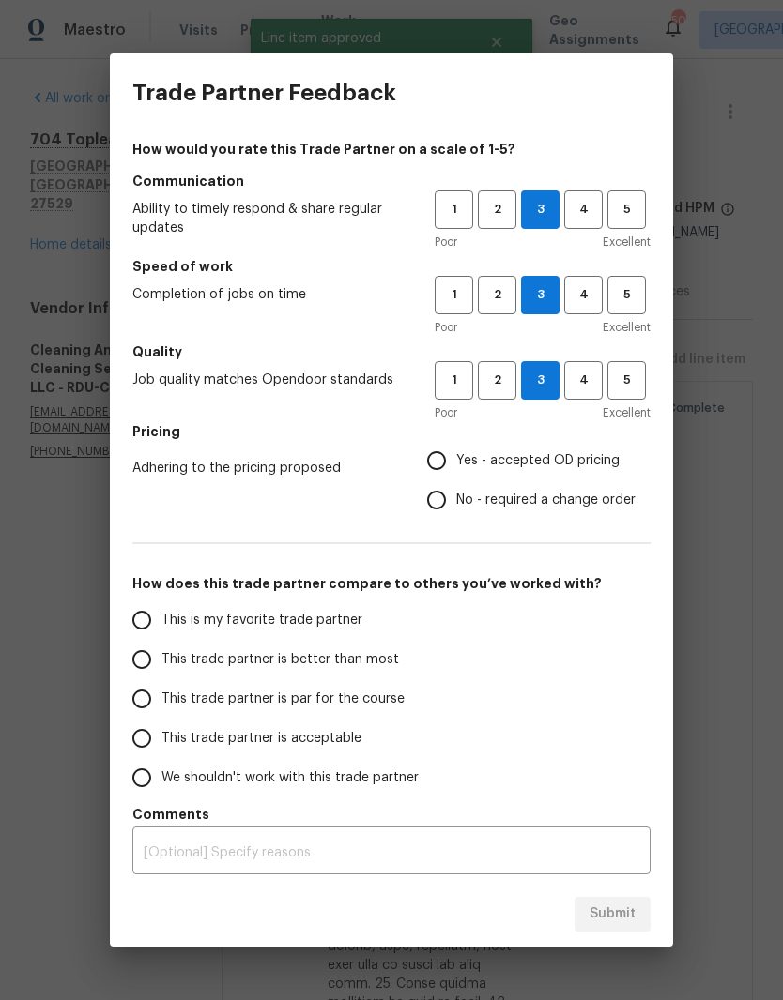
radio input "true"
click at [607, 475] on label "Yes - accepted OD pricing" at bounding box center [526, 460] width 219 height 39
click at [456, 475] on input "Yes - accepted OD pricing" at bounding box center [436, 460] width 39 height 39
click at [159, 742] on input "This trade partner is acceptable" at bounding box center [141, 738] width 39 height 39
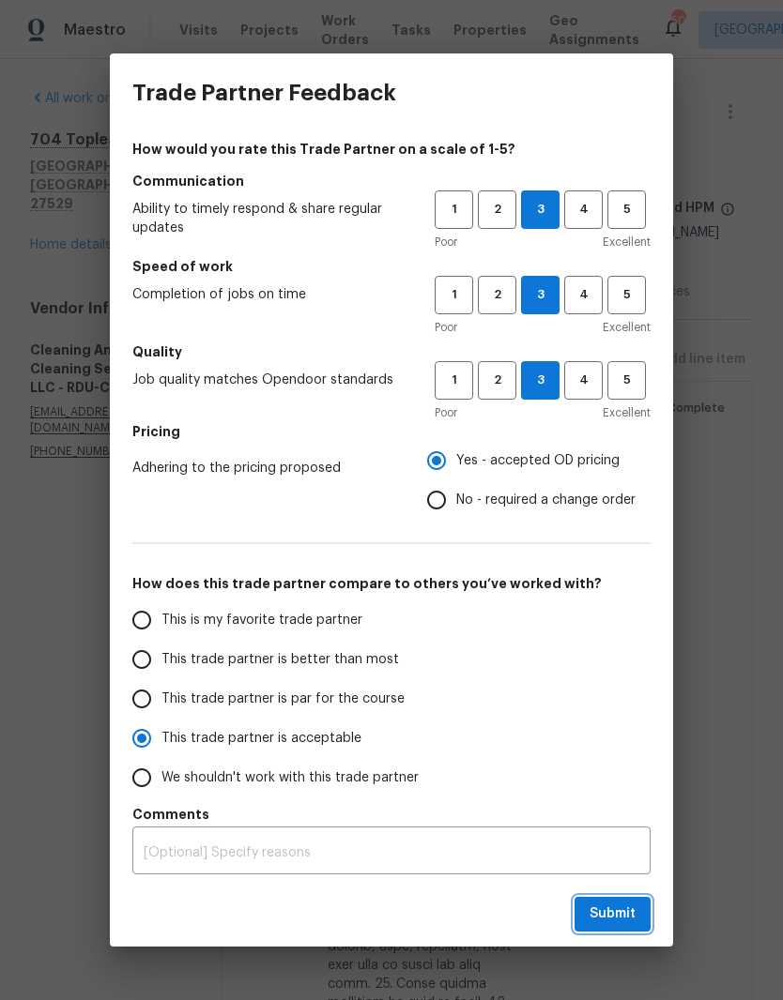
click at [631, 920] on span "Submit" at bounding box center [612, 914] width 46 height 23
radio input "true"
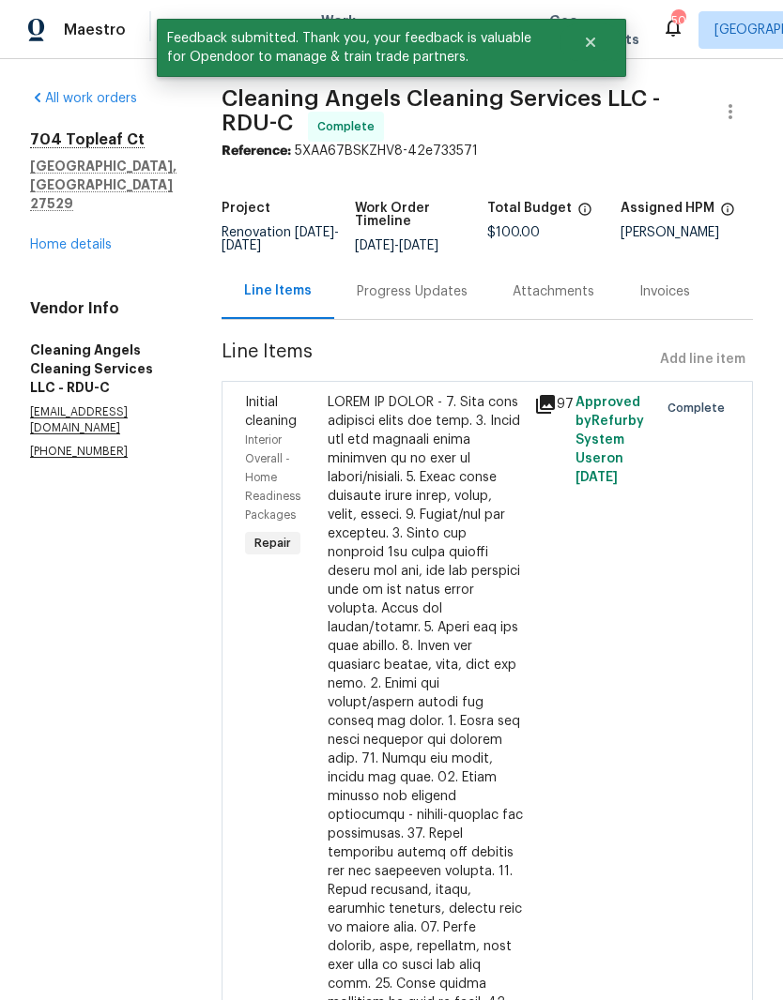
click at [52, 238] on link "Home details" at bounding box center [71, 244] width 82 height 13
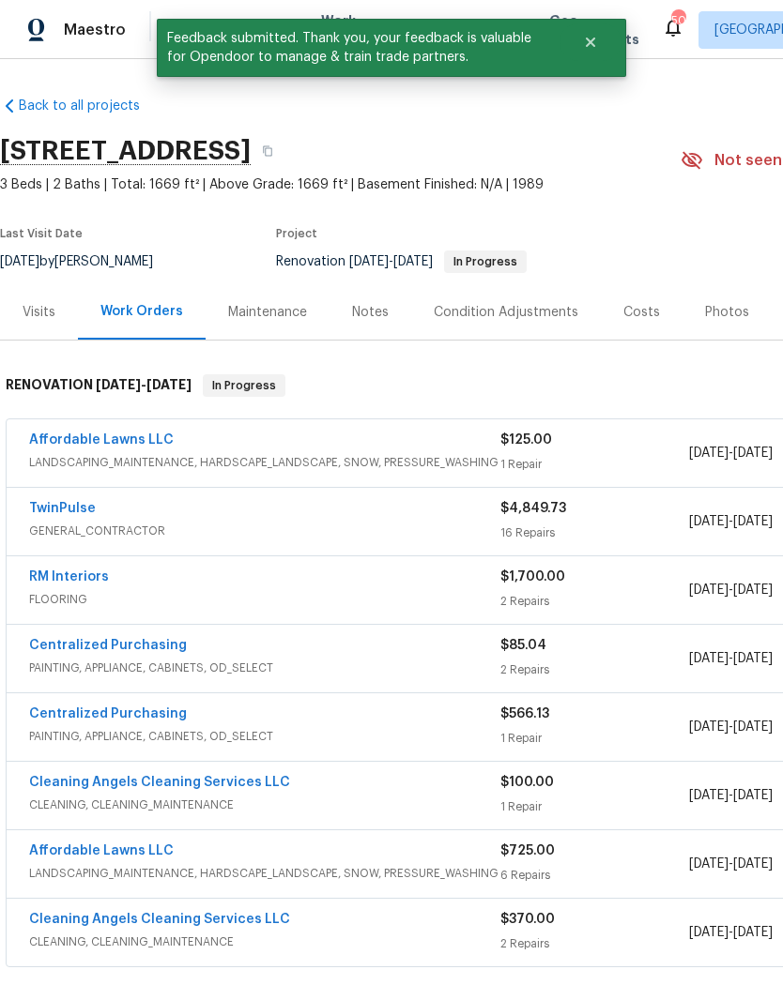
click at [95, 435] on link "Affordable Lawns LLC" at bounding box center [101, 440] width 145 height 13
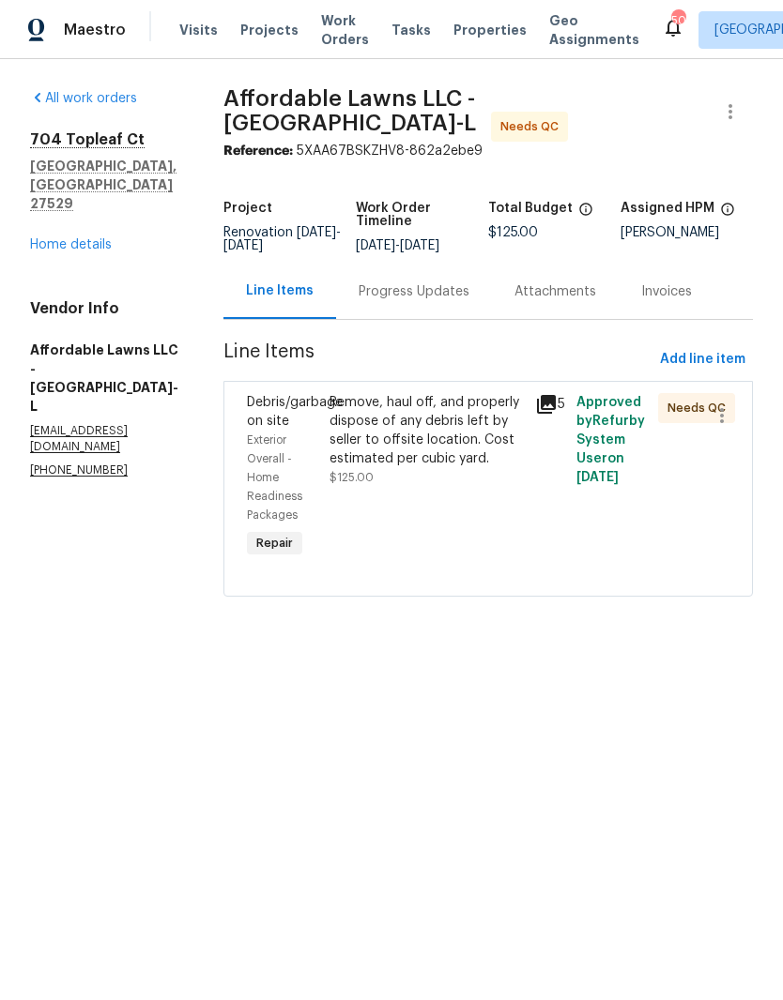
click at [356, 468] on div "Remove, haul off, and properly dispose of any debris left by seller to offsite …" at bounding box center [426, 430] width 194 height 75
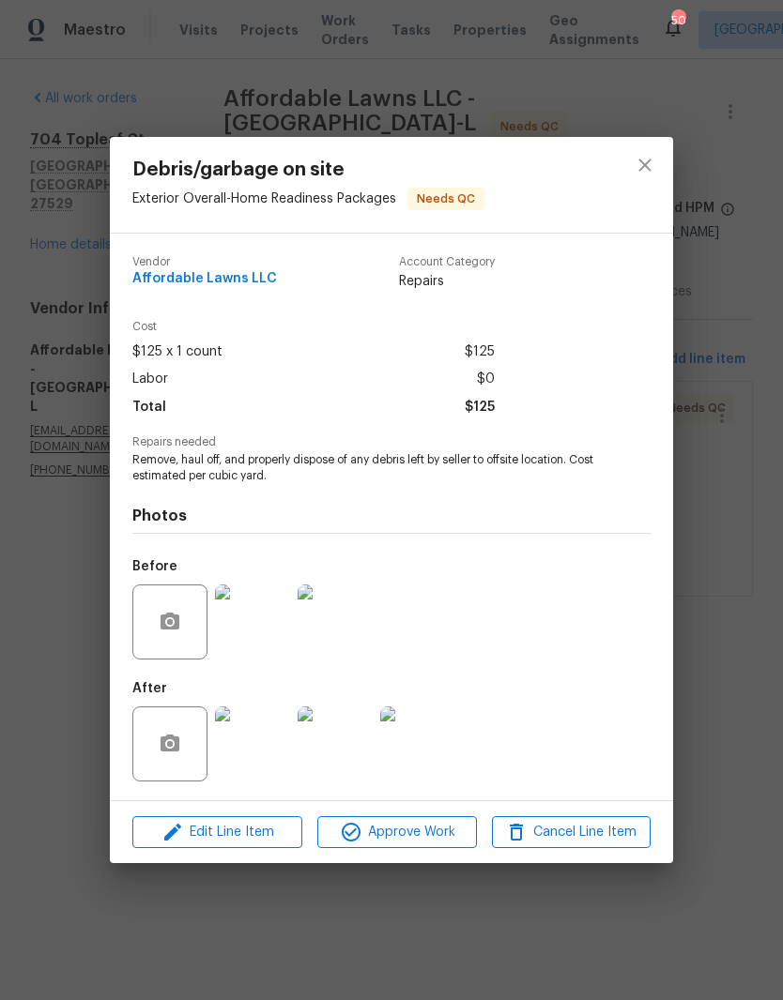
click at [245, 764] on img at bounding box center [252, 744] width 75 height 75
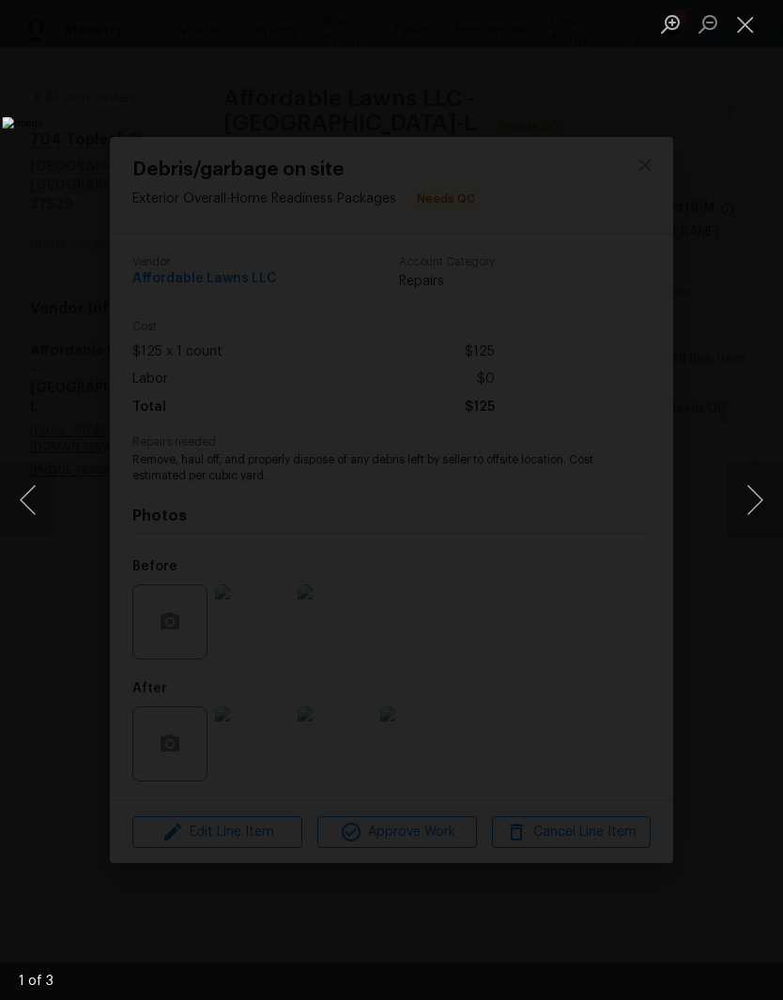
click at [742, 509] on button "Next image" at bounding box center [754, 500] width 56 height 75
click at [744, 520] on button "Next image" at bounding box center [754, 500] width 56 height 75
click at [751, 529] on button "Next image" at bounding box center [754, 500] width 56 height 75
click at [747, 39] on button "Close lightbox" at bounding box center [745, 24] width 38 height 33
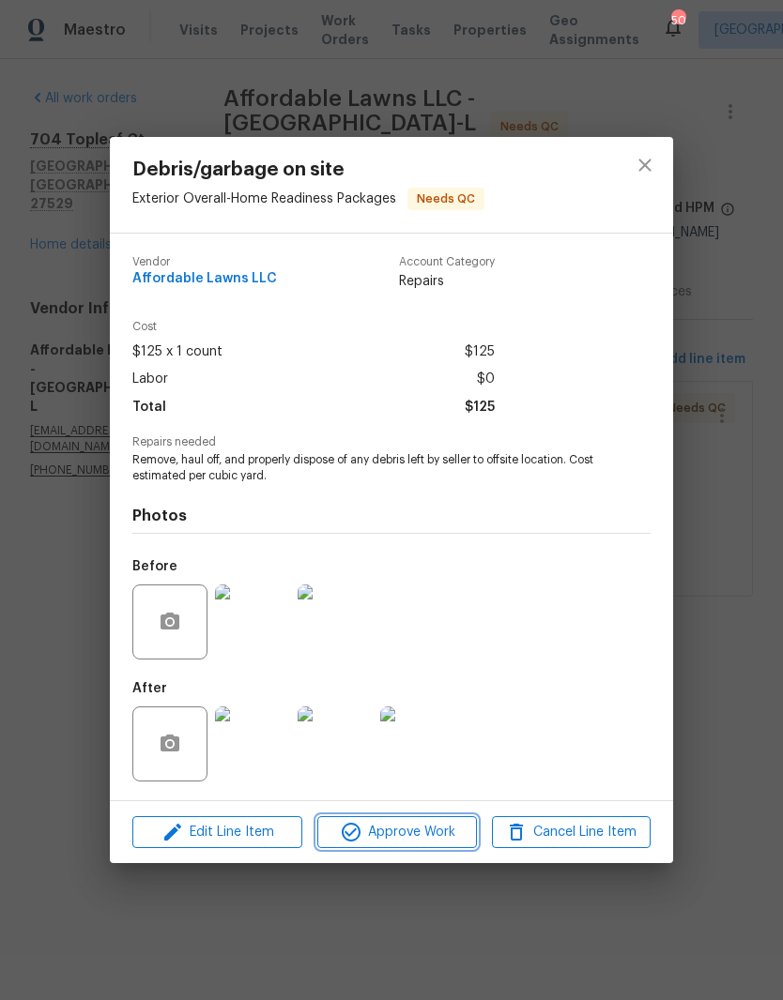
click at [428, 844] on span "Approve Work" at bounding box center [396, 832] width 147 height 23
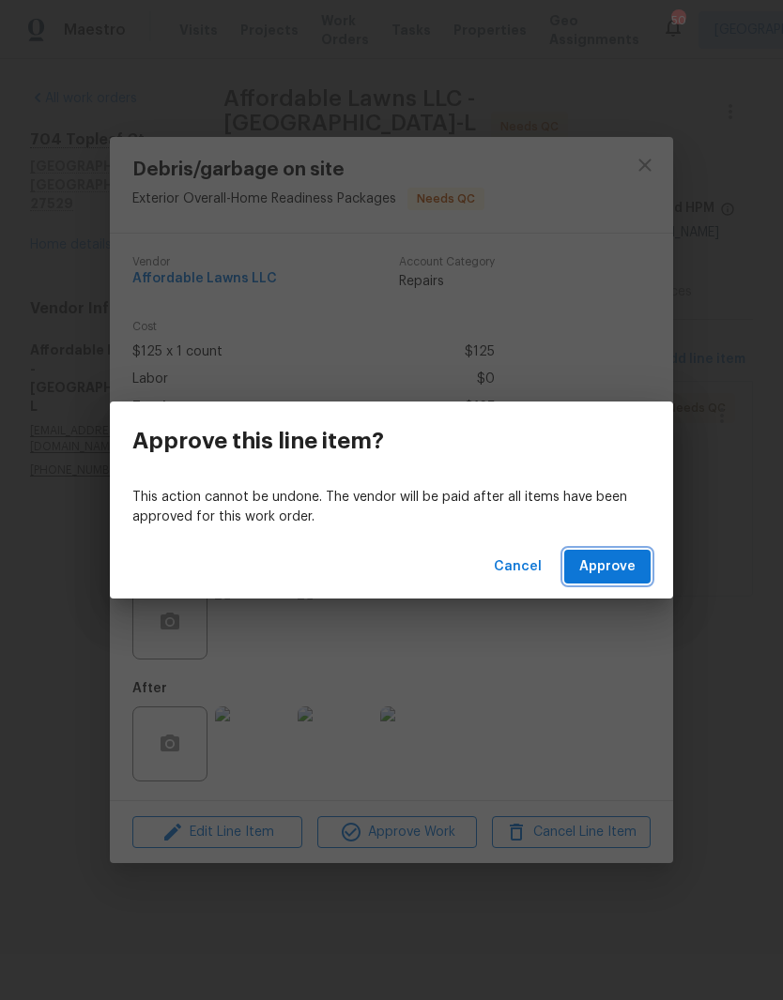
click at [638, 563] on button "Approve" at bounding box center [607, 567] width 86 height 35
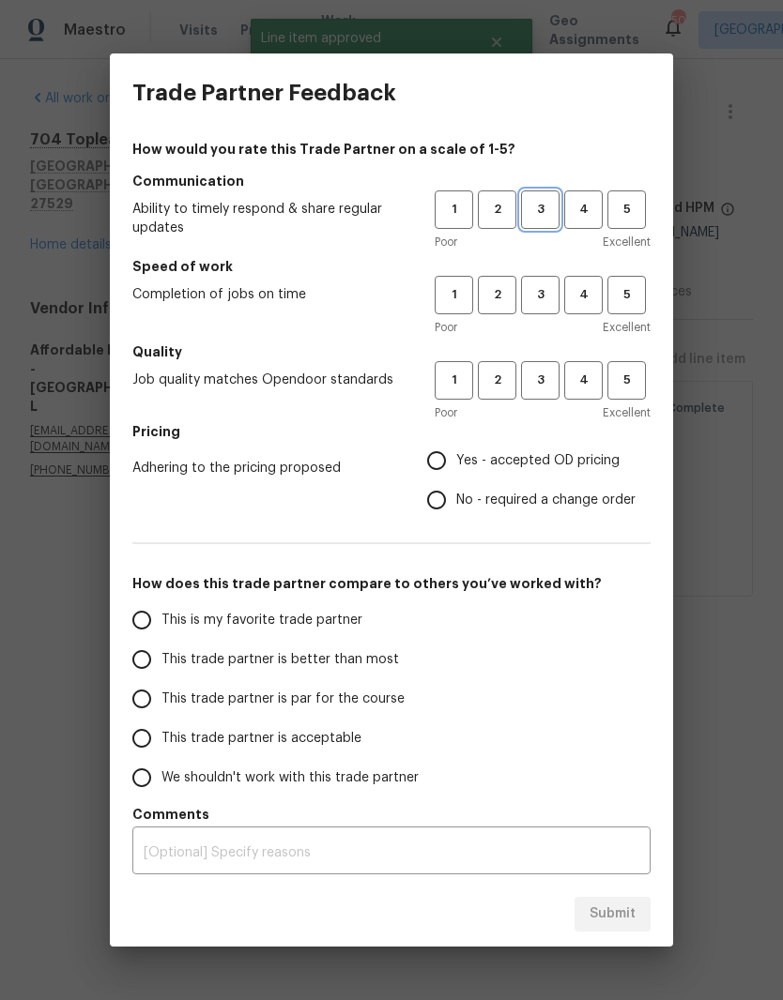
click at [541, 196] on button "3" at bounding box center [540, 210] width 38 height 38
click at [544, 279] on button "3" at bounding box center [540, 295] width 38 height 38
click at [553, 376] on span "3" at bounding box center [540, 381] width 35 height 22
click at [588, 449] on label "Yes - accepted OD pricing" at bounding box center [526, 460] width 219 height 39
click at [456, 449] on input "Yes - accepted OD pricing" at bounding box center [436, 460] width 39 height 39
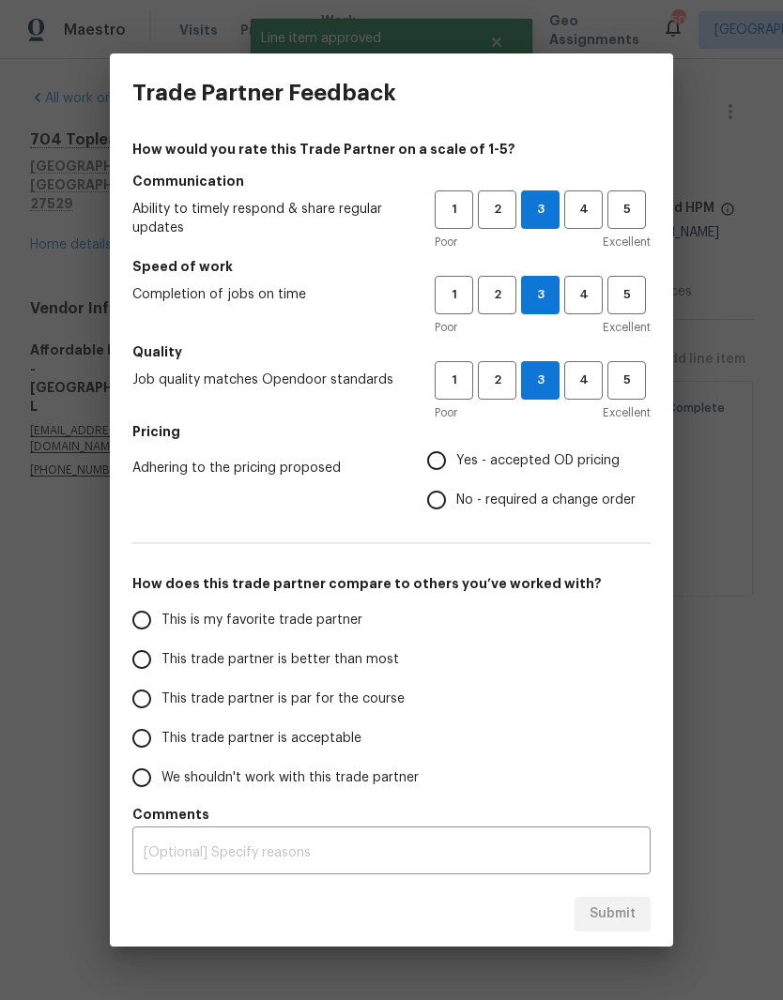
radio input "true"
click at [145, 613] on input "This is my favorite trade partner" at bounding box center [141, 620] width 39 height 39
click at [635, 927] on button "Submit" at bounding box center [612, 914] width 76 height 35
radio input "true"
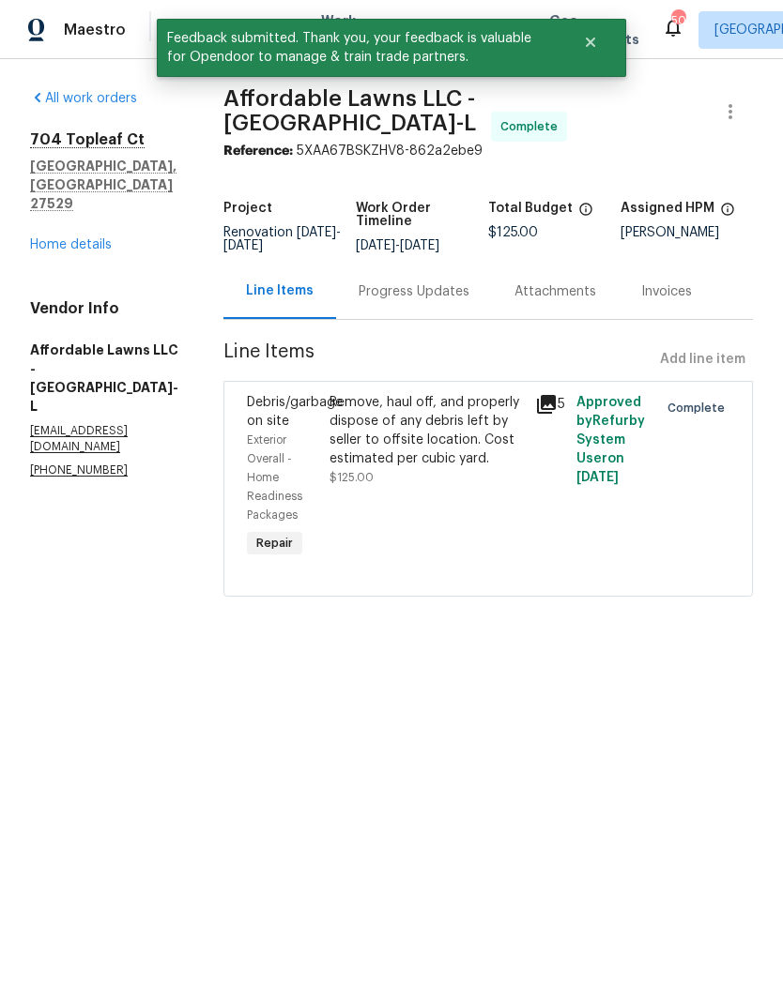
click at [48, 238] on link "Home details" at bounding box center [71, 244] width 82 height 13
